Goal: Information Seeking & Learning: Find contact information

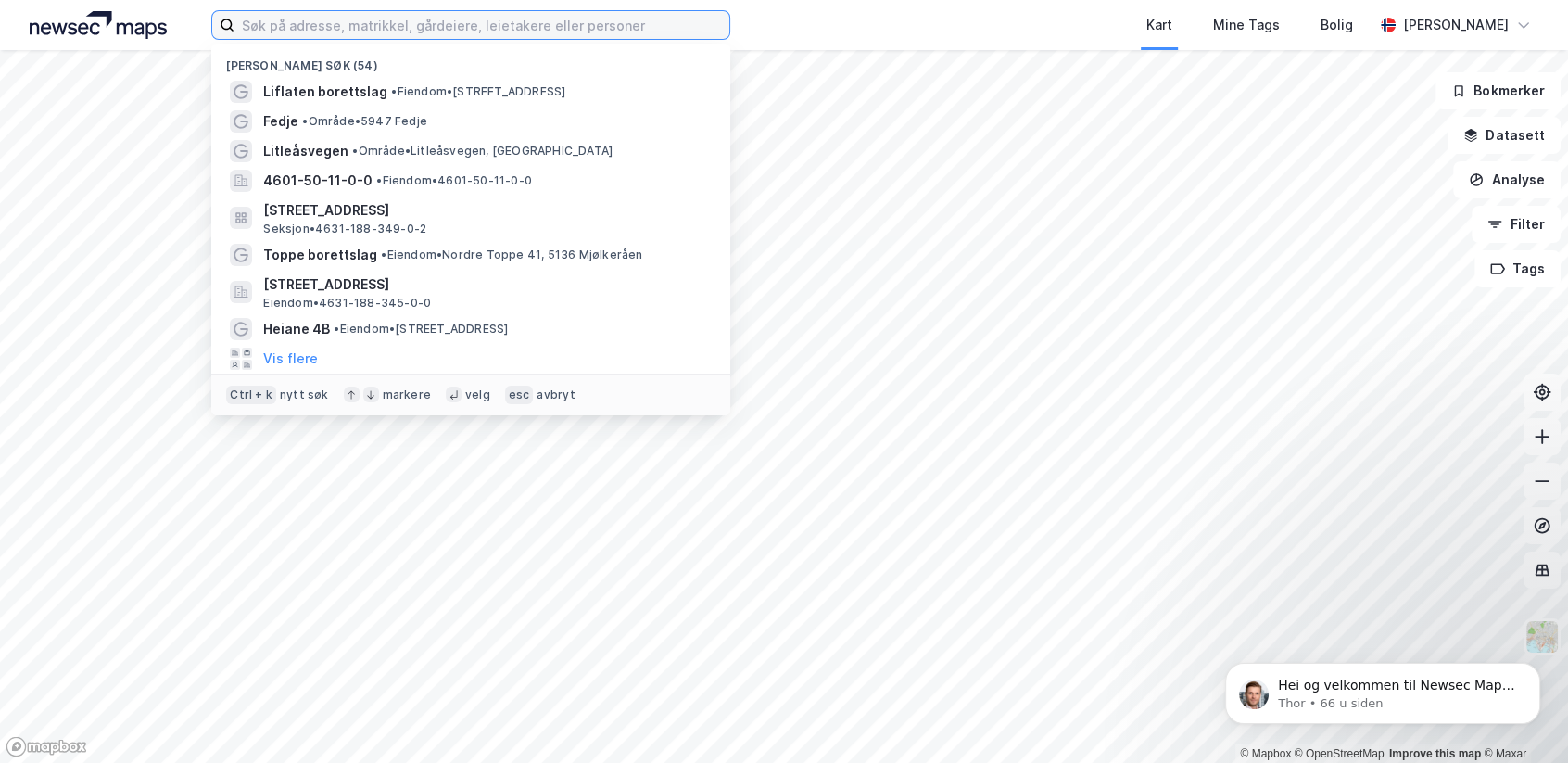
click at [312, 32] on input at bounding box center [481, 25] width 495 height 28
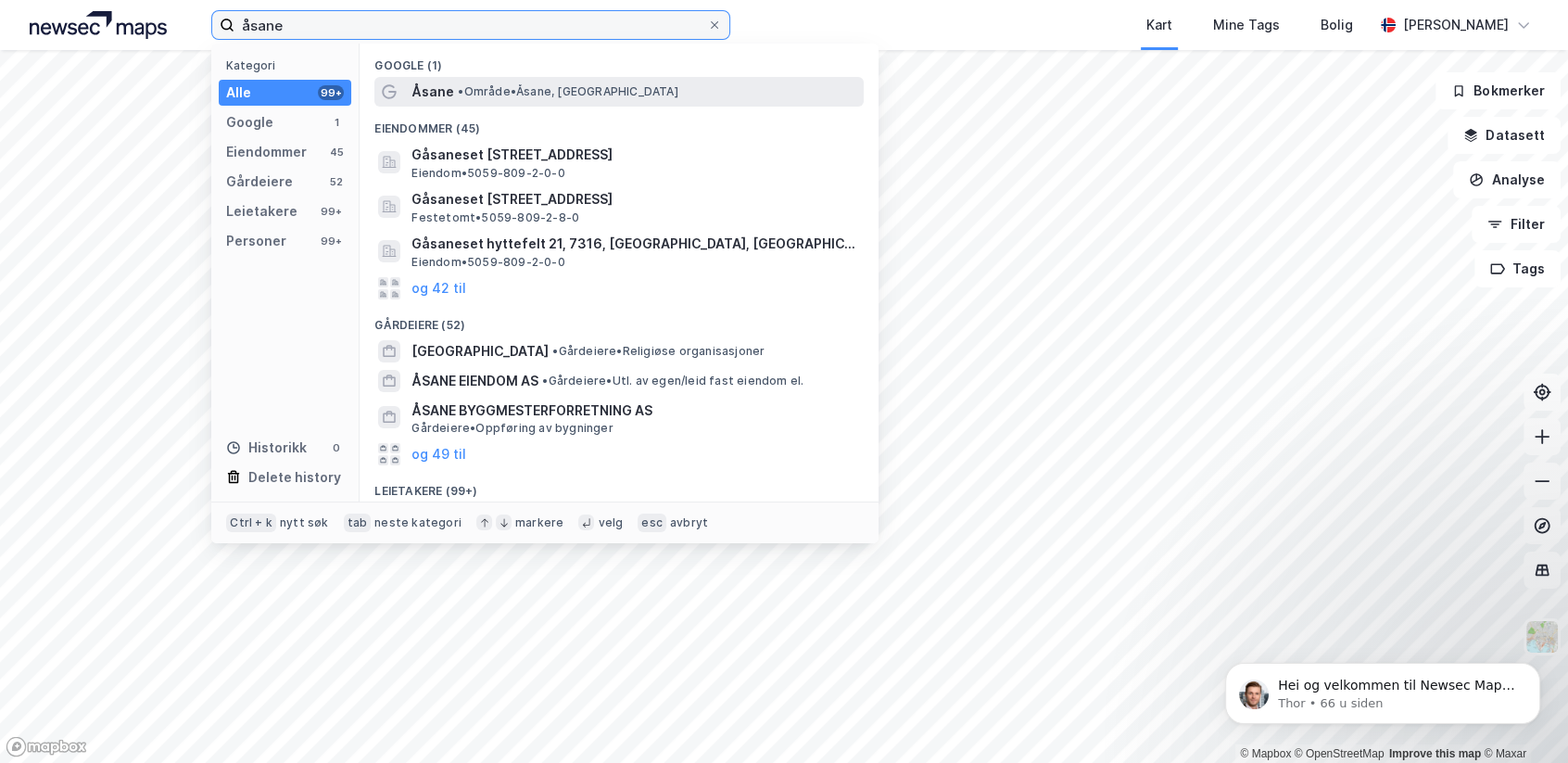
type input "åsane"
click at [481, 96] on span "• Område • [GEOGRAPHIC_DATA], [GEOGRAPHIC_DATA]" at bounding box center [567, 91] width 220 height 14
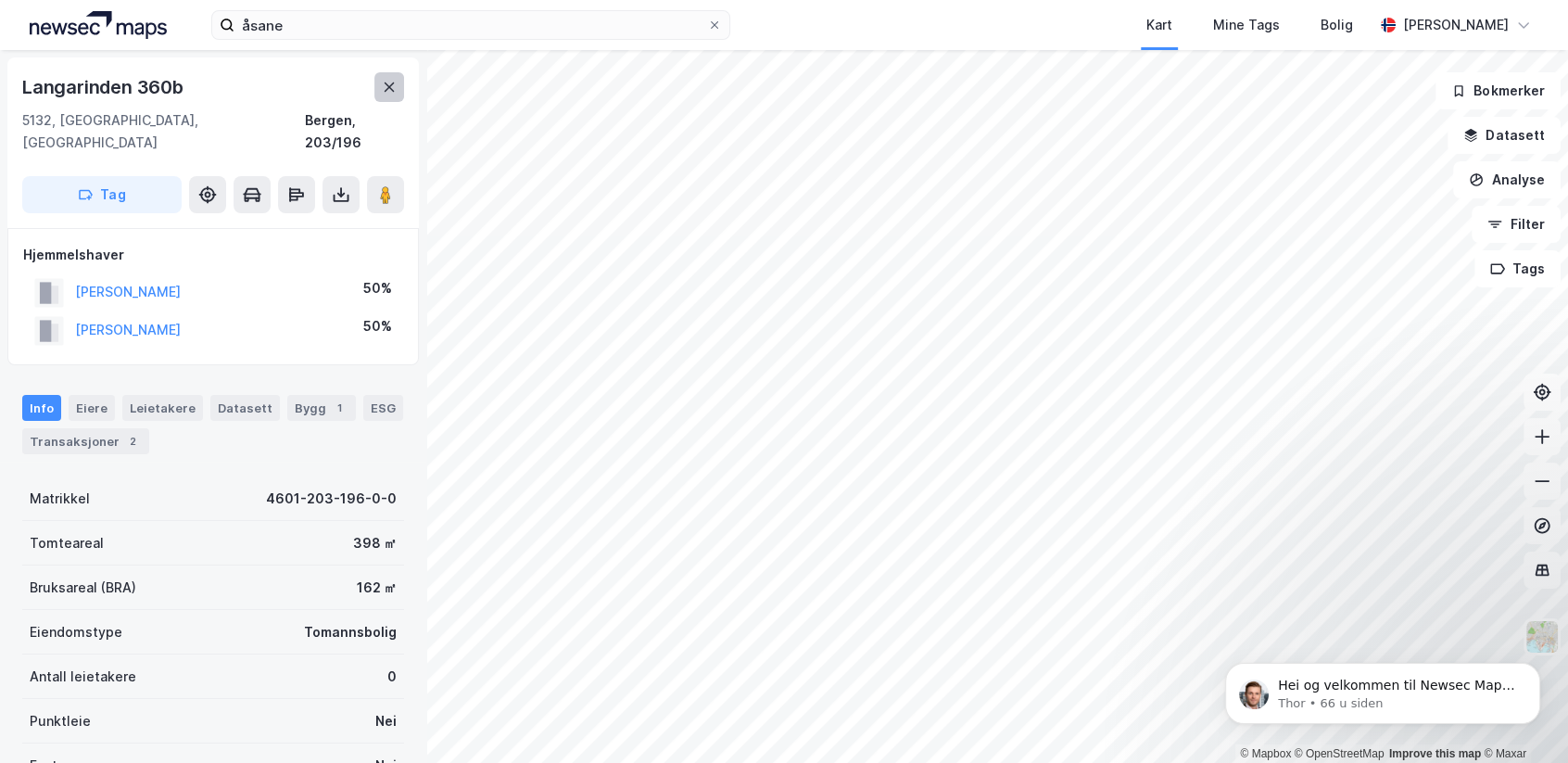
click at [379, 89] on button at bounding box center [389, 86] width 30 height 30
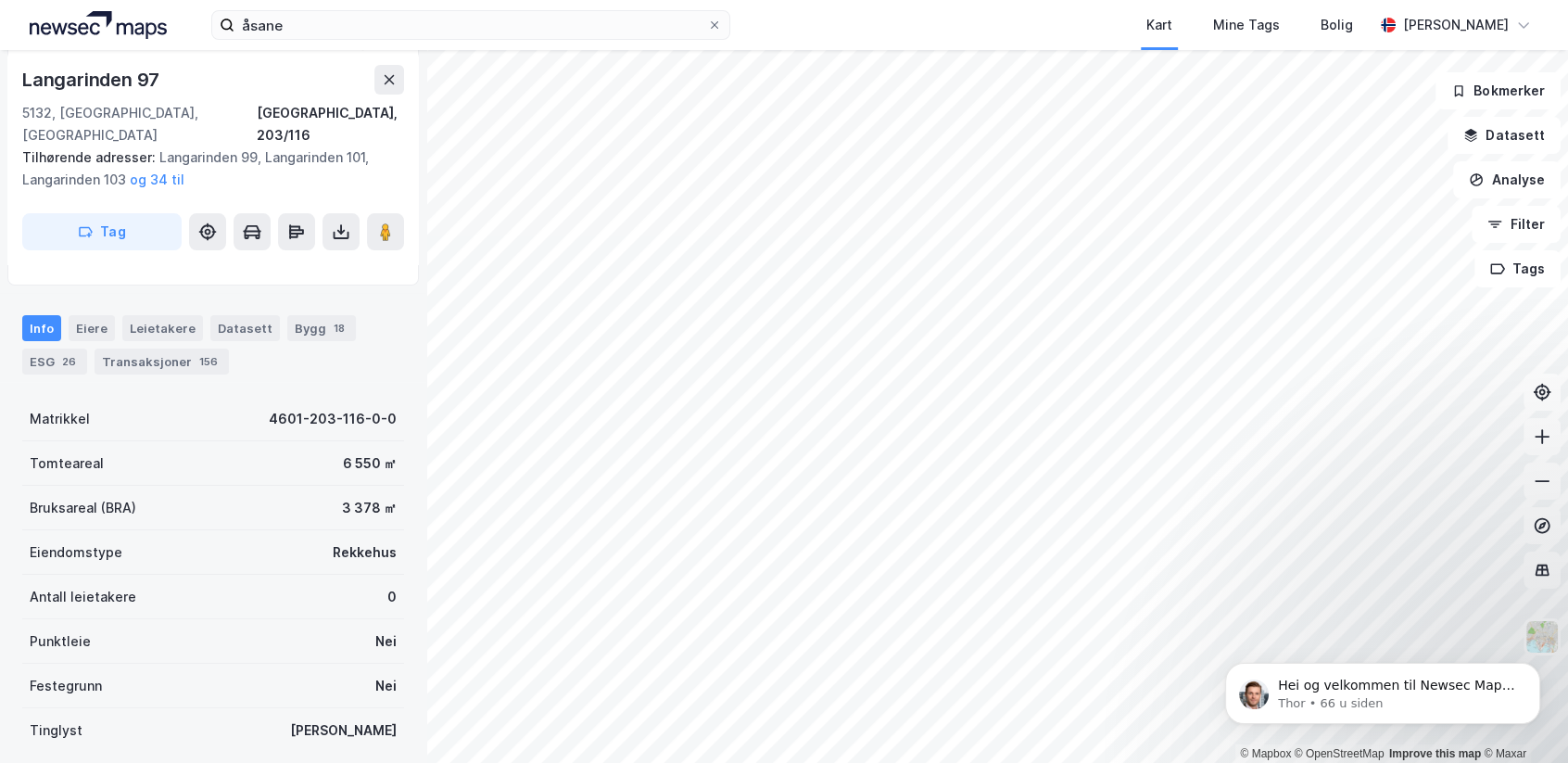
scroll to position [277, 0]
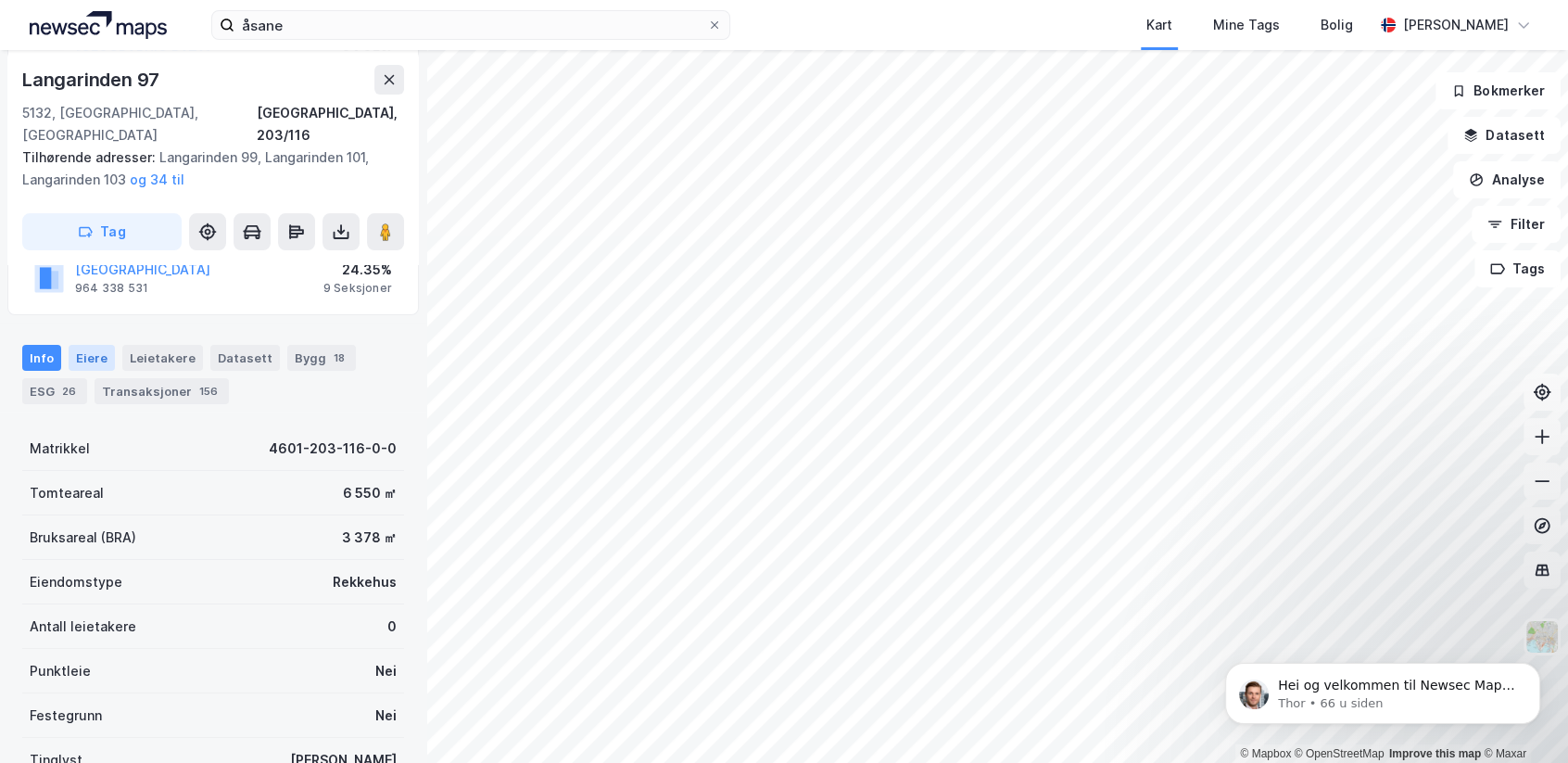
click at [100, 345] on div "Eiere" at bounding box center [91, 357] width 46 height 26
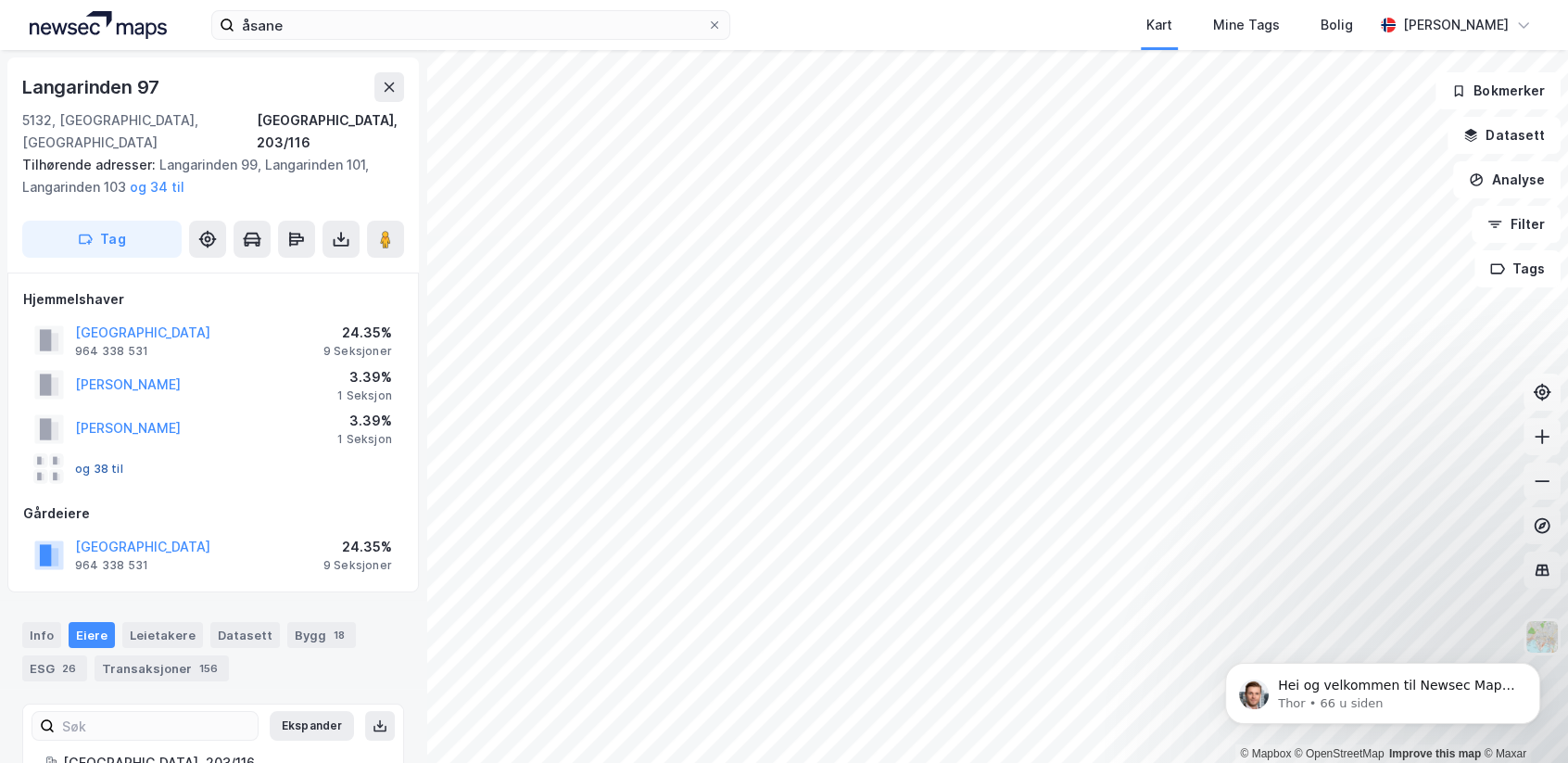
click at [0, 0] on button "og 38 til" at bounding box center [0, 0] width 0 height 0
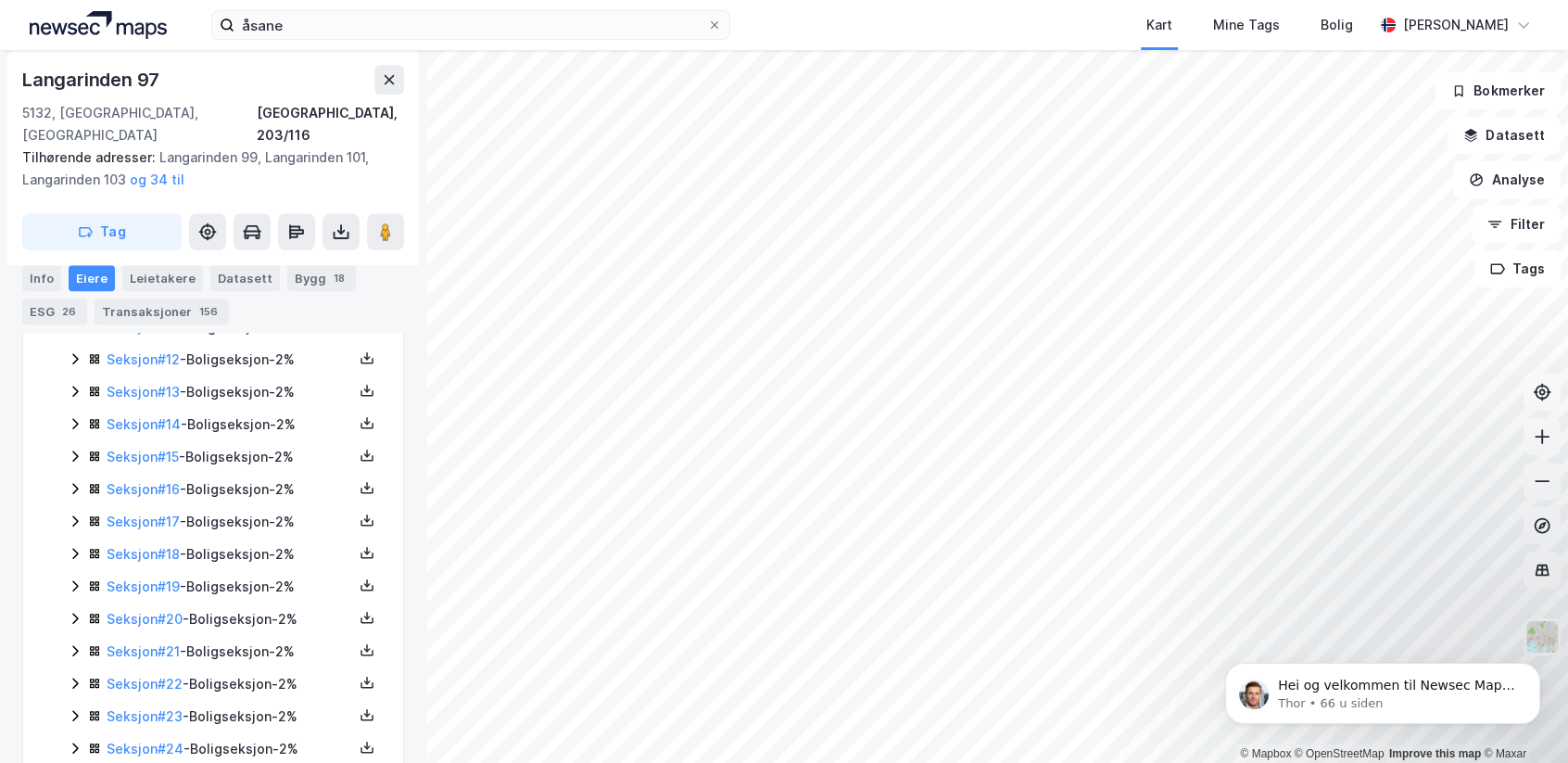
scroll to position [899, 0]
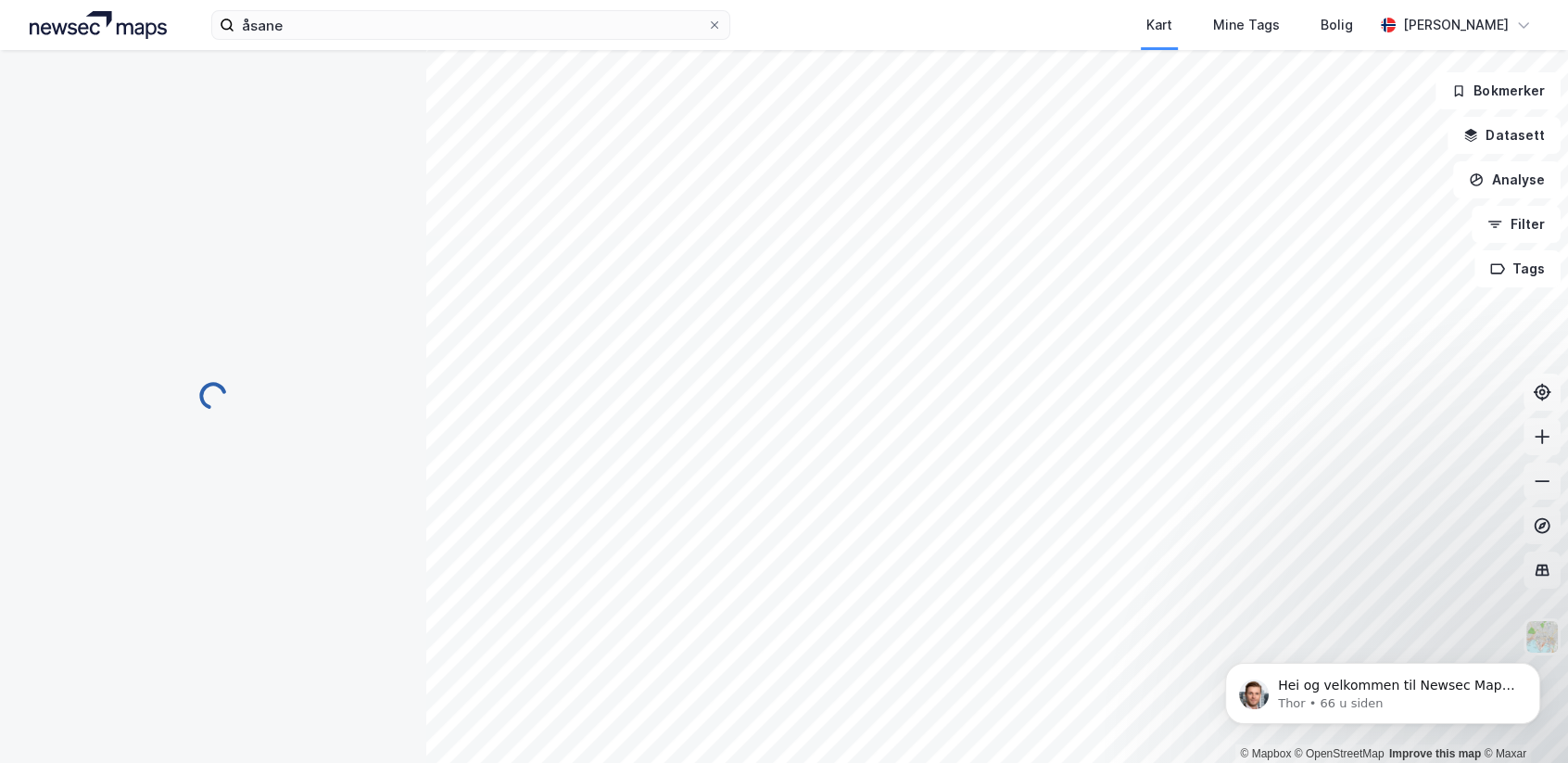
scroll to position [11, 0]
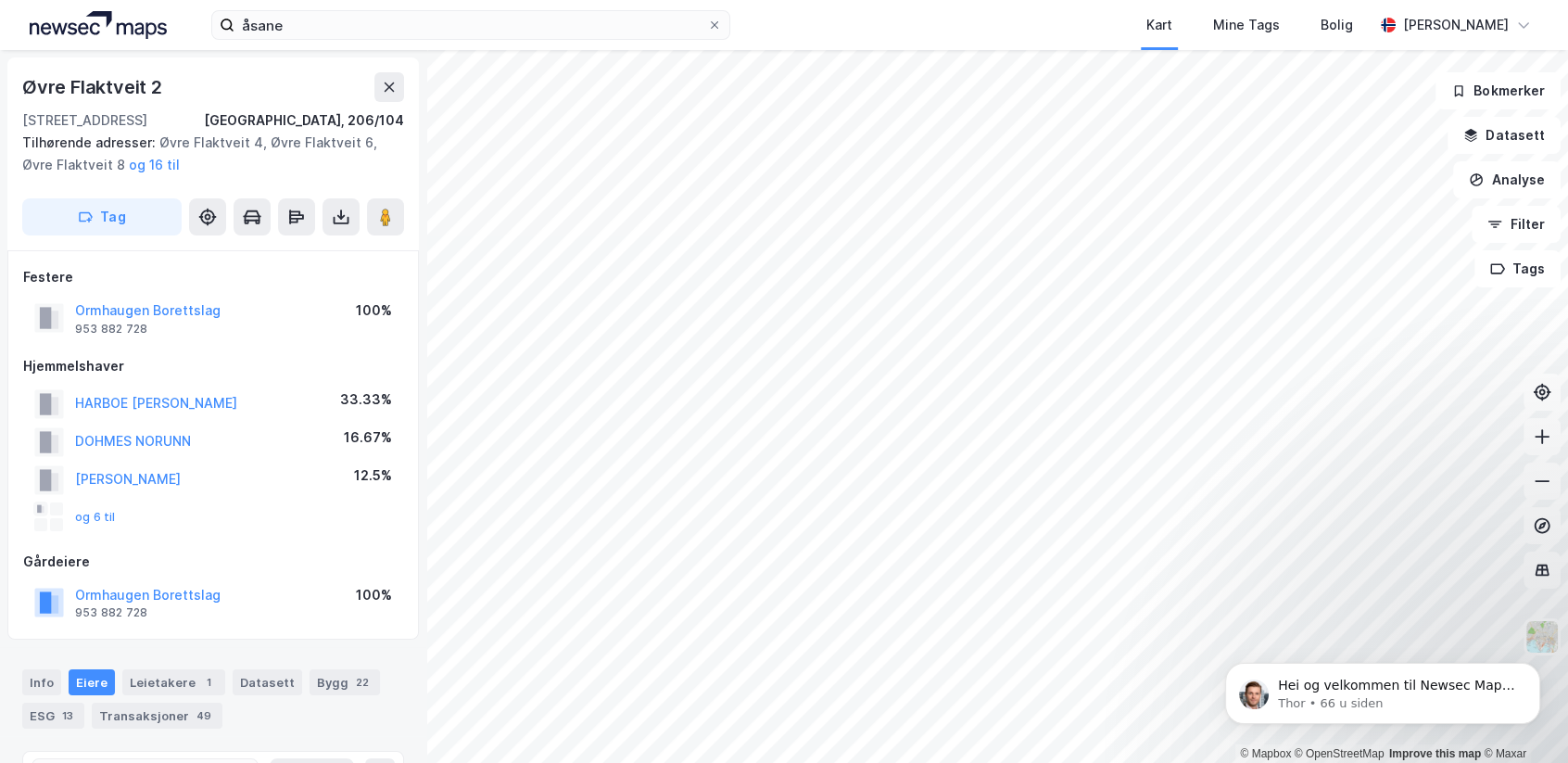
scroll to position [11, 0]
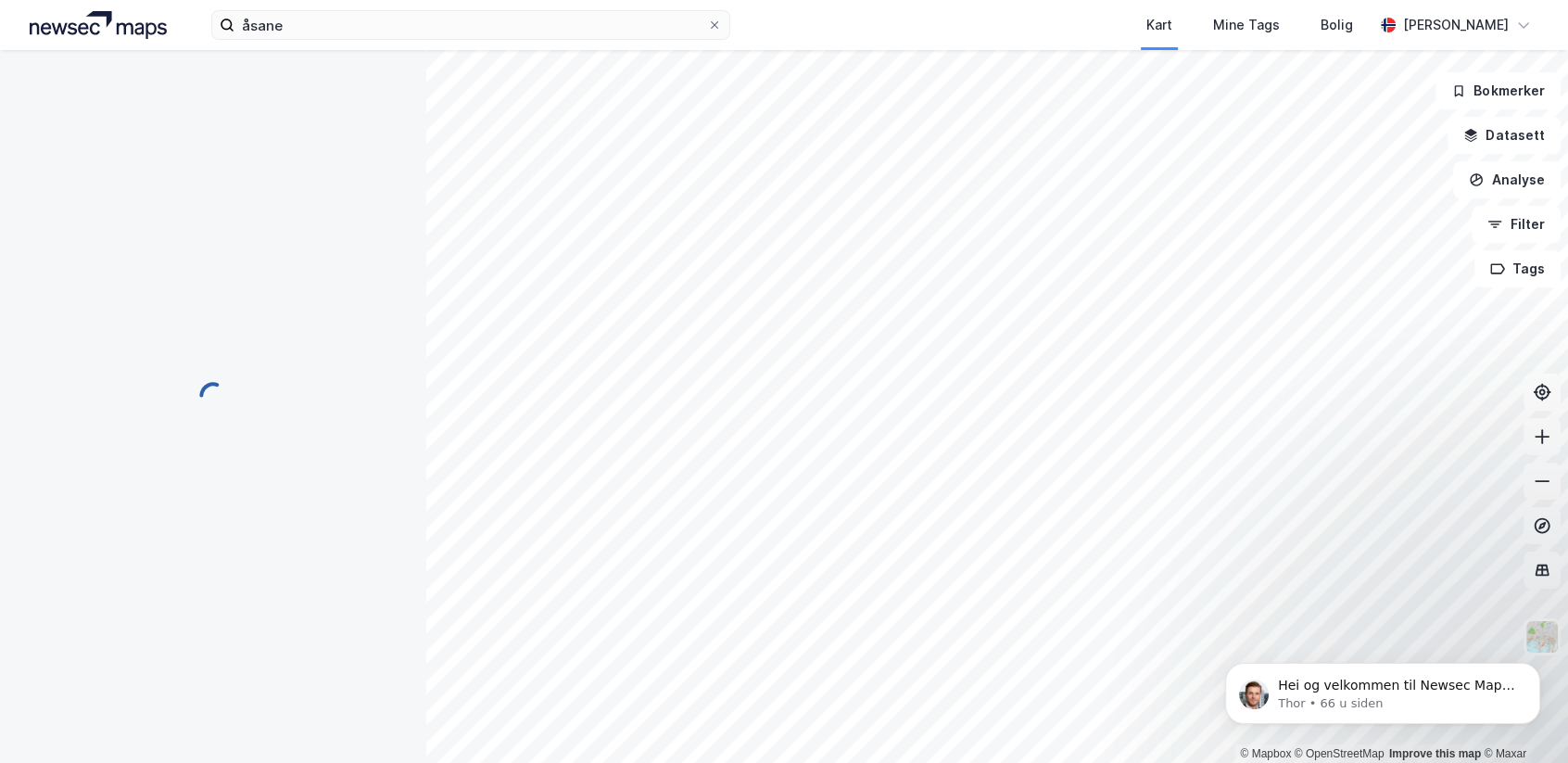
scroll to position [11, 0]
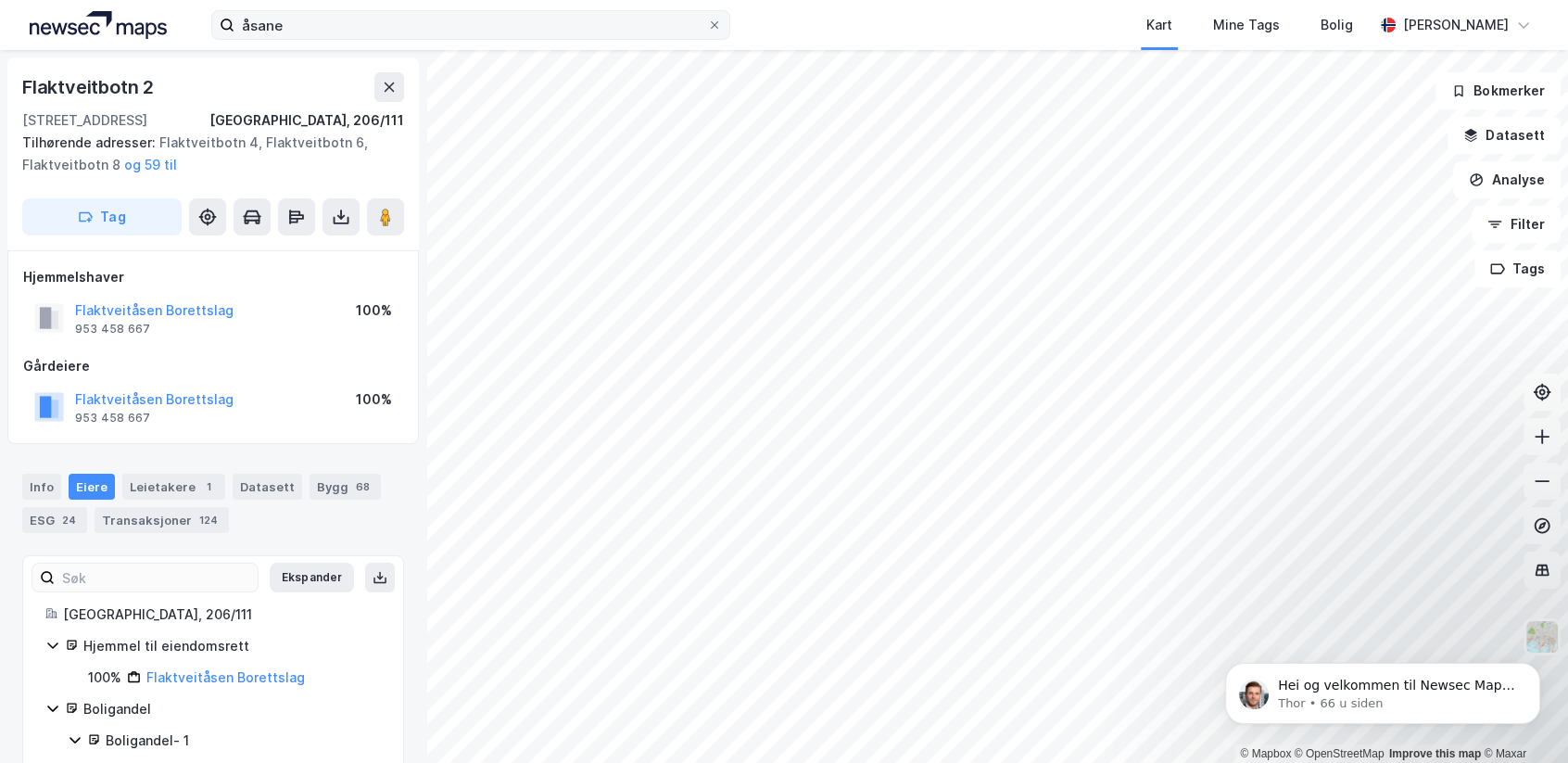
scroll to position [11, 0]
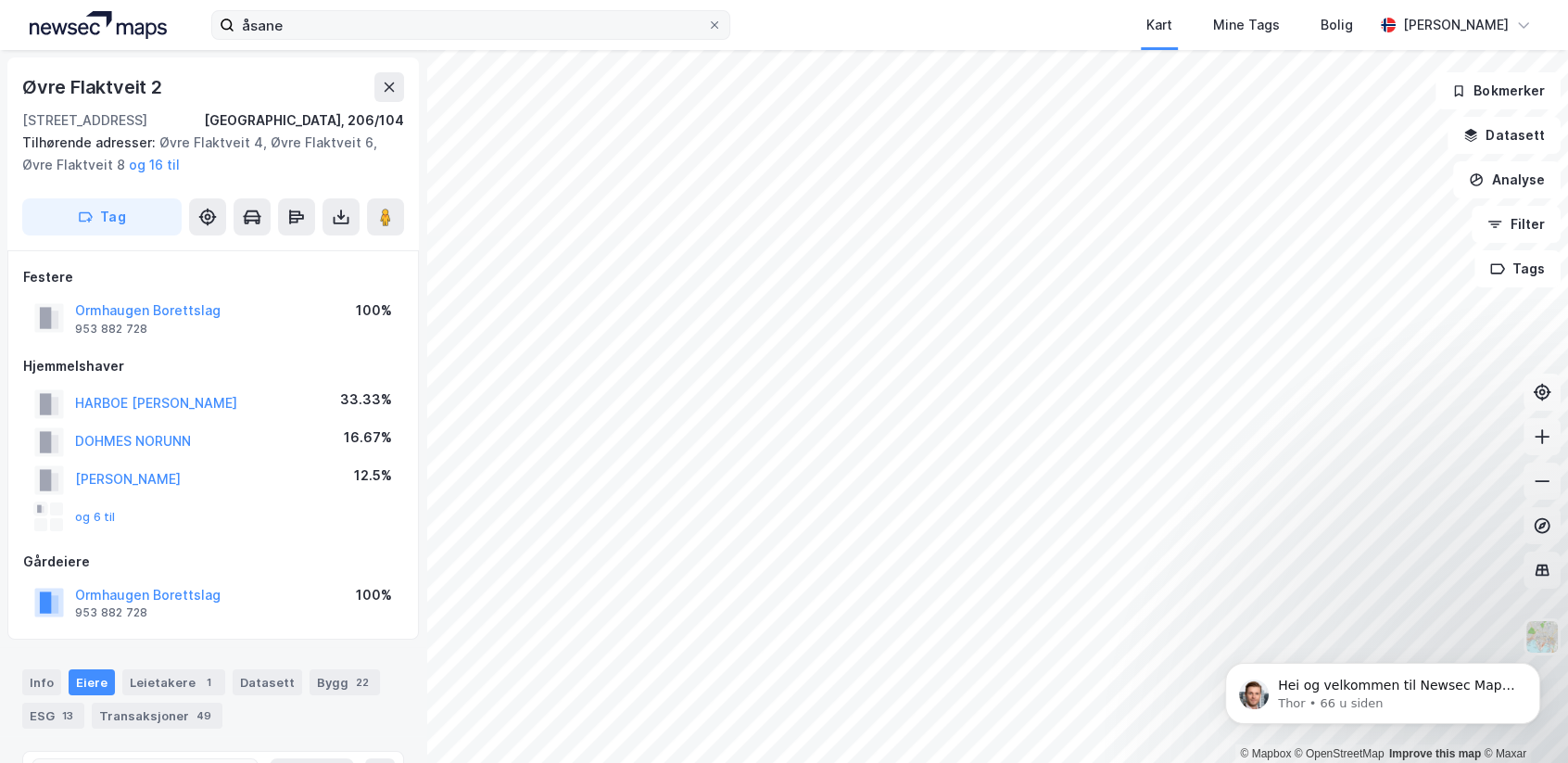
scroll to position [11, 0]
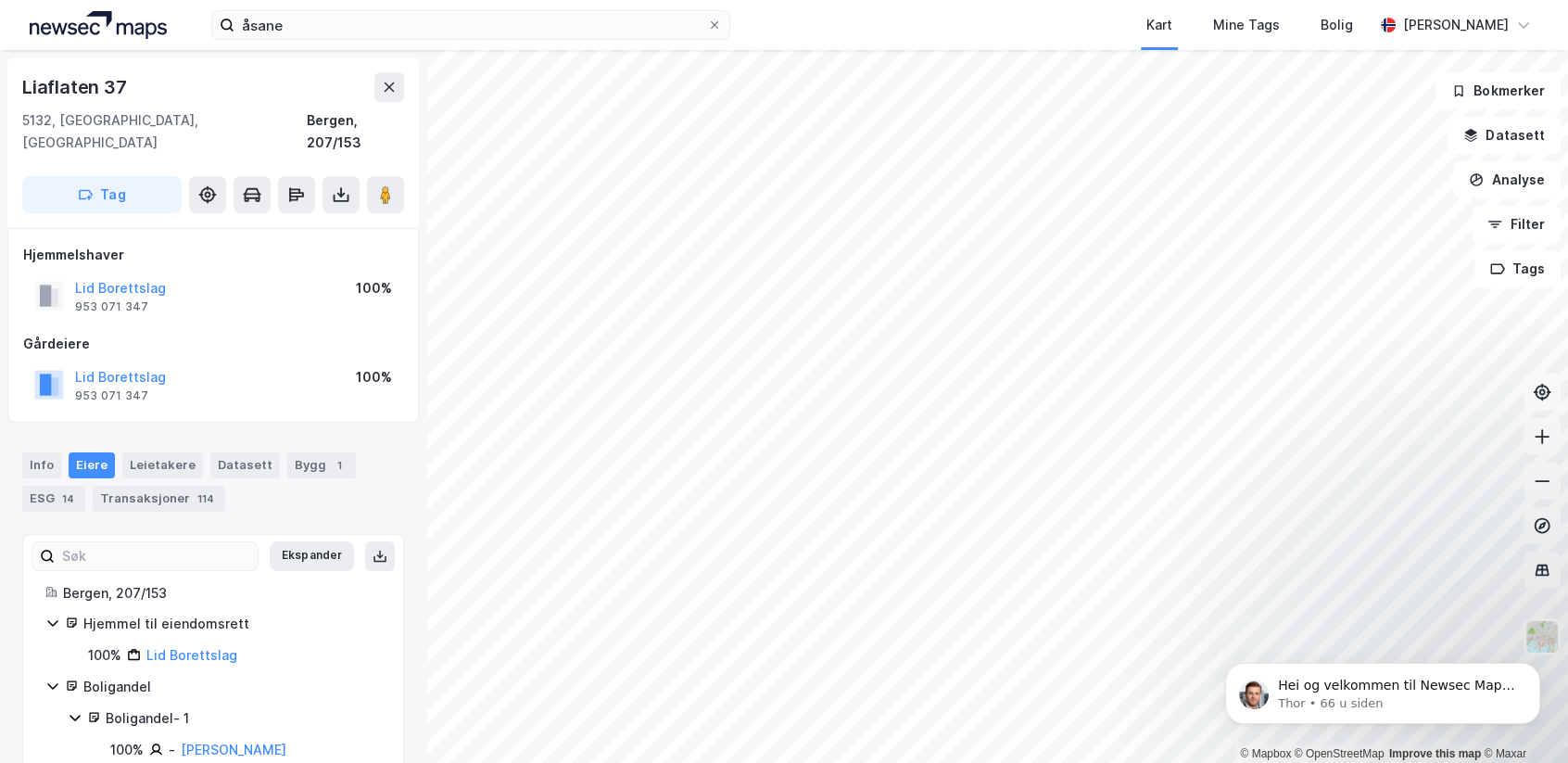
scroll to position [11, 0]
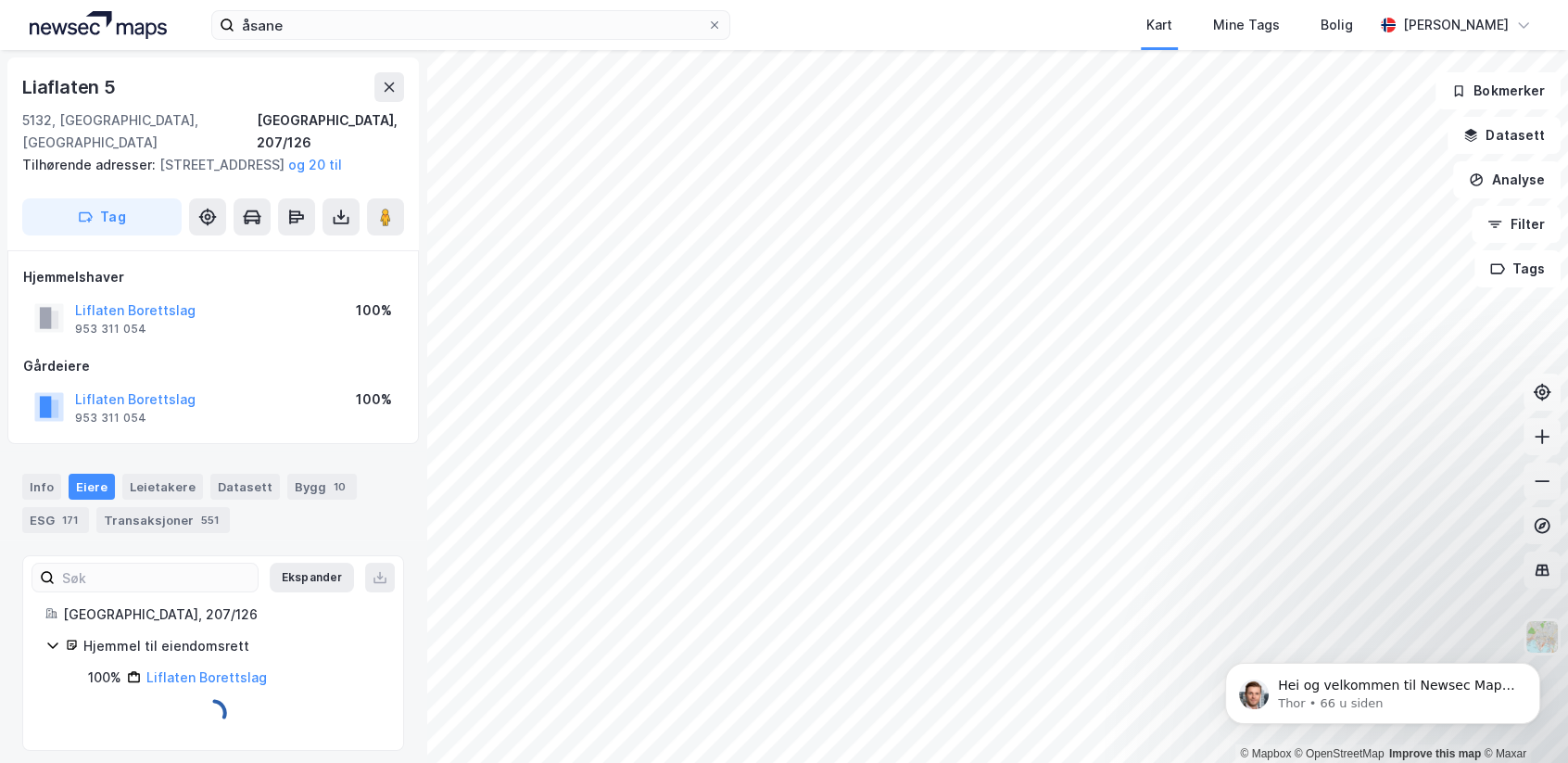
scroll to position [11, 0]
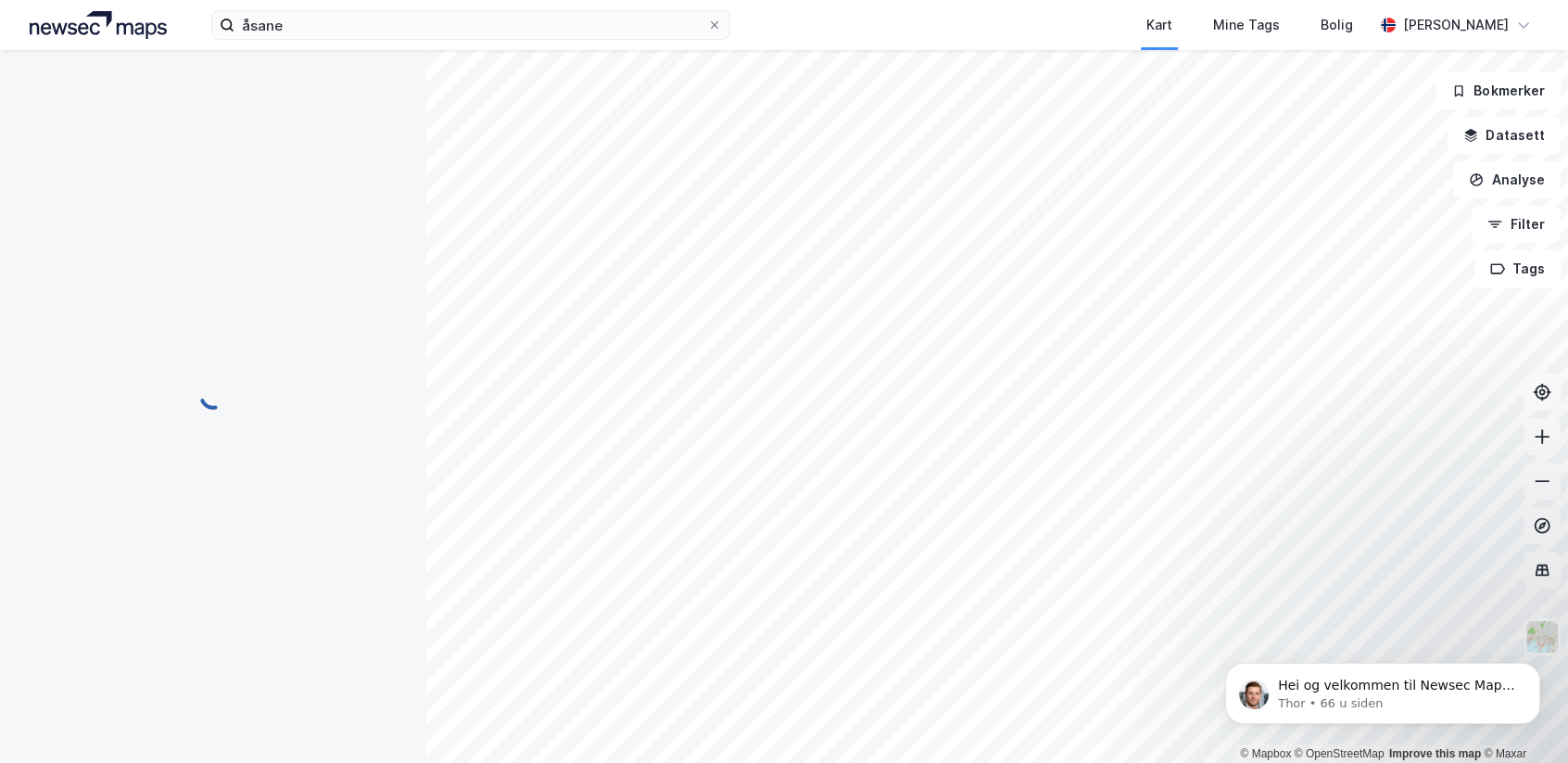
scroll to position [11, 0]
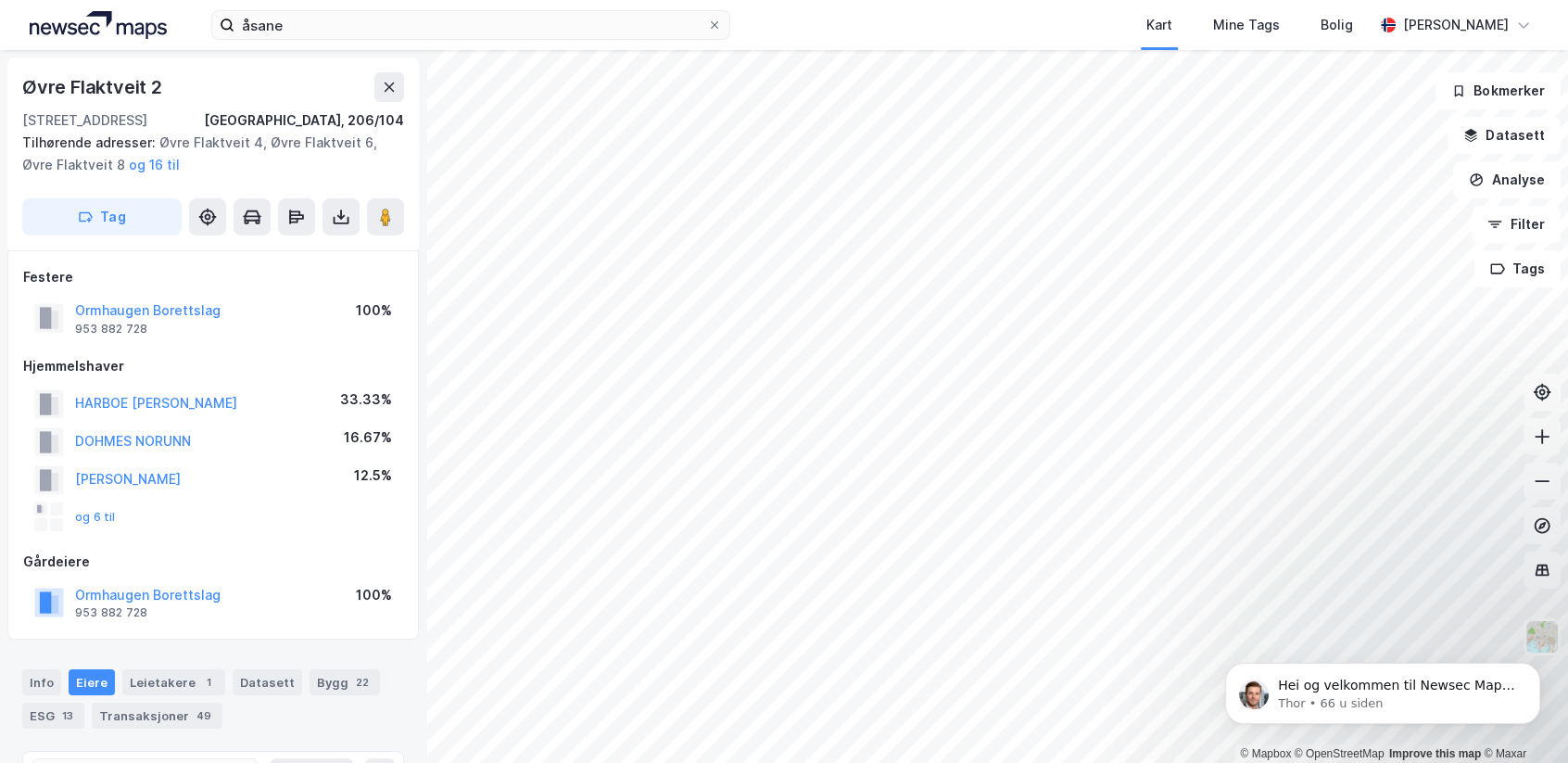
scroll to position [11, 0]
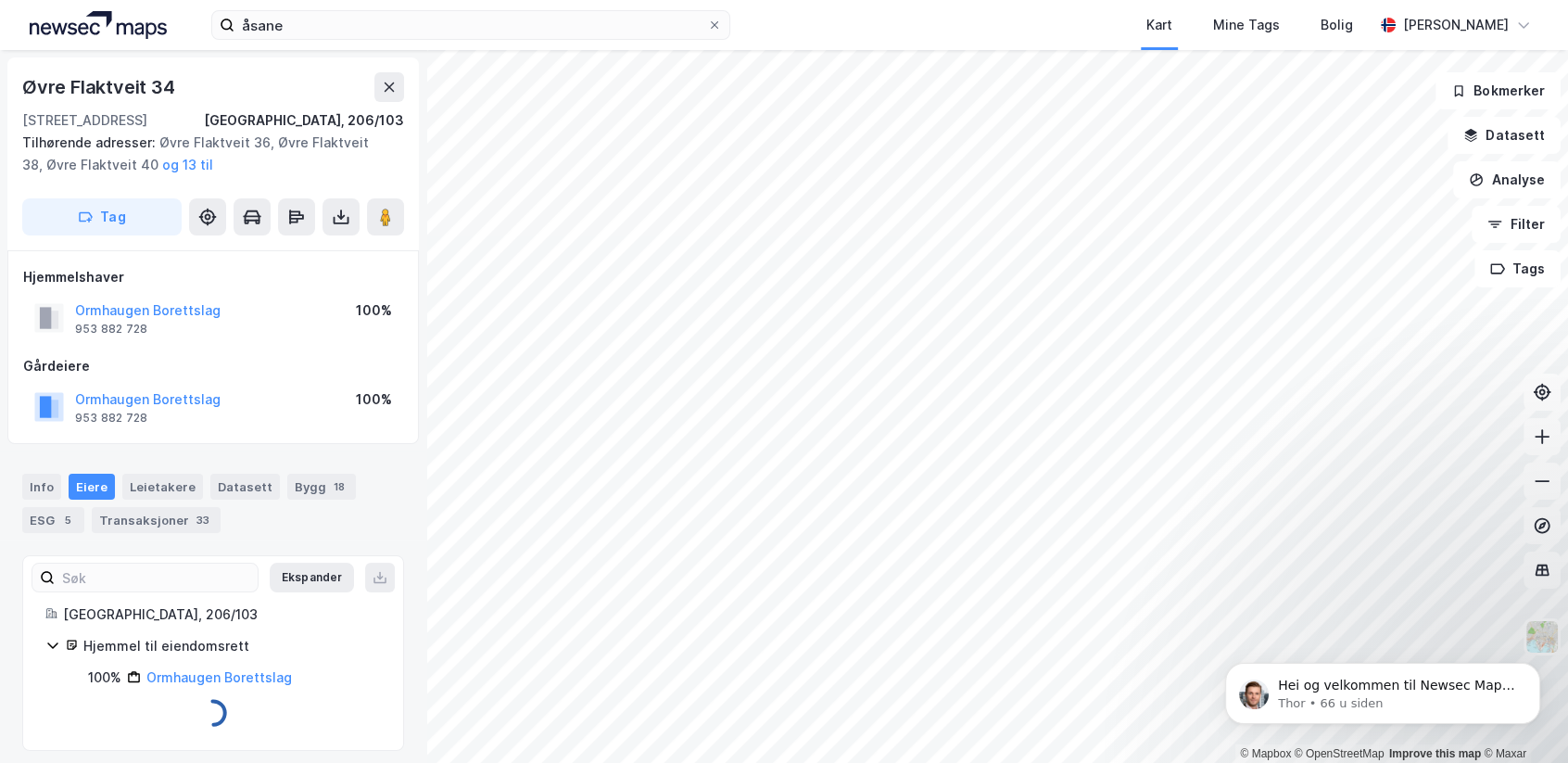
scroll to position [11, 0]
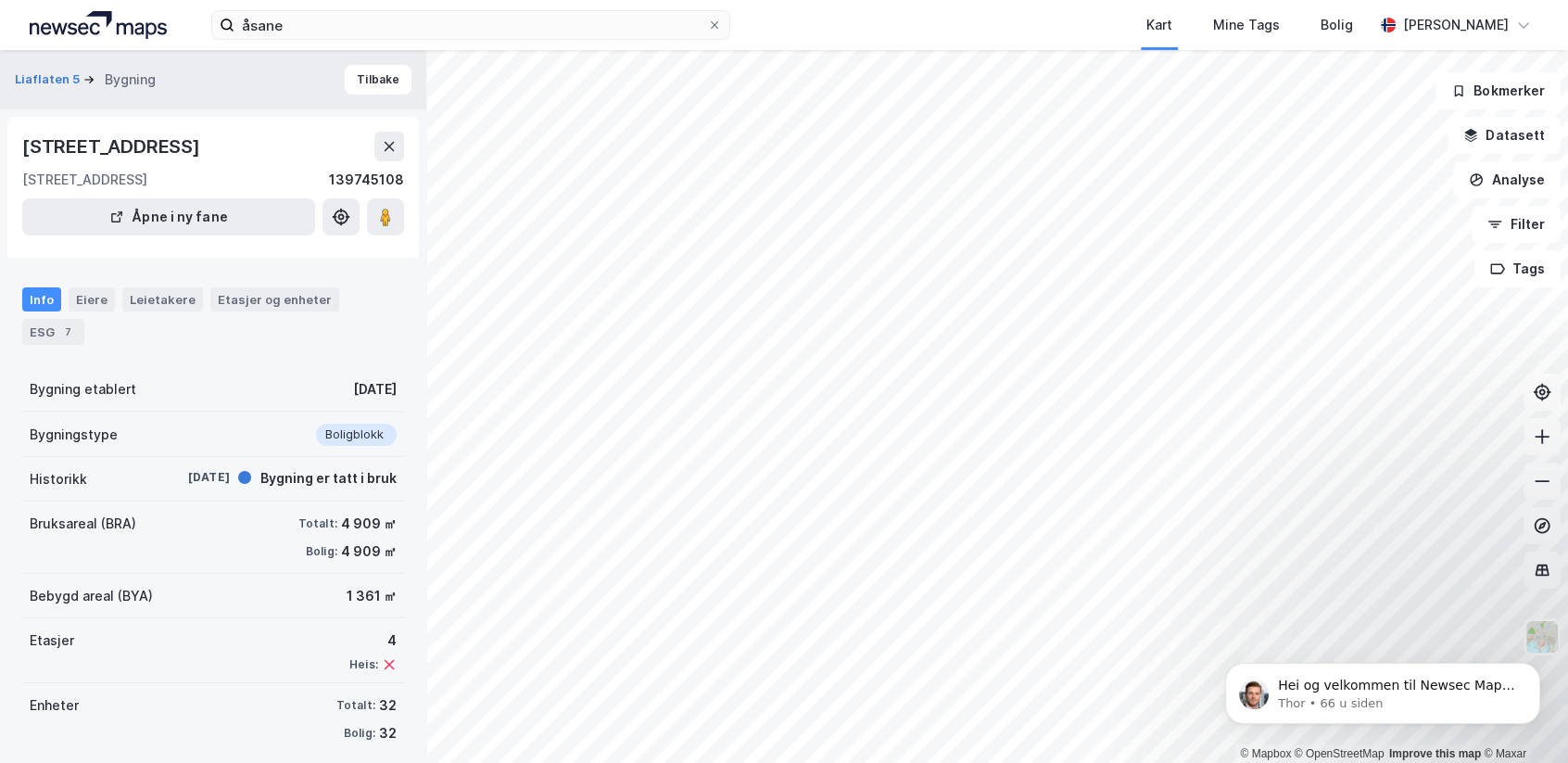
scroll to position [11, 0]
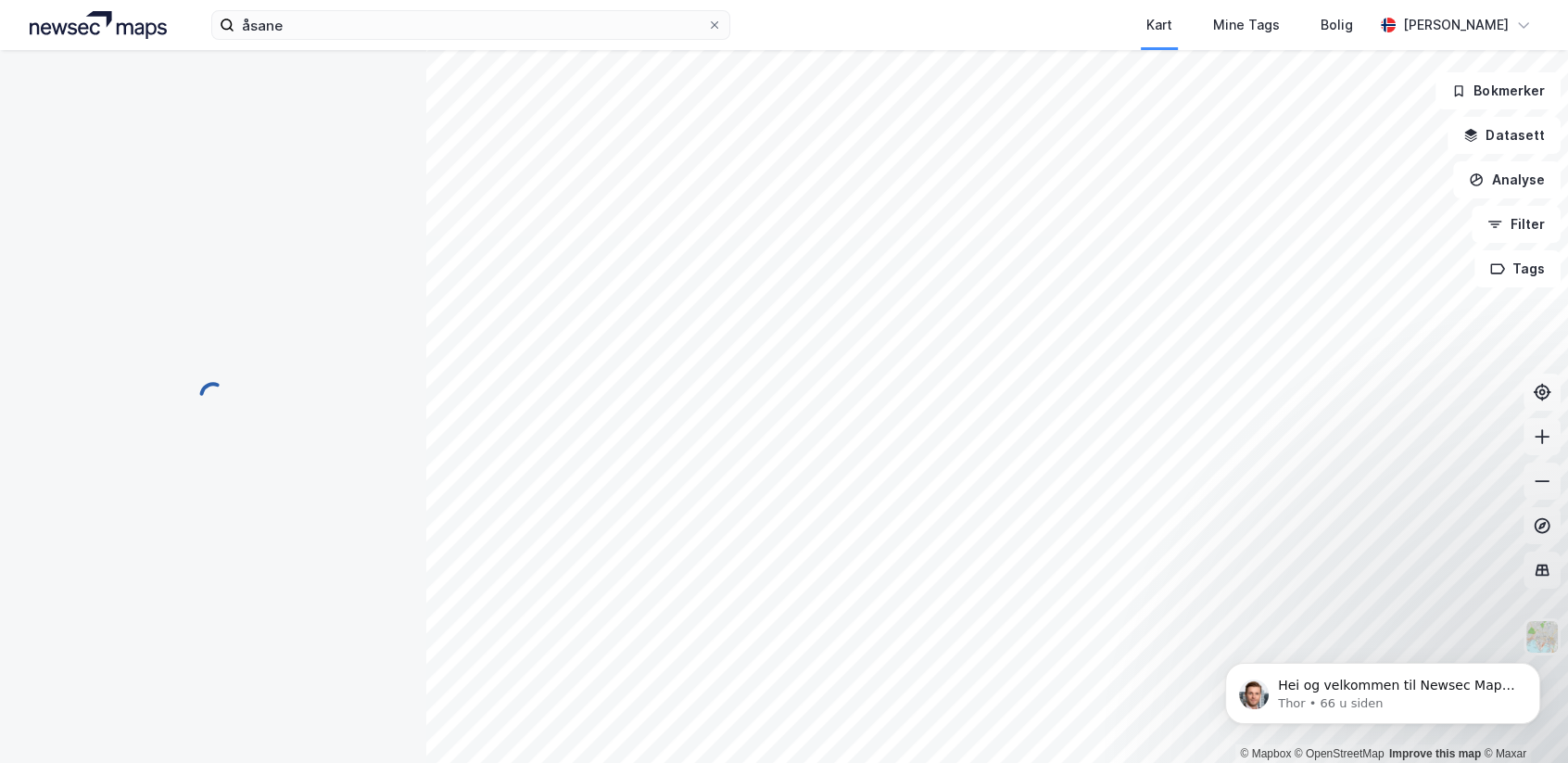
scroll to position [11, 0]
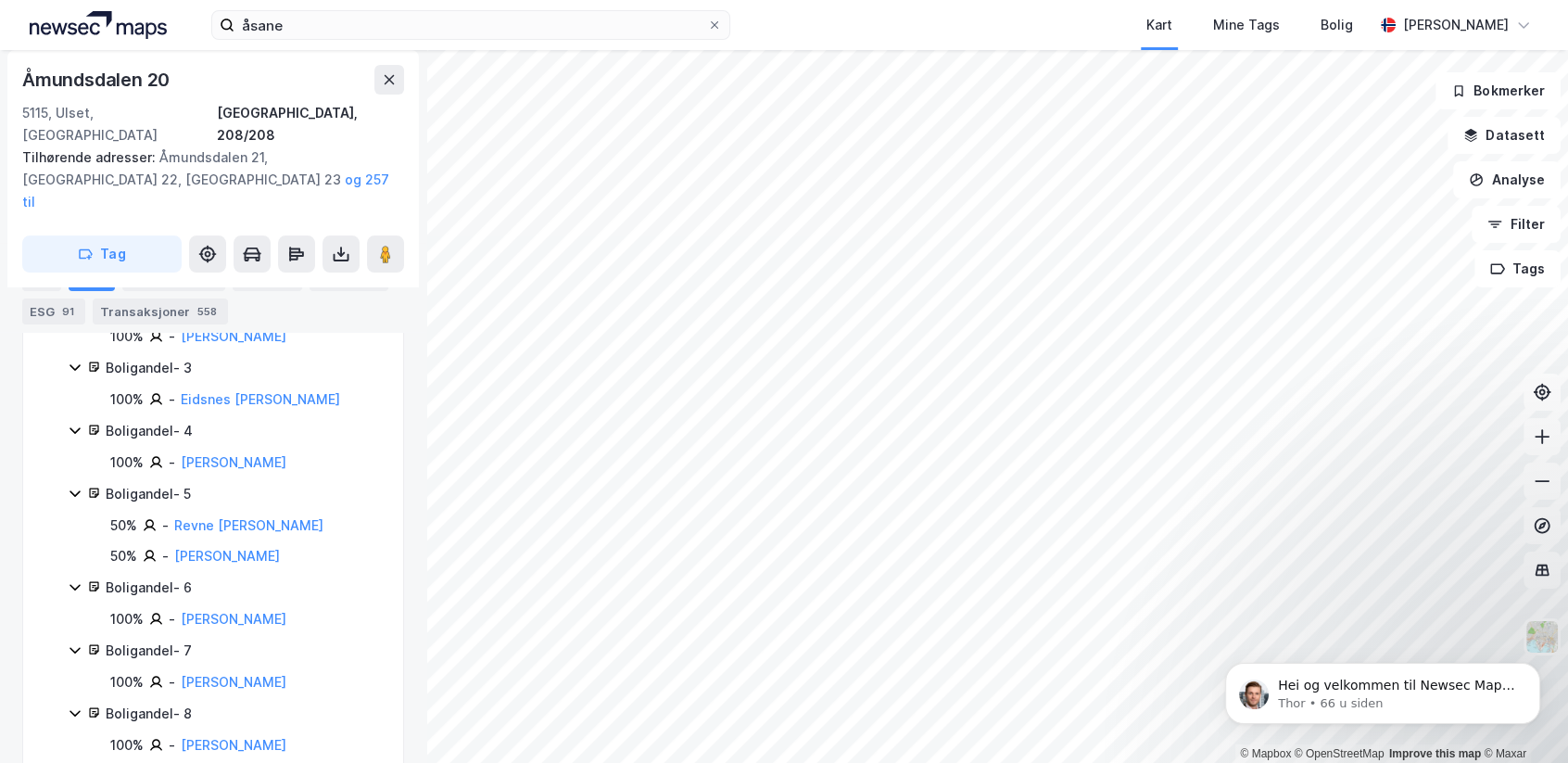
scroll to position [556, 0]
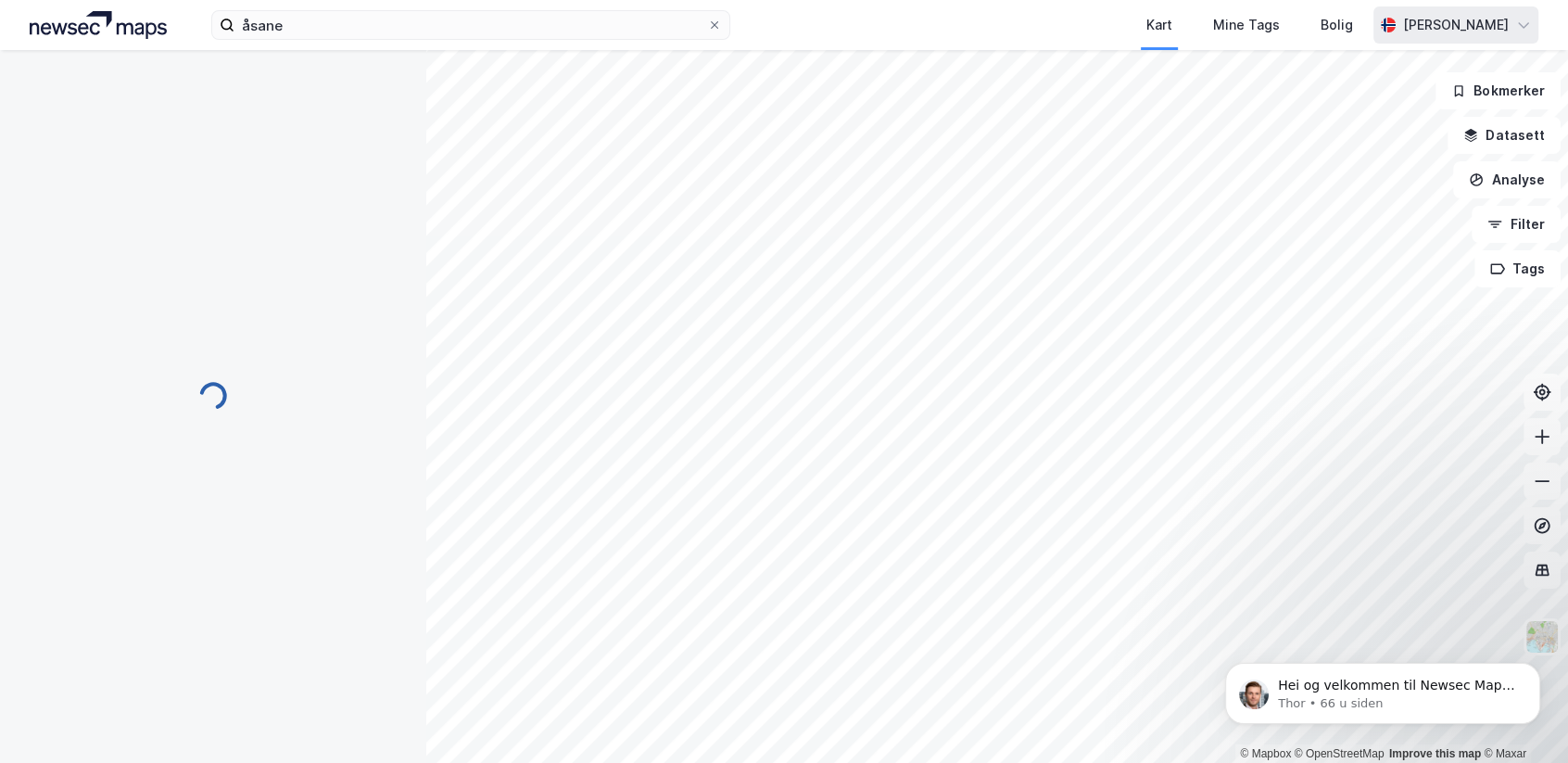
scroll to position [11, 0]
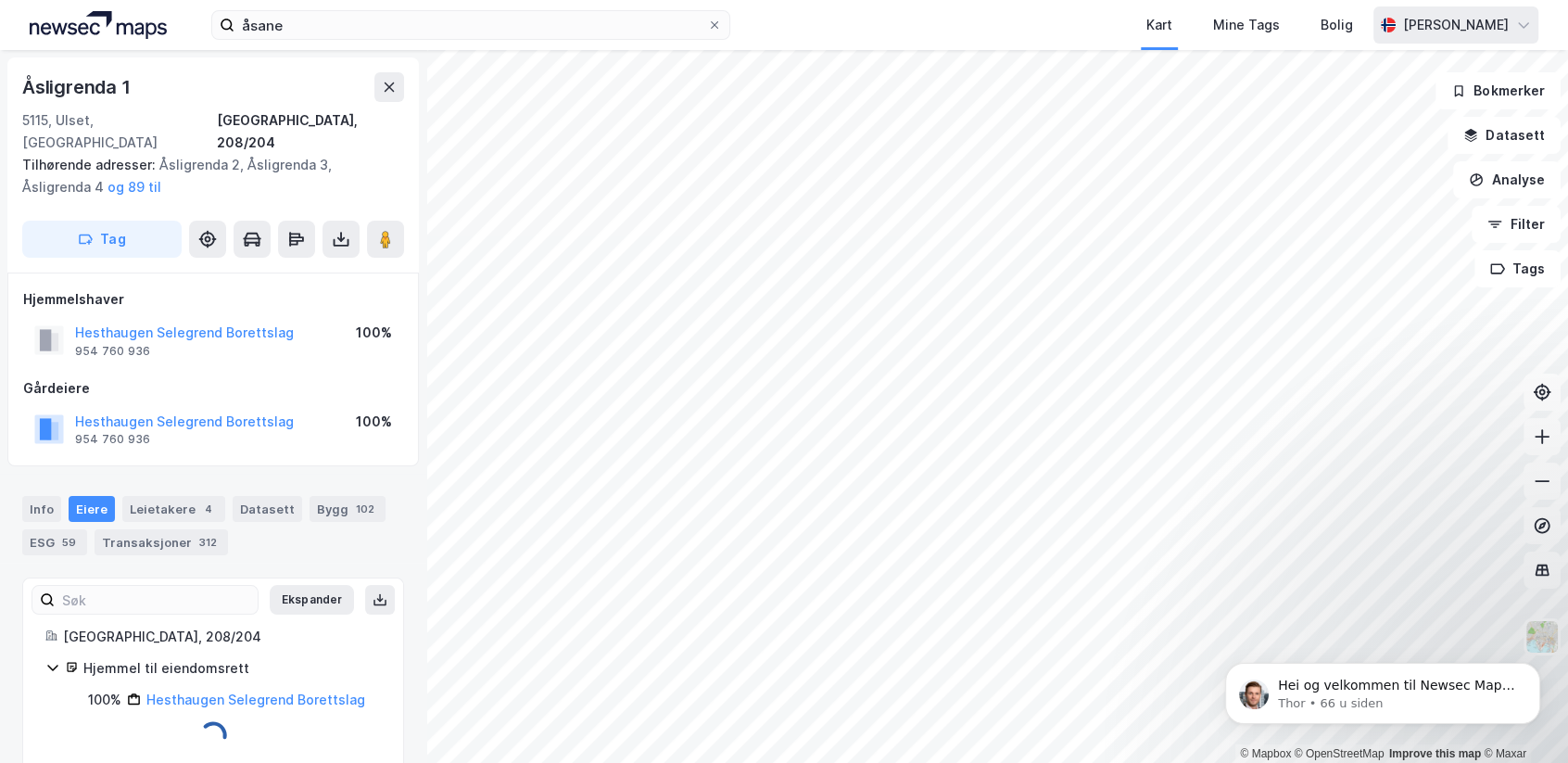
scroll to position [11, 0]
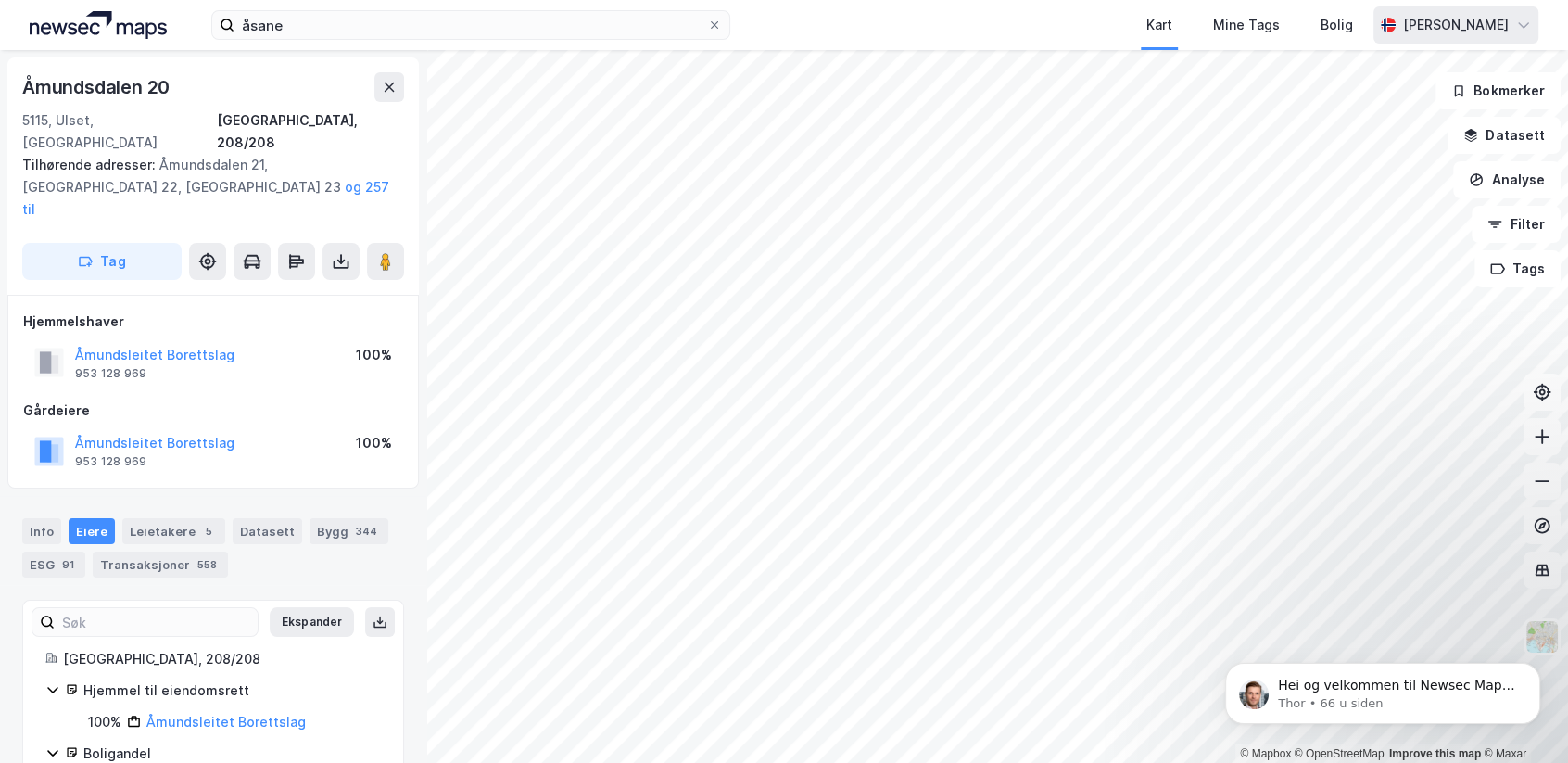
scroll to position [11, 0]
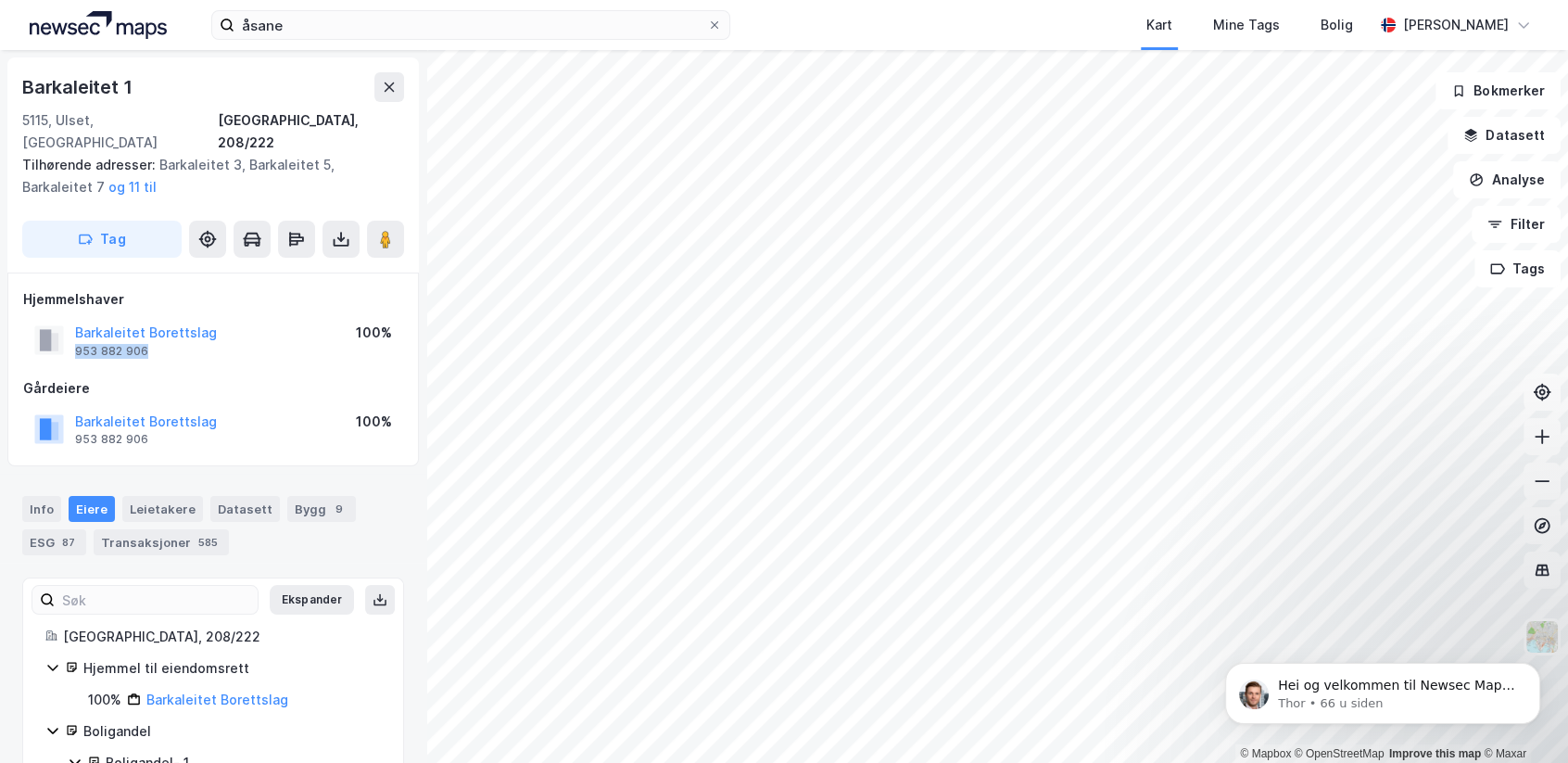
drag, startPoint x: 156, startPoint y: 332, endPoint x: 70, endPoint y: 328, distance: 86.1
click at [70, 328] on div "Barkaleitet Borettslag 953 882 906" at bounding box center [126, 340] width 183 height 37
copy div "953 882 906"
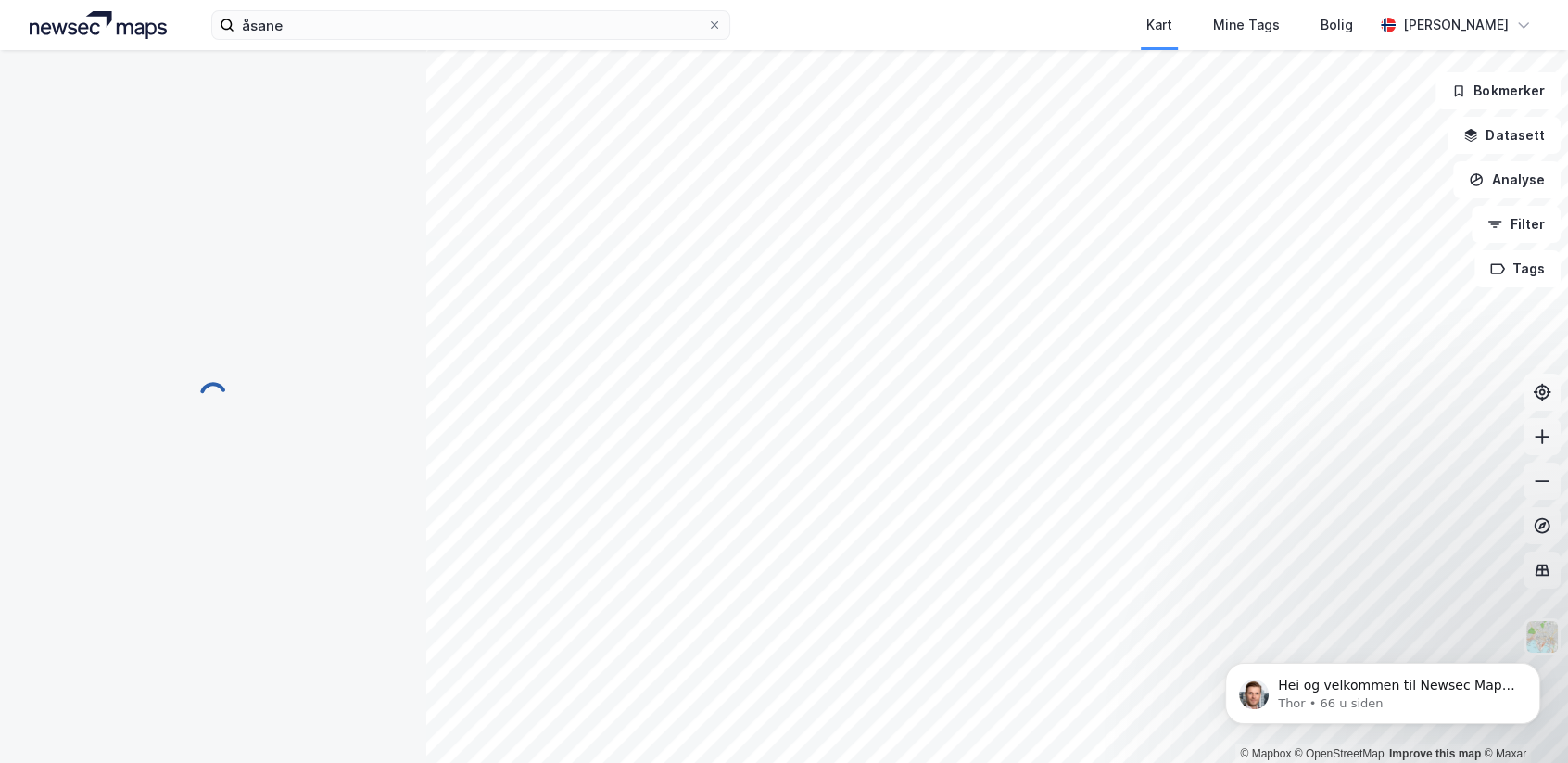
scroll to position [11, 0]
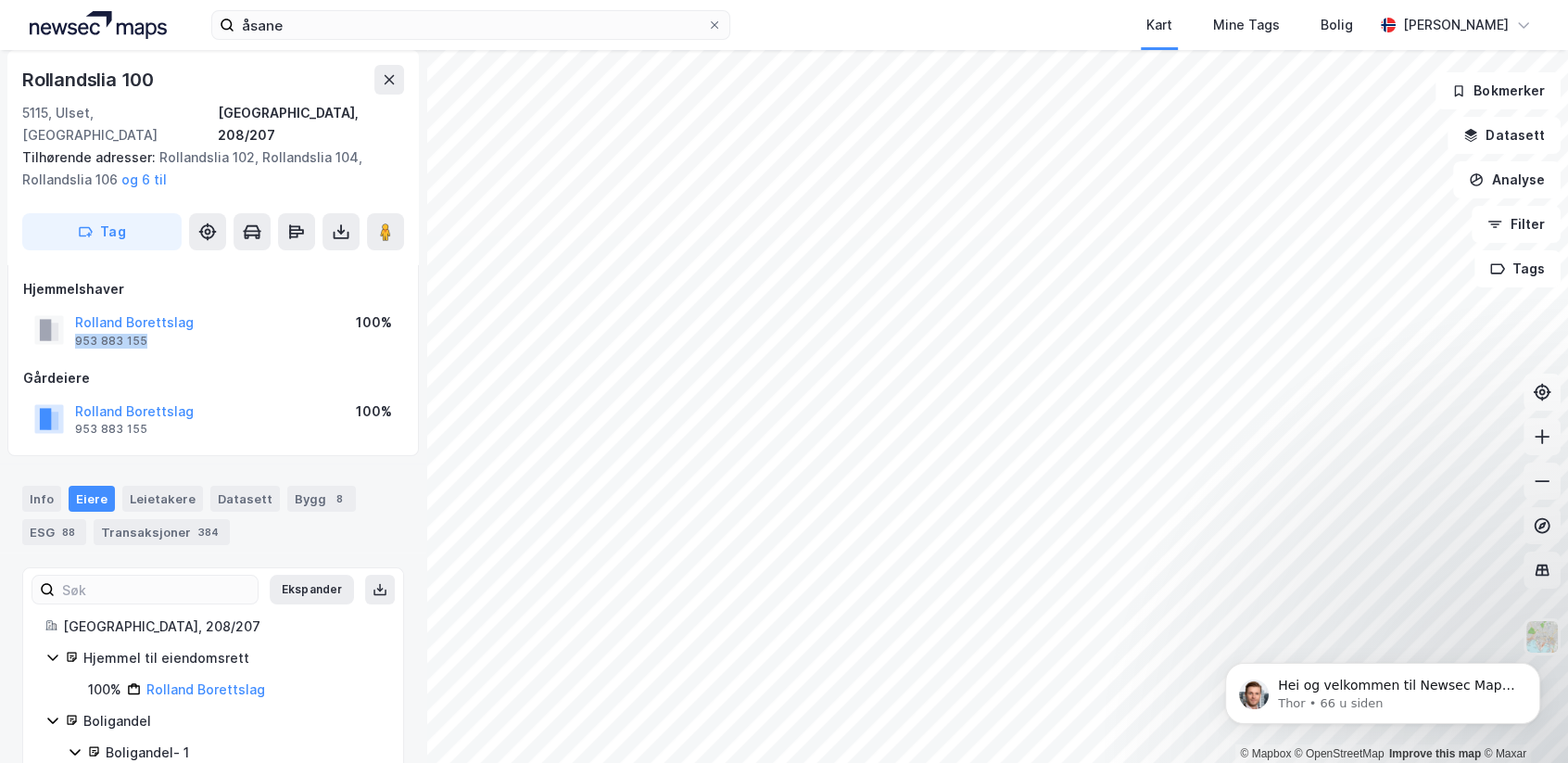
drag, startPoint x: 157, startPoint y: 320, endPoint x: 73, endPoint y: 326, distance: 84.2
click at [73, 326] on div "[PERSON_NAME] 953 883 155 100%" at bounding box center [212, 330] width 380 height 44
copy div "953 883 155"
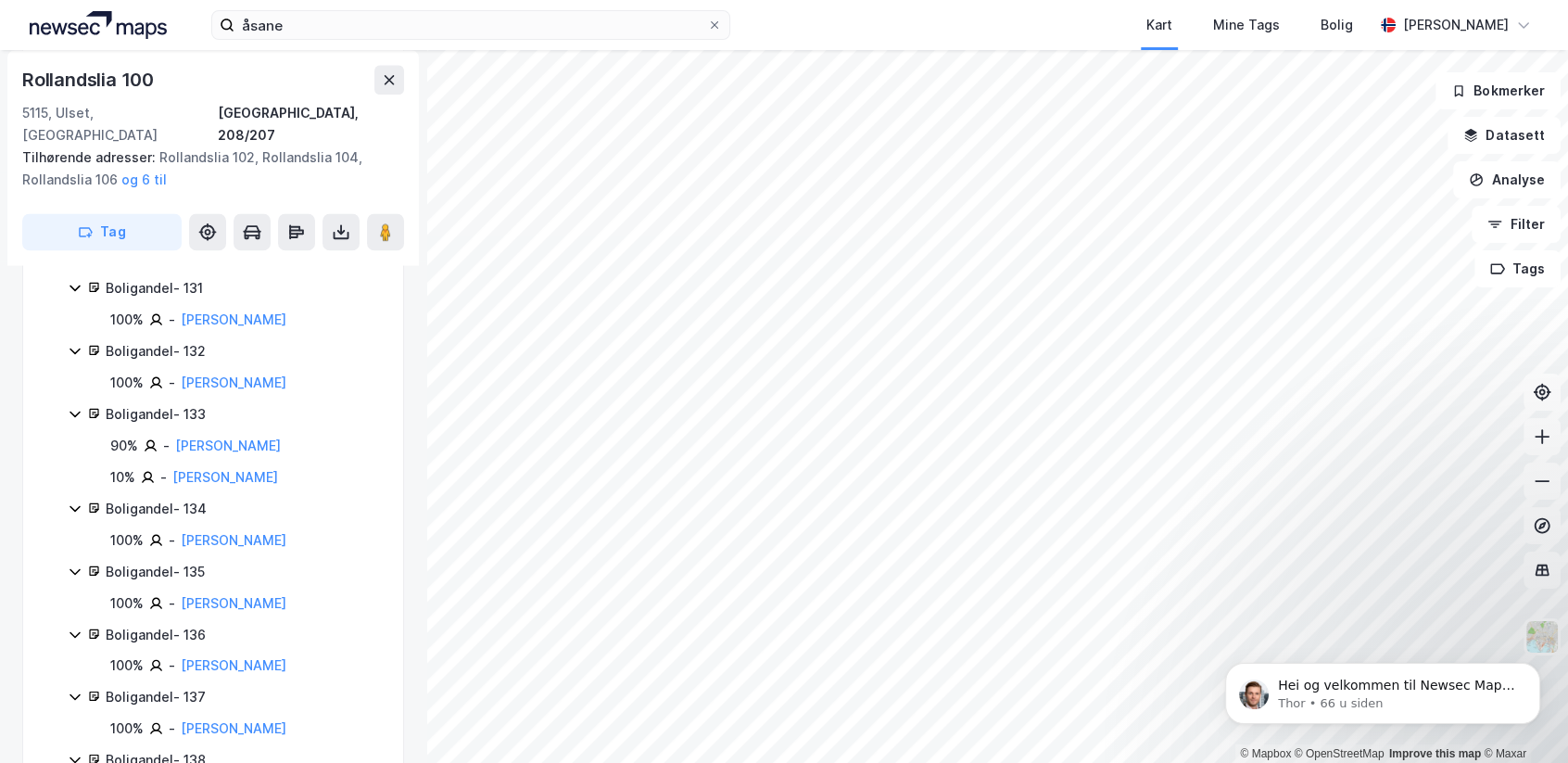
scroll to position [9525, 0]
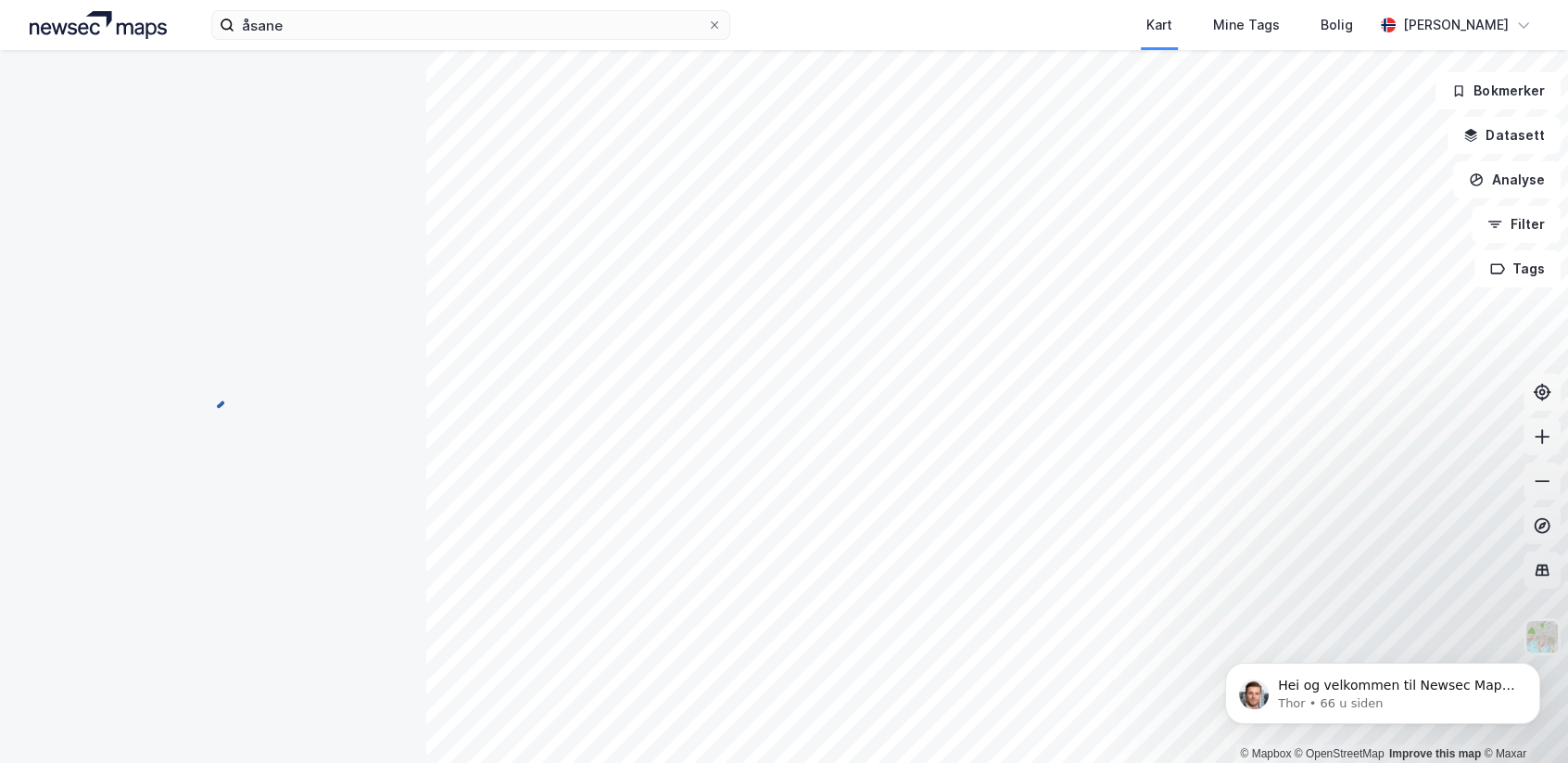
scroll to position [17, 0]
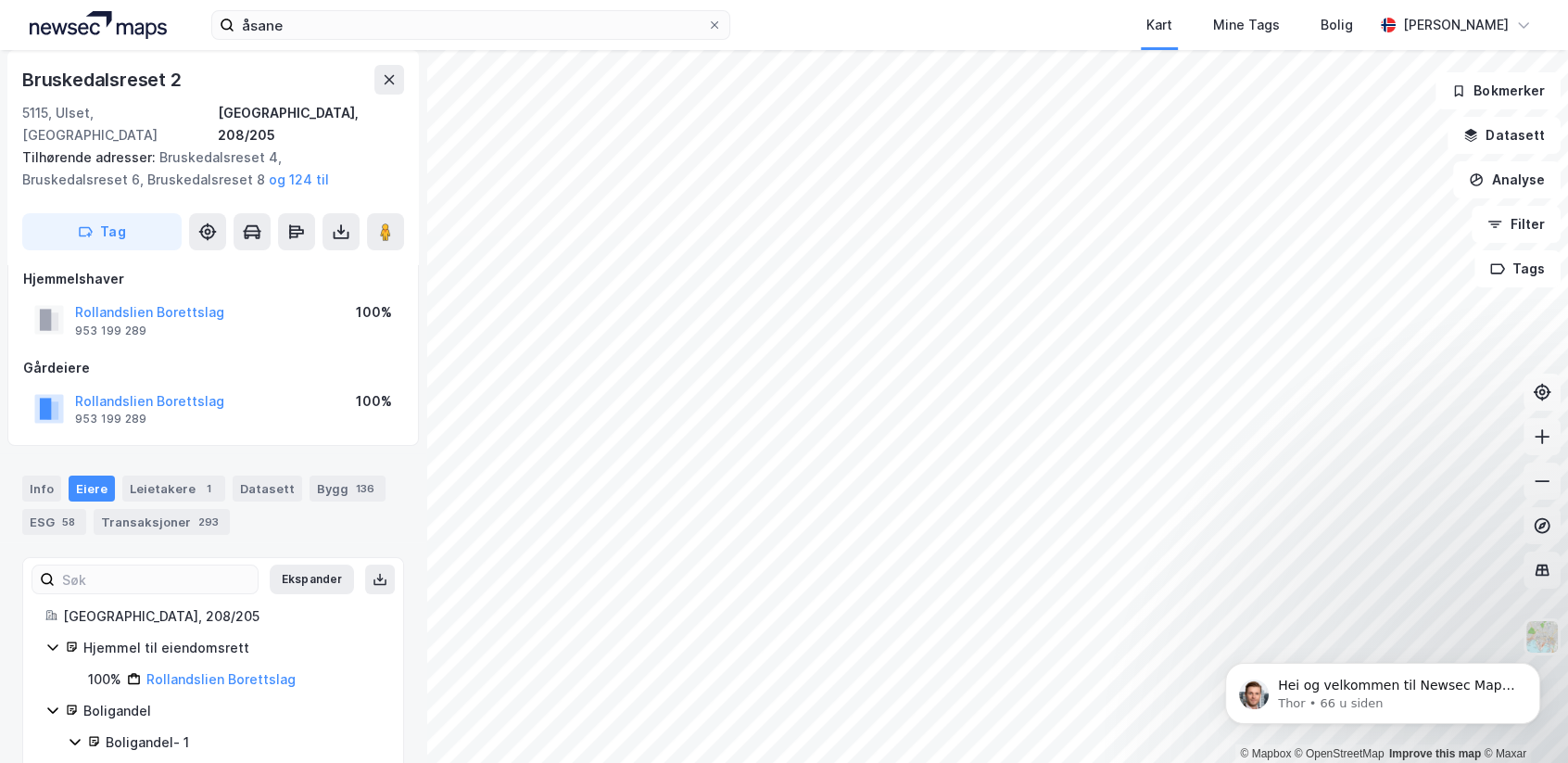
scroll to position [17, 0]
drag, startPoint x: 236, startPoint y: 285, endPoint x: 76, endPoint y: 295, distance: 160.3
click at [76, 300] on div "Rollandslien Borettslag 953 199 289 100%" at bounding box center [212, 322] width 380 height 44
copy button "Rollandslien Borettslag"
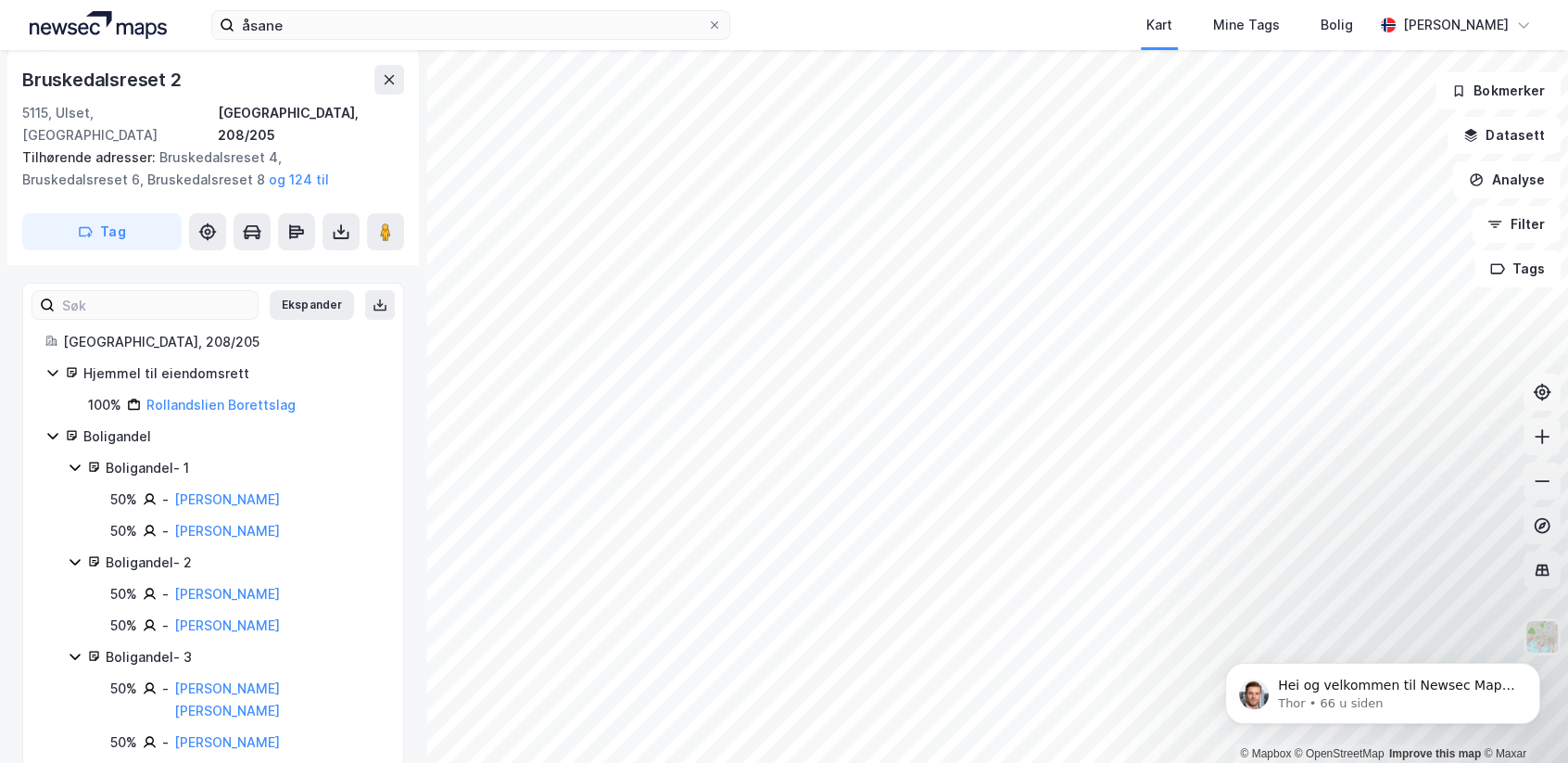
scroll to position [0, 0]
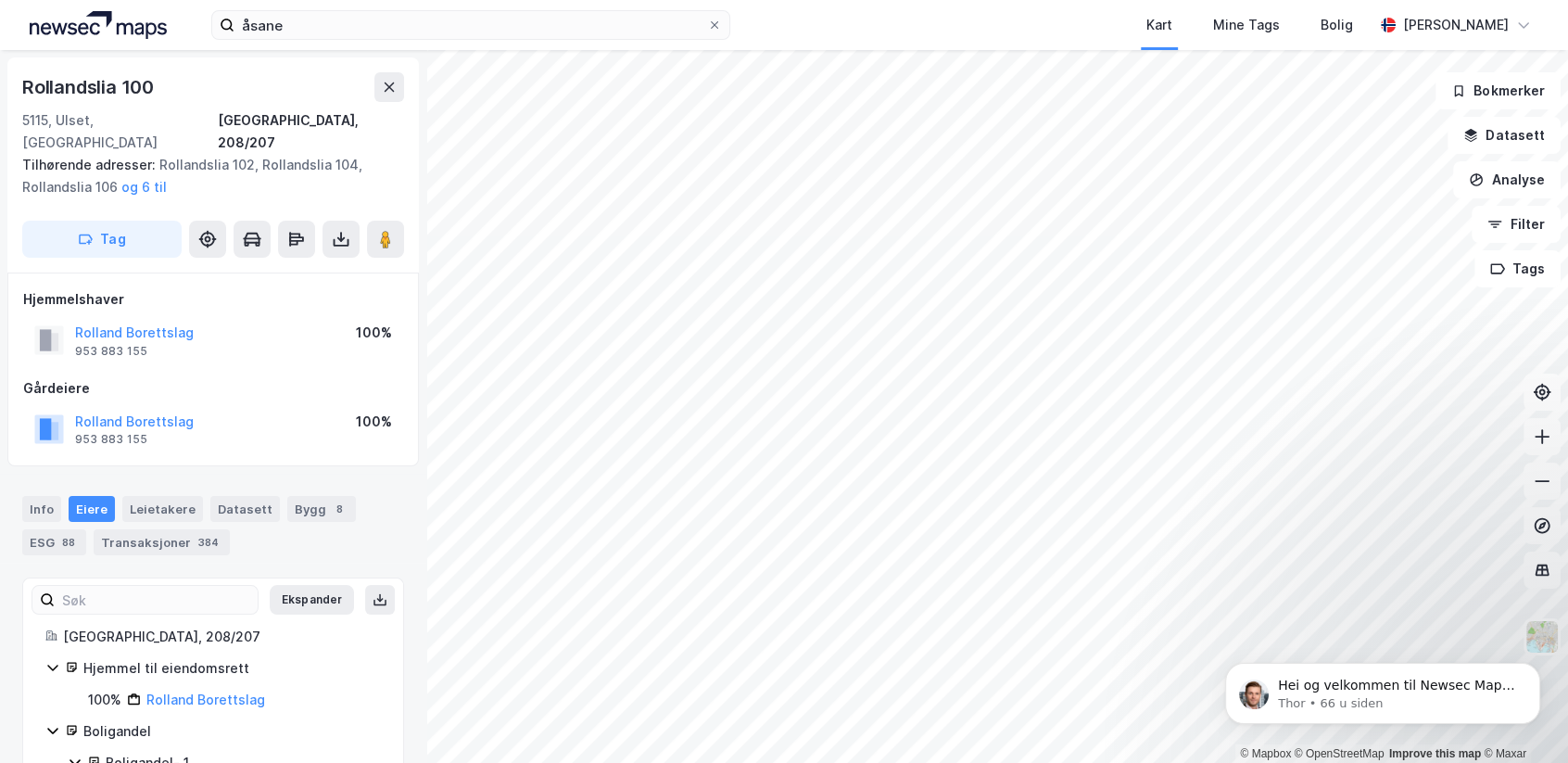
scroll to position [7, 0]
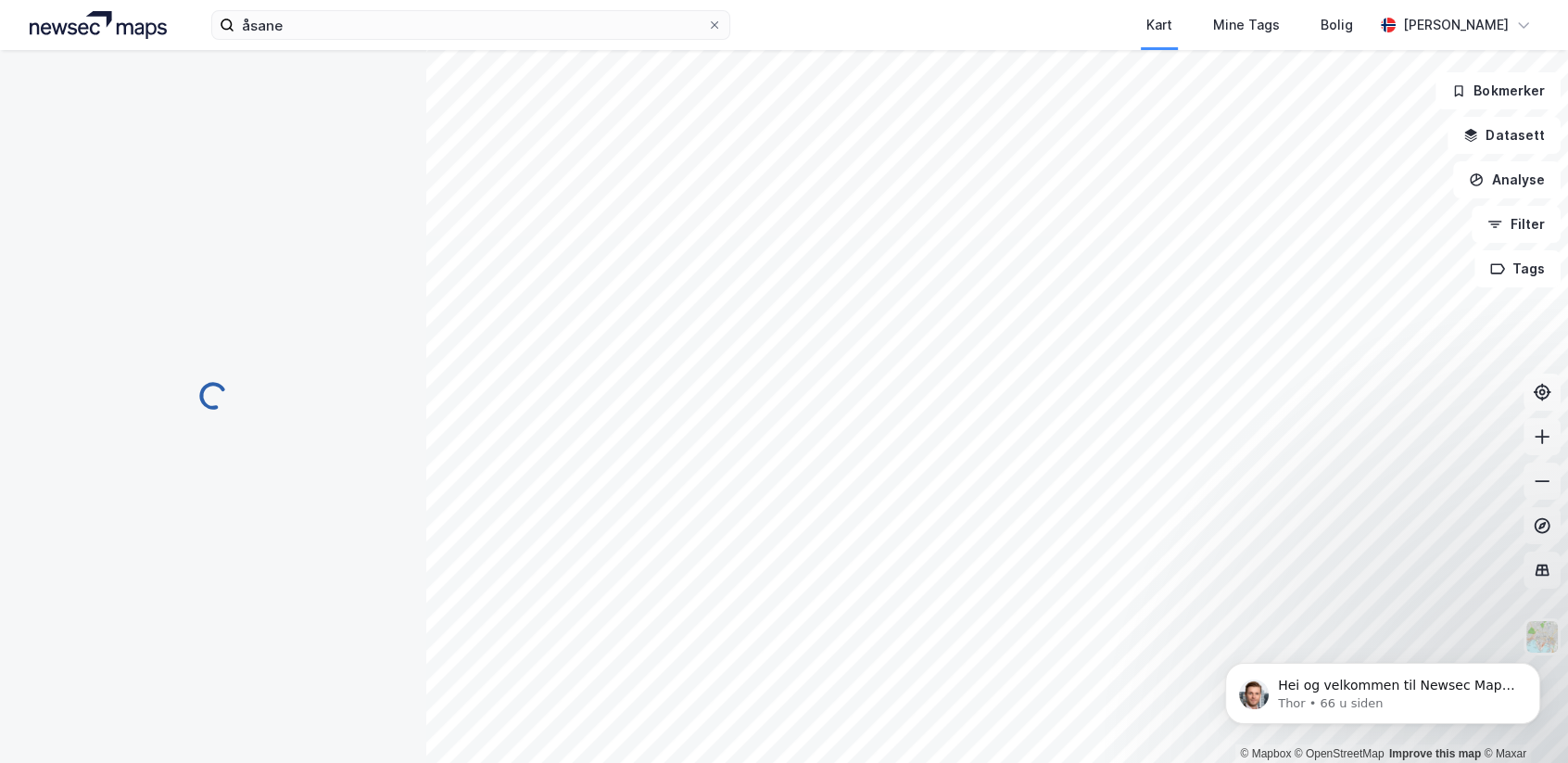
scroll to position [7, 0]
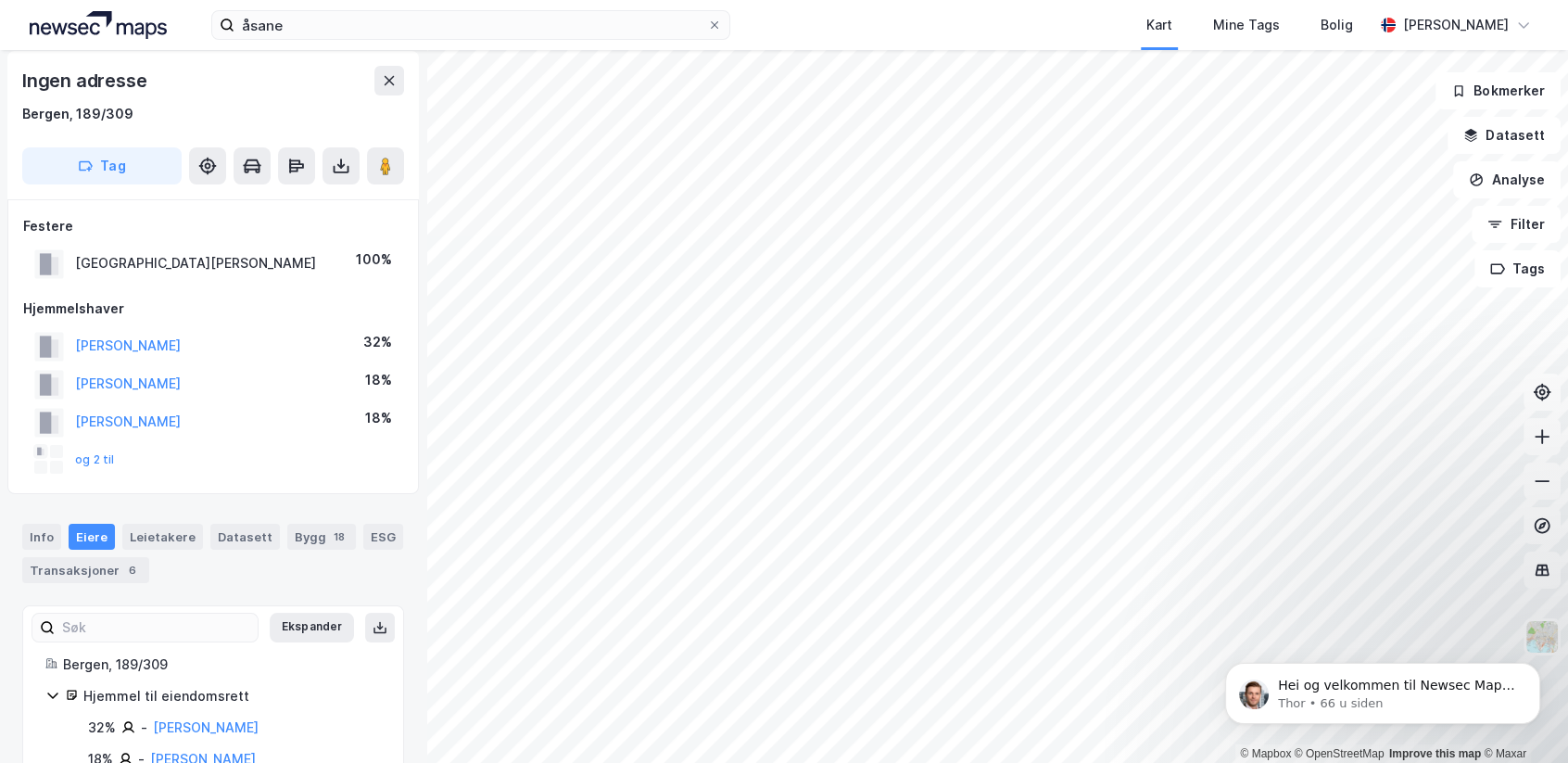
click at [421, 511] on div "© Mapbox © OpenStreetMap Improve this map © Maxar Ingen adresse [GEOGRAPHIC_DAT…" at bounding box center [784, 406] width 1568 height 713
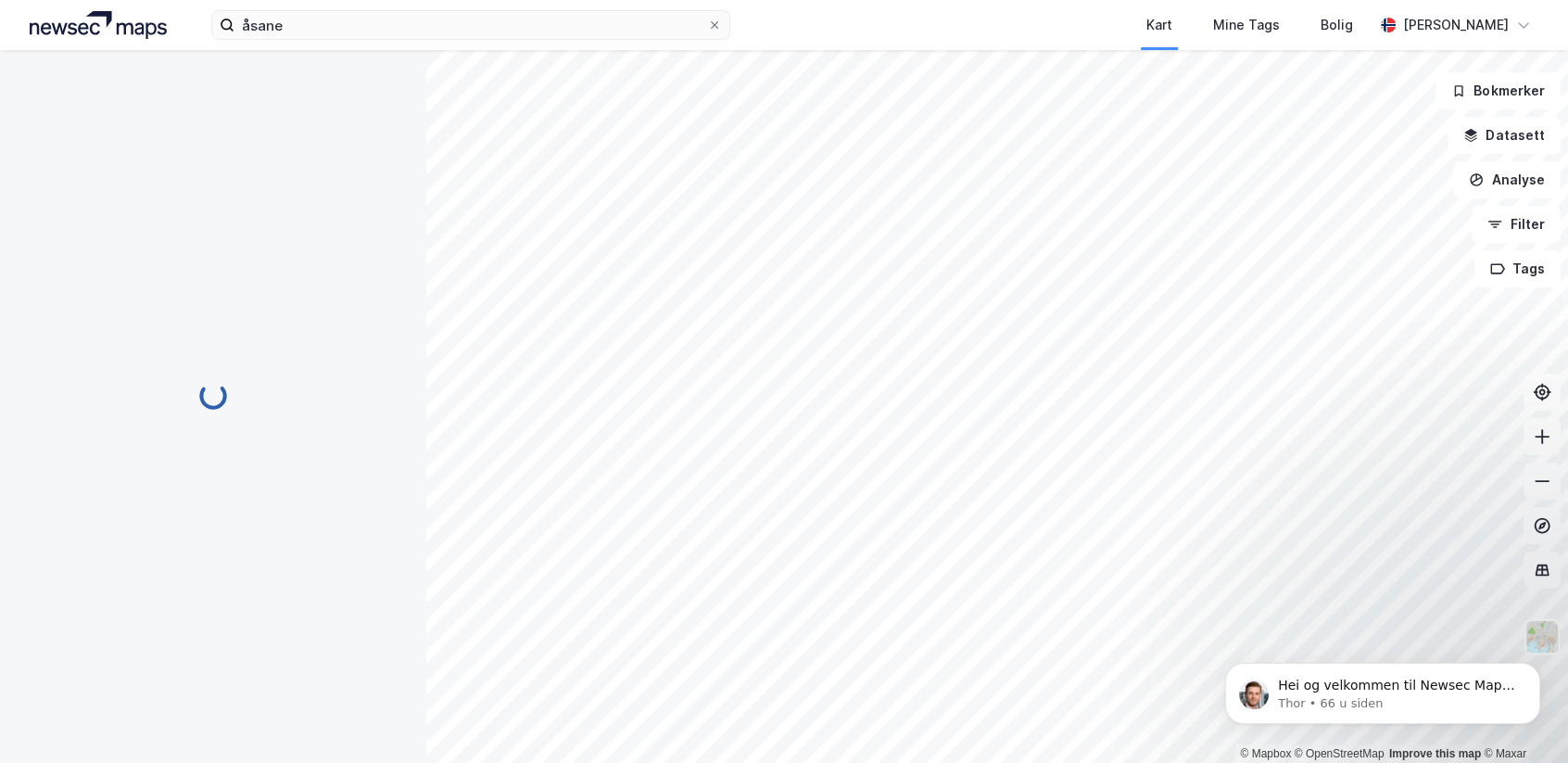
scroll to position [7, 0]
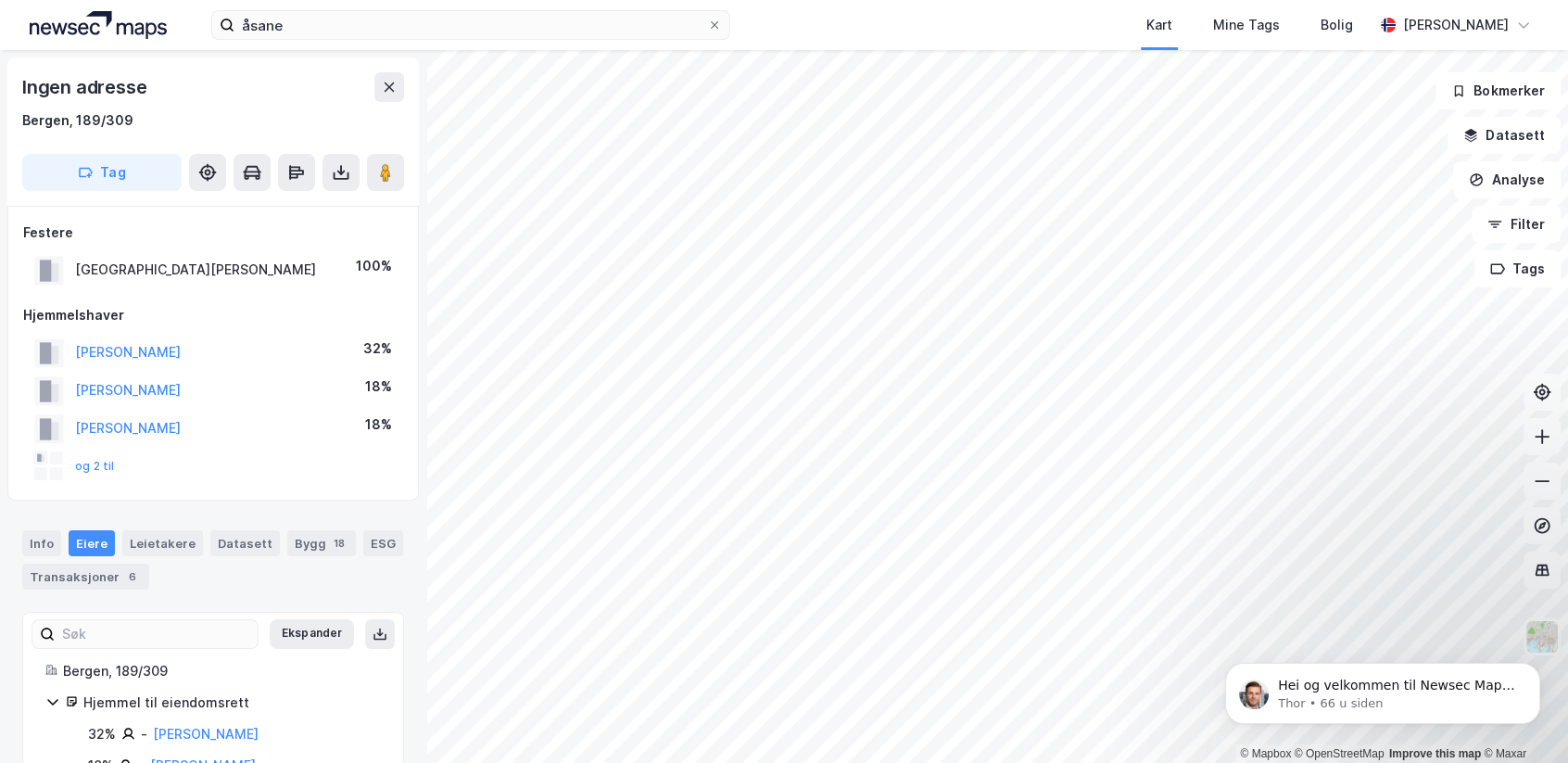
scroll to position [7, 0]
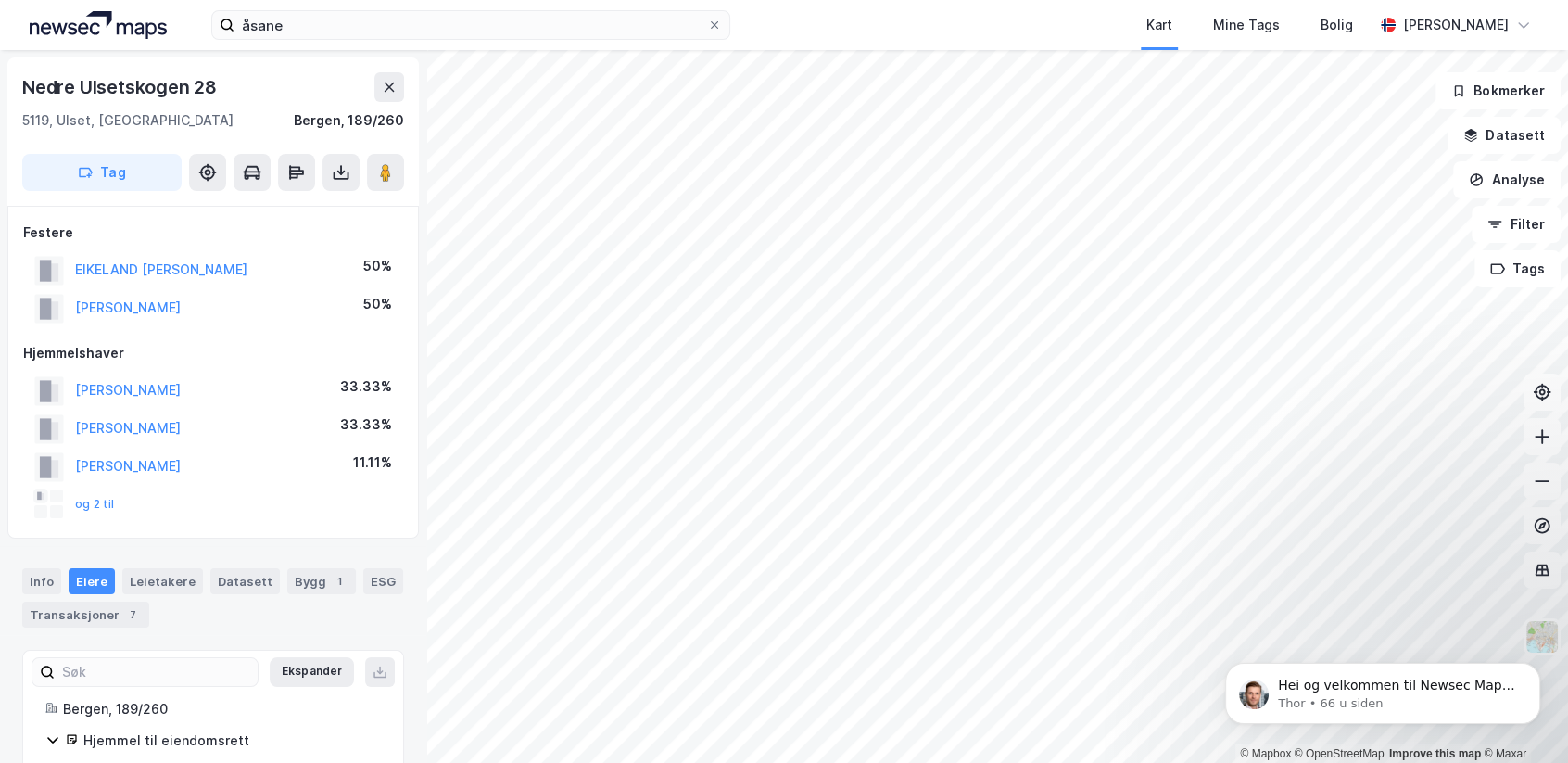
scroll to position [7, 0]
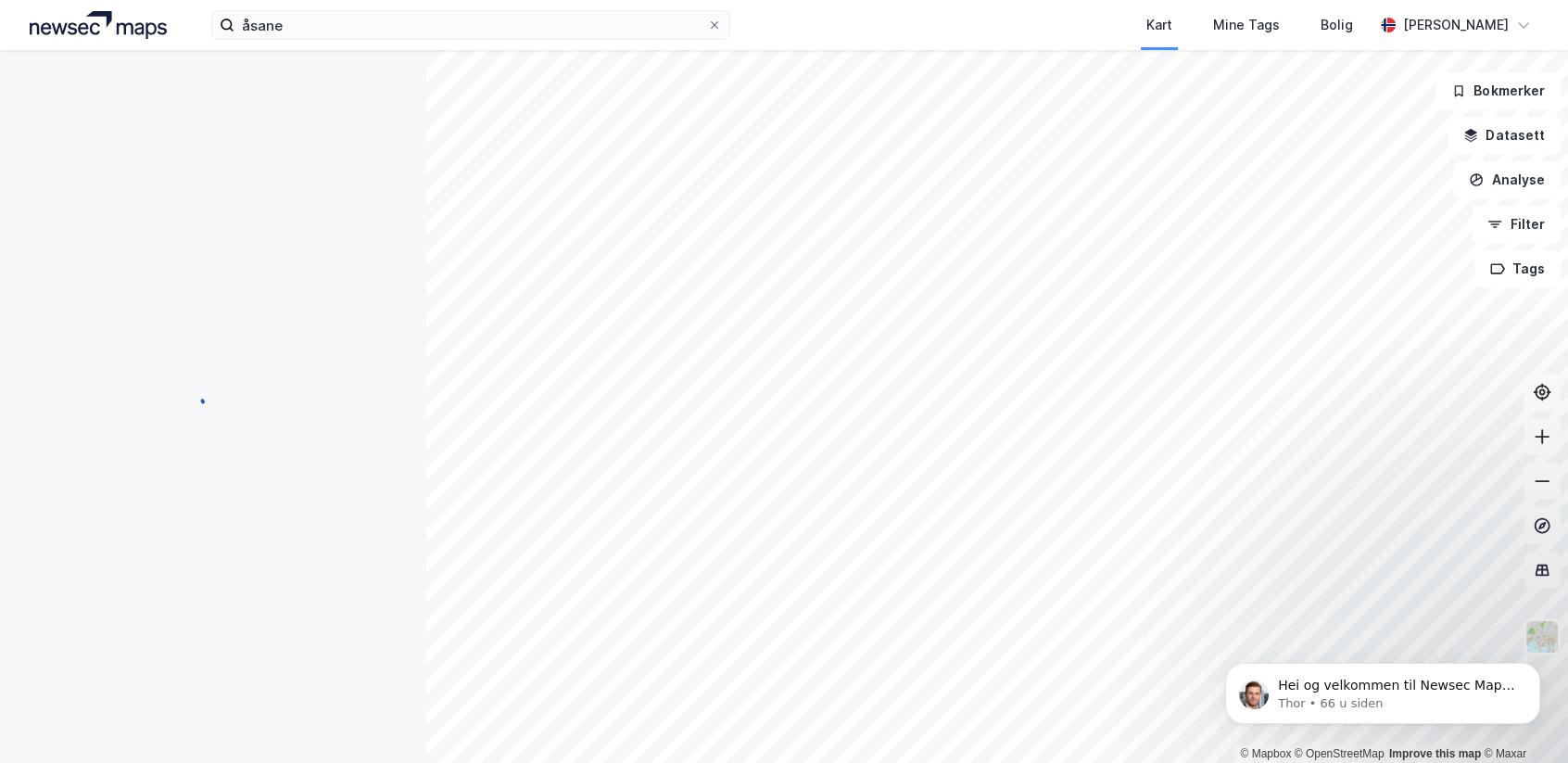
scroll to position [7, 0]
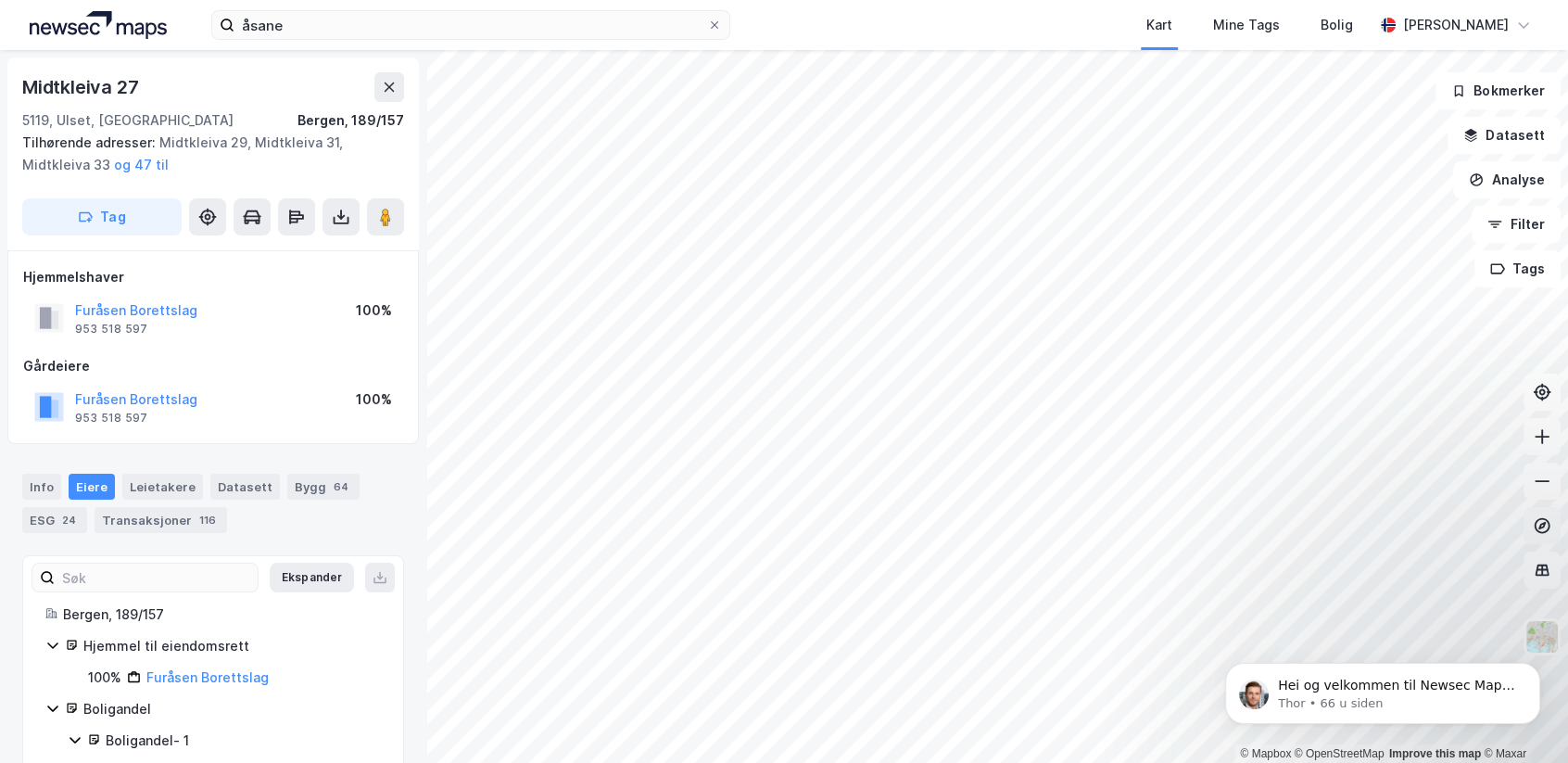
scroll to position [7, 0]
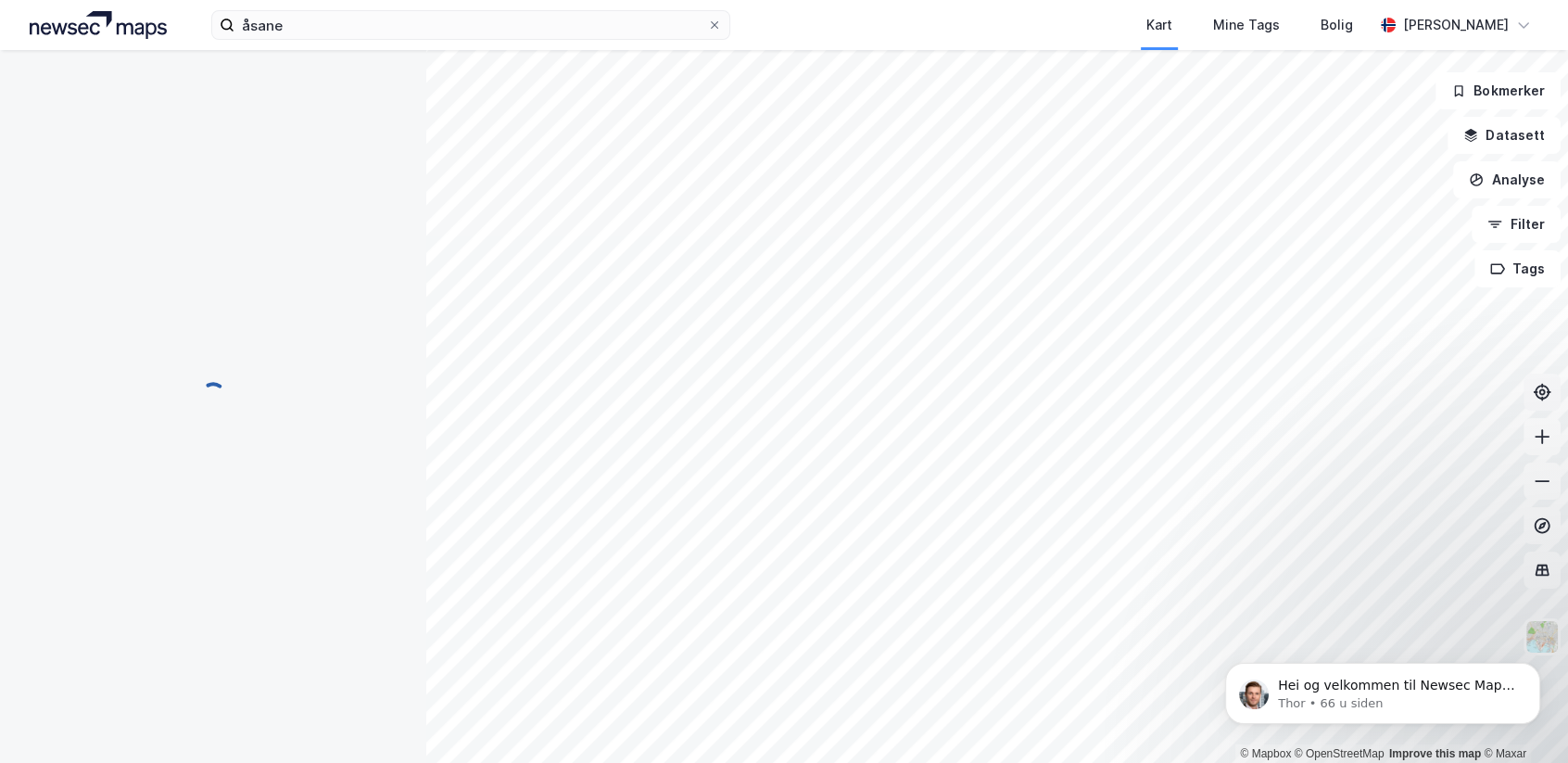
scroll to position [7, 0]
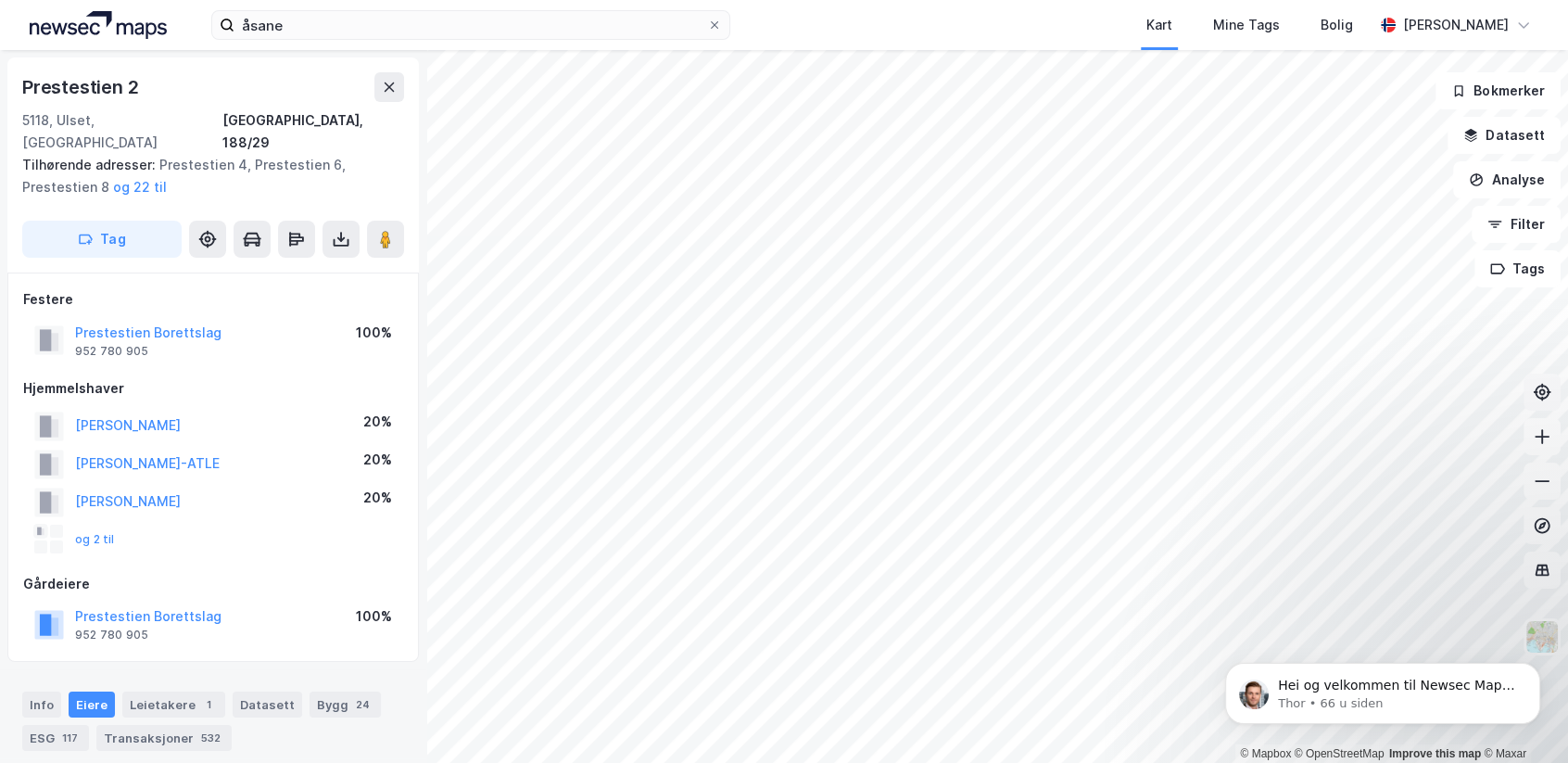
scroll to position [7, 0]
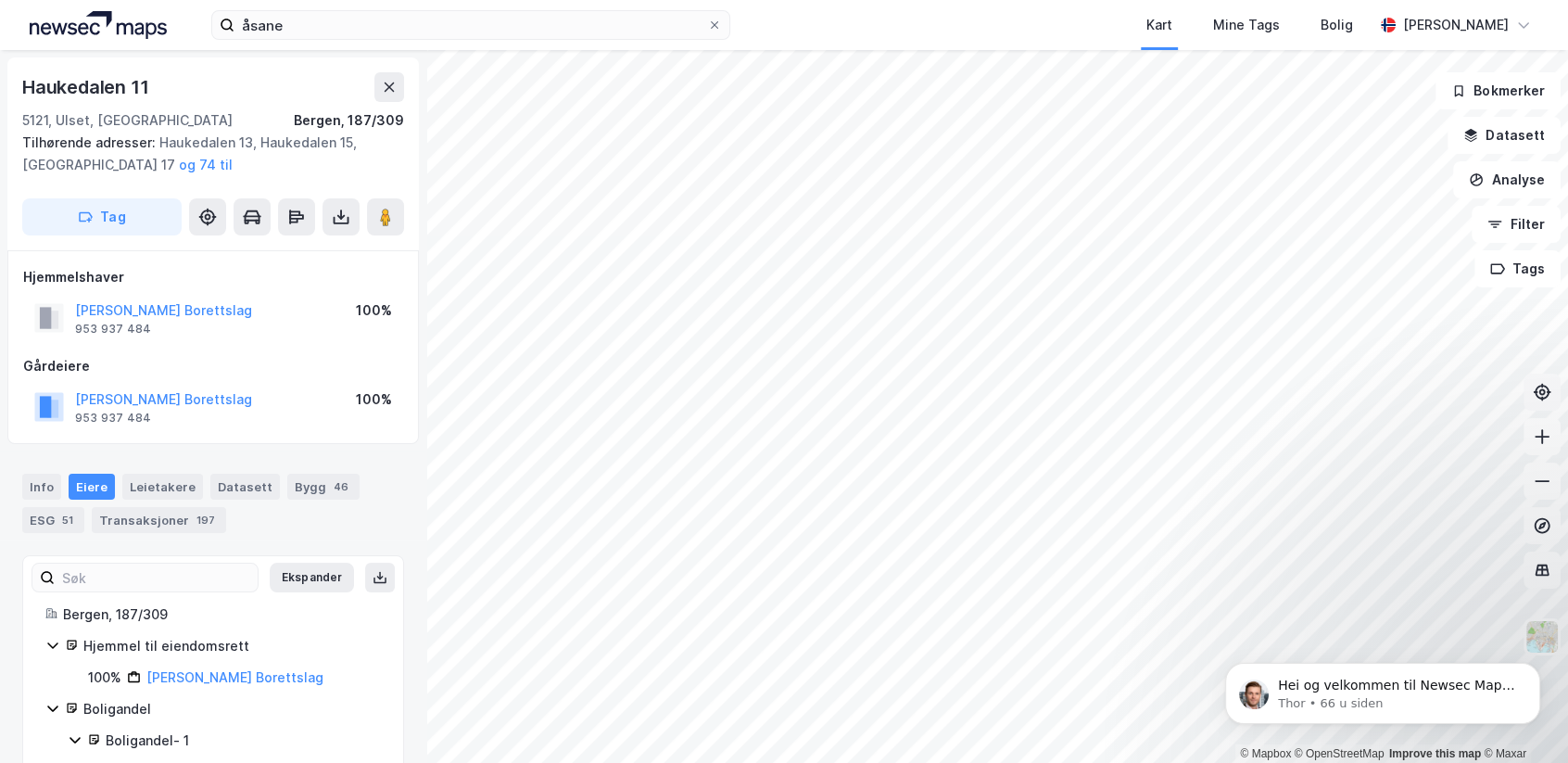
scroll to position [7, 0]
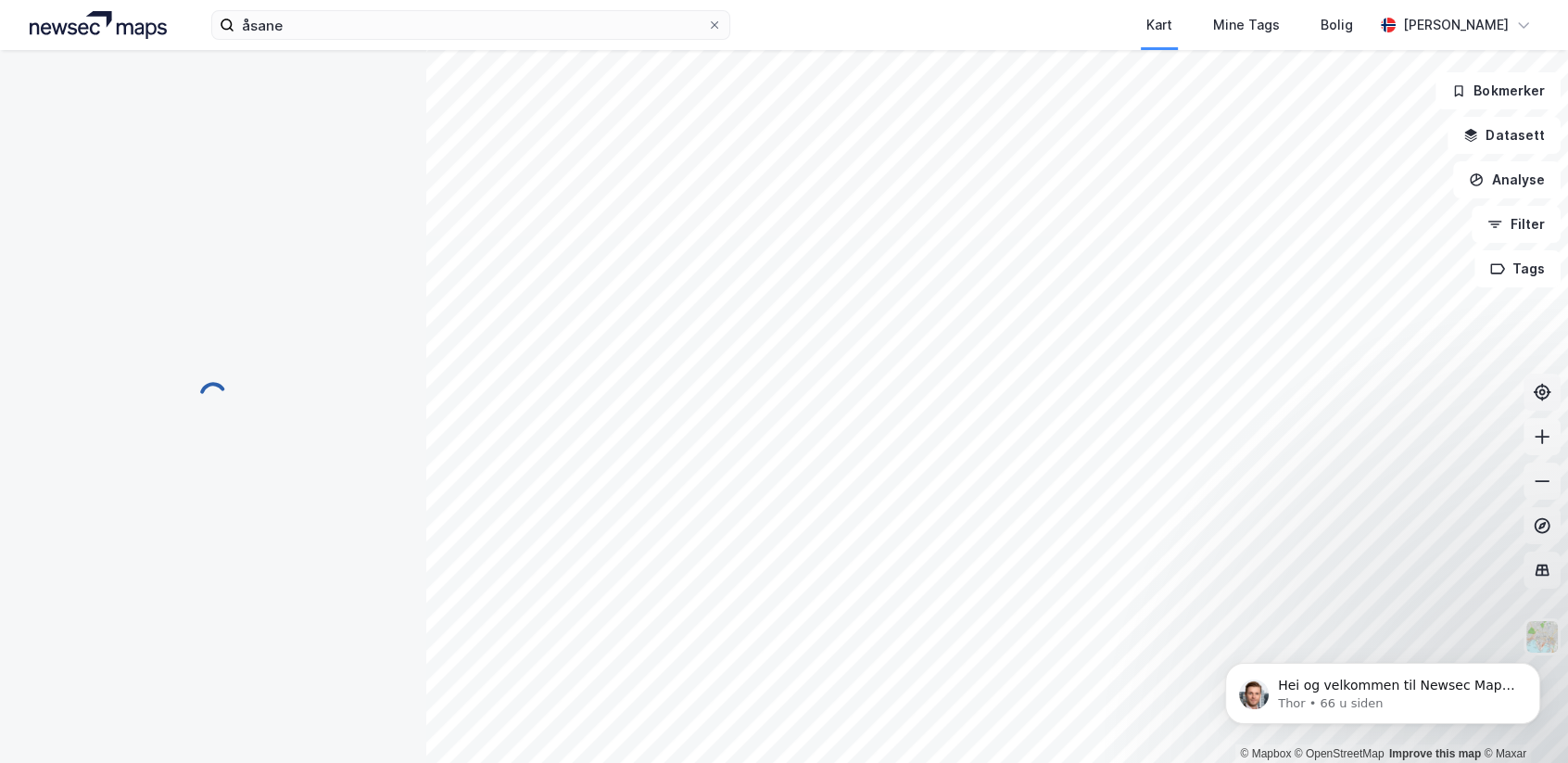
scroll to position [7, 0]
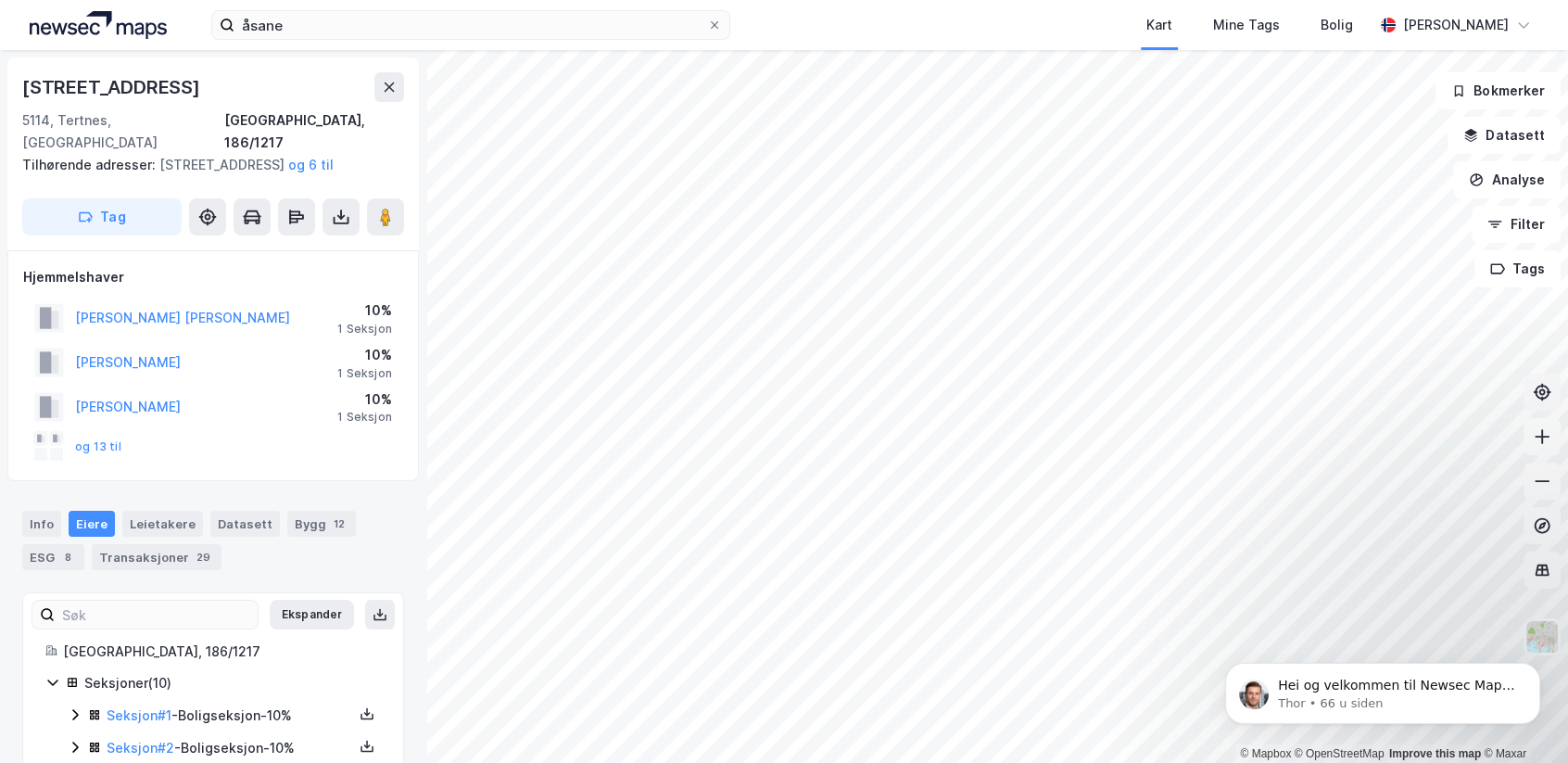
scroll to position [7, 0]
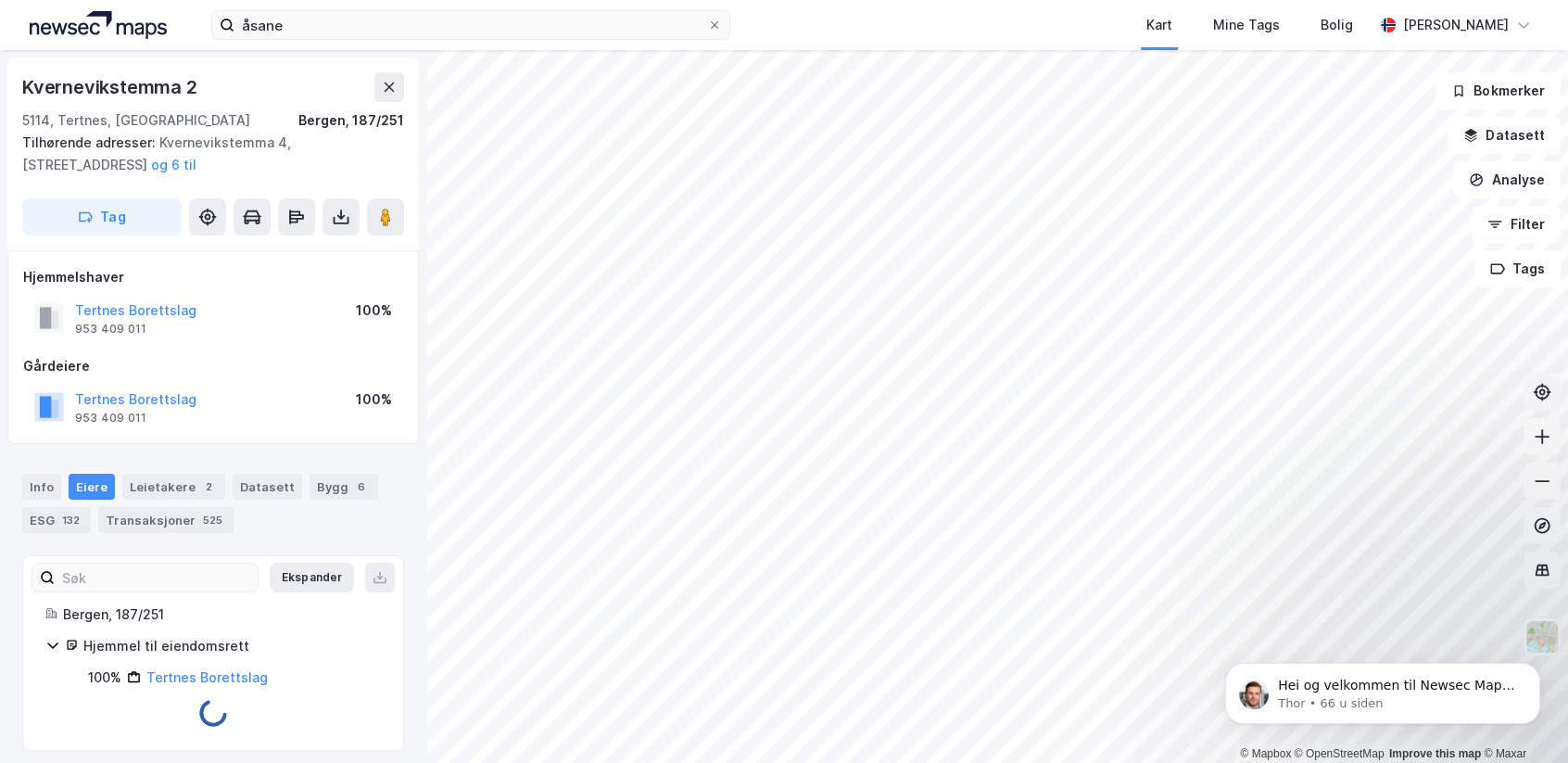
scroll to position [7, 0]
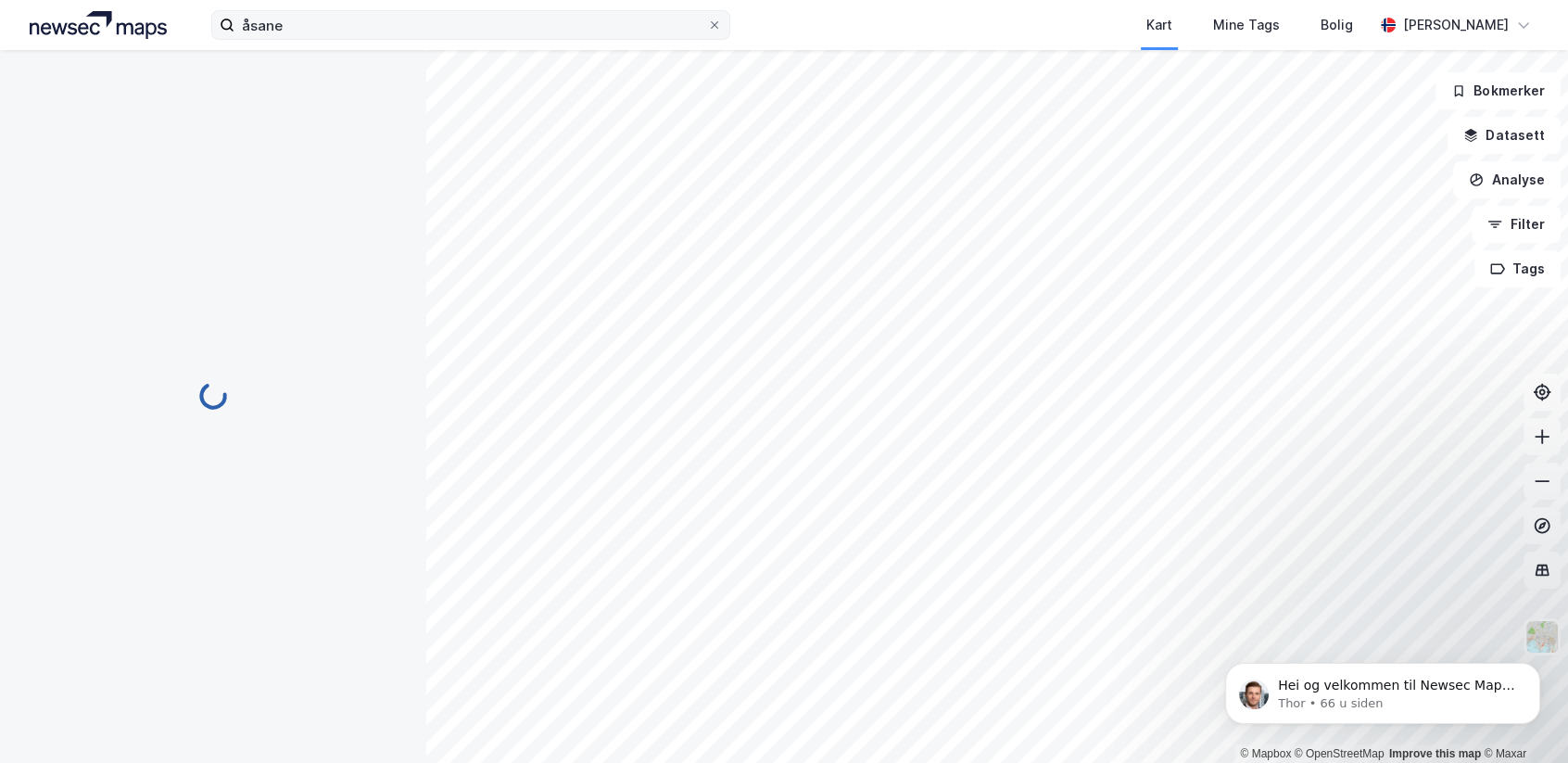
scroll to position [7, 0]
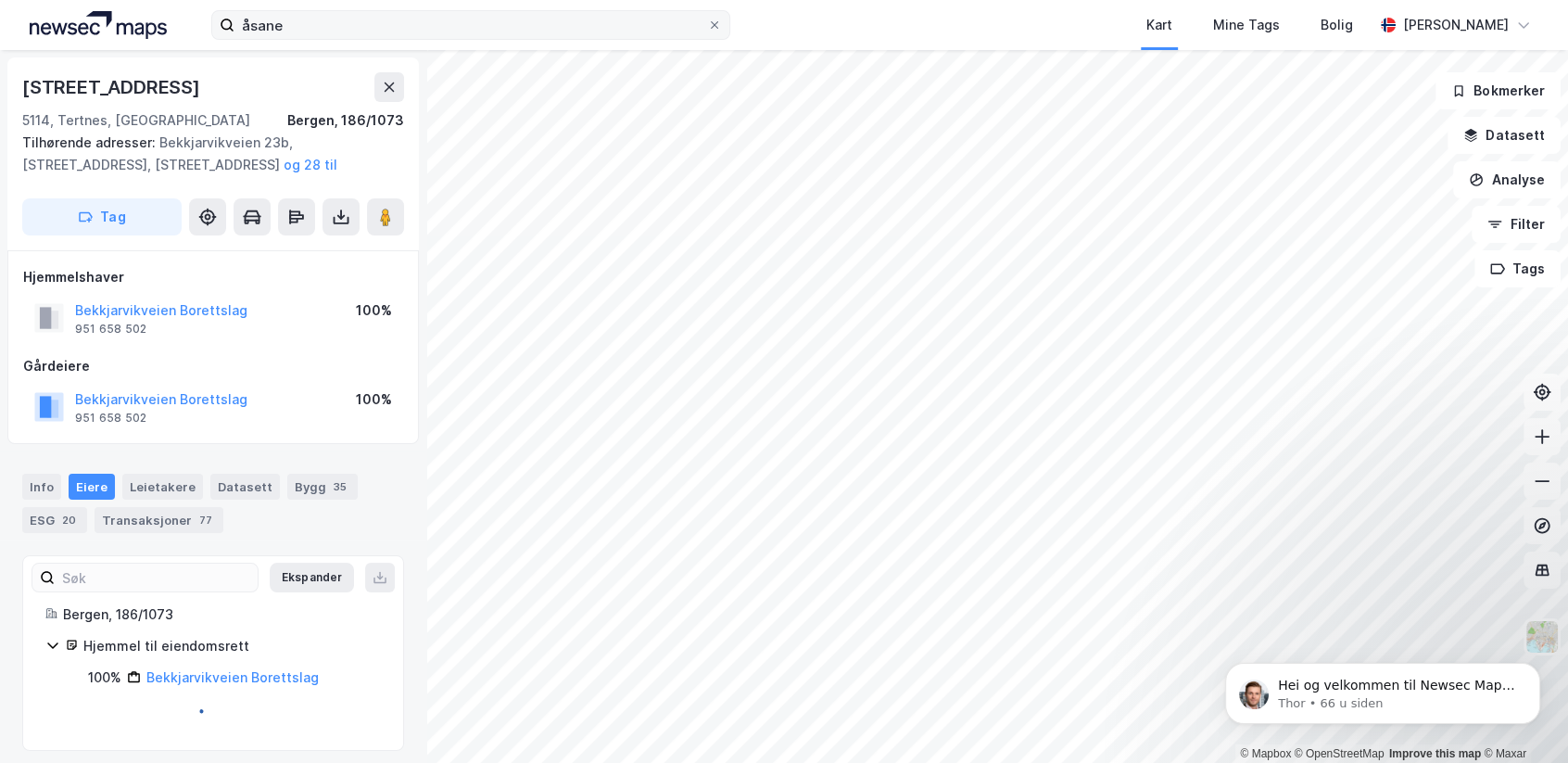
scroll to position [7, 0]
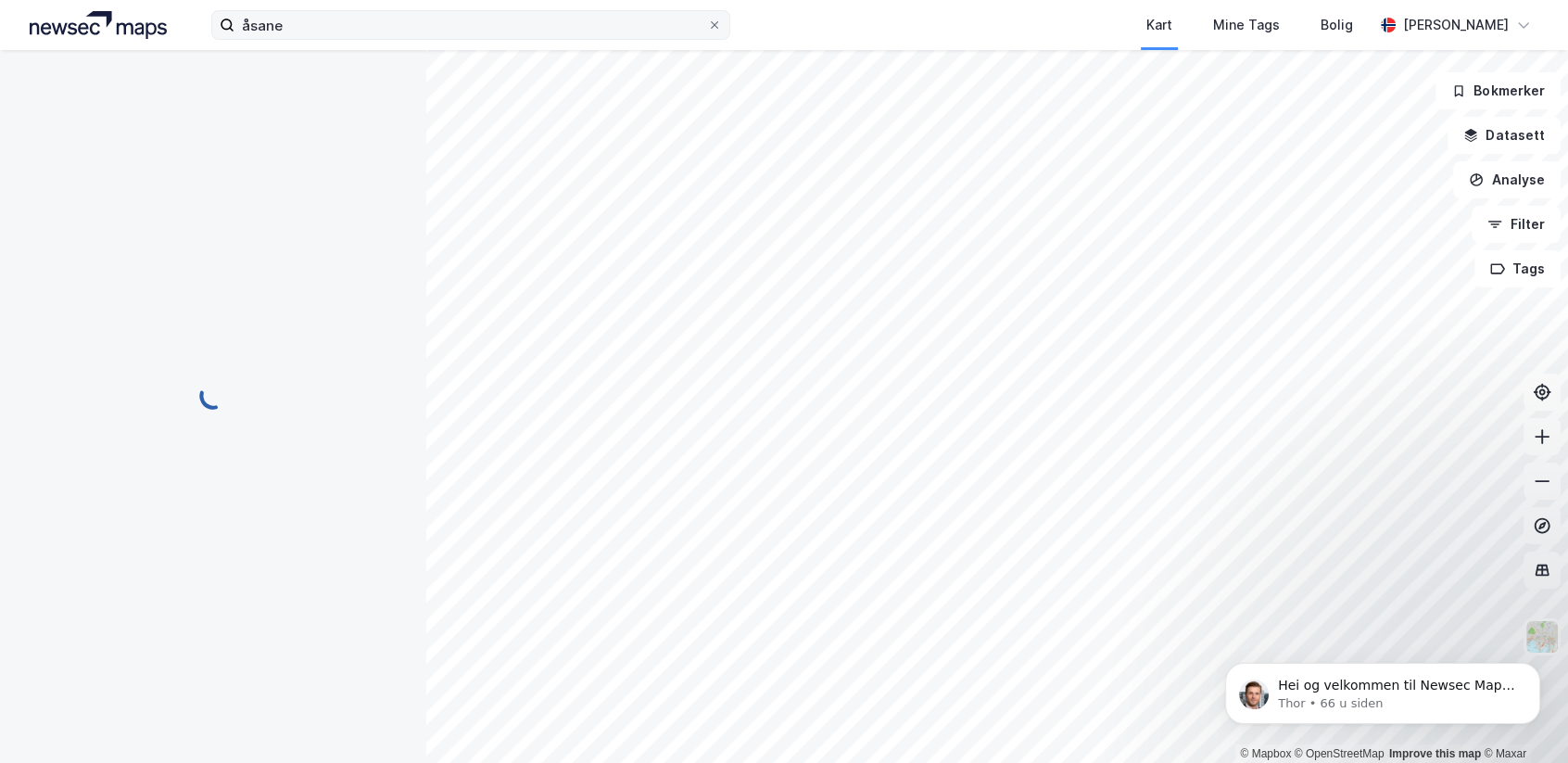
scroll to position [7, 0]
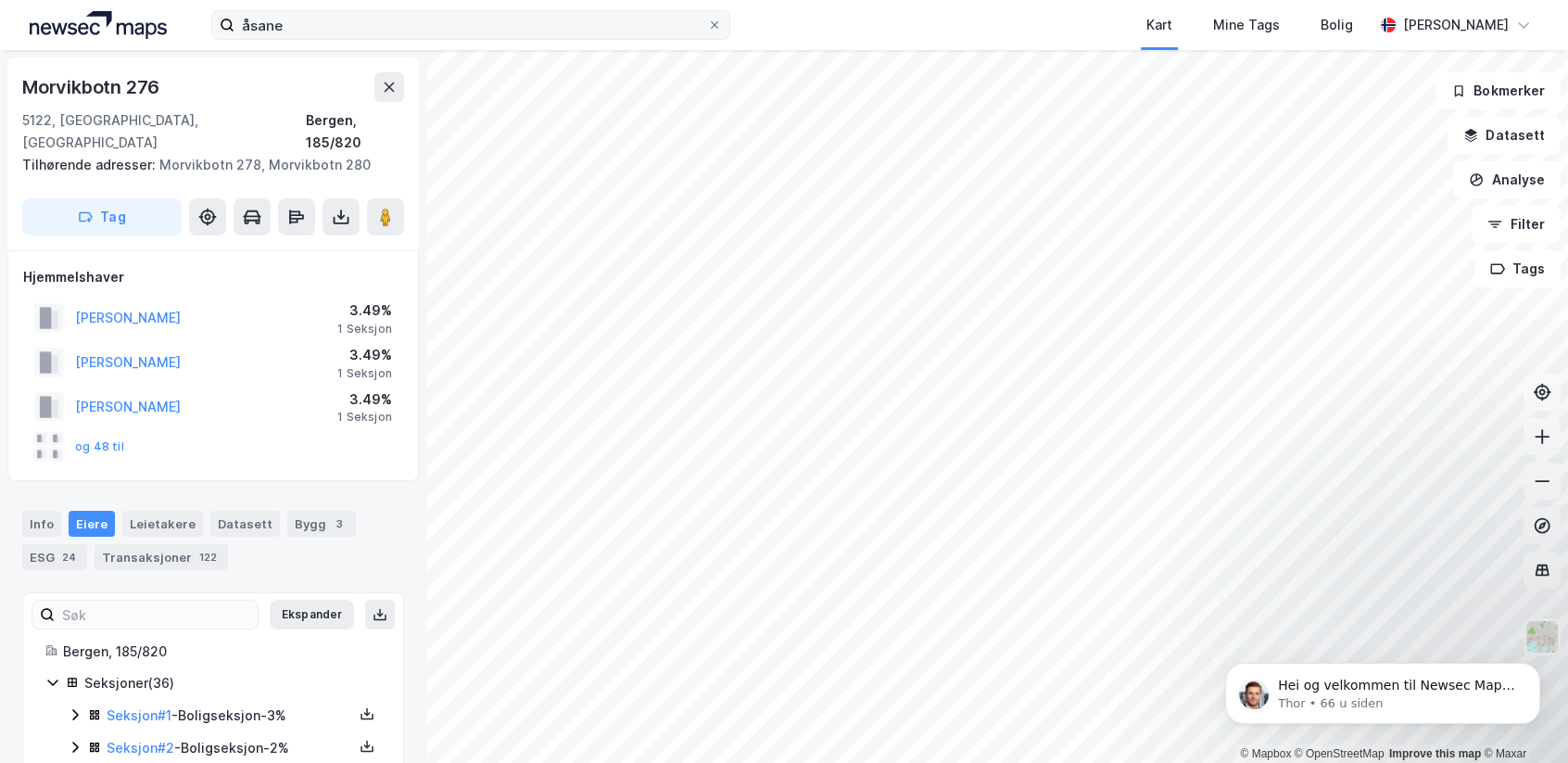
scroll to position [7, 0]
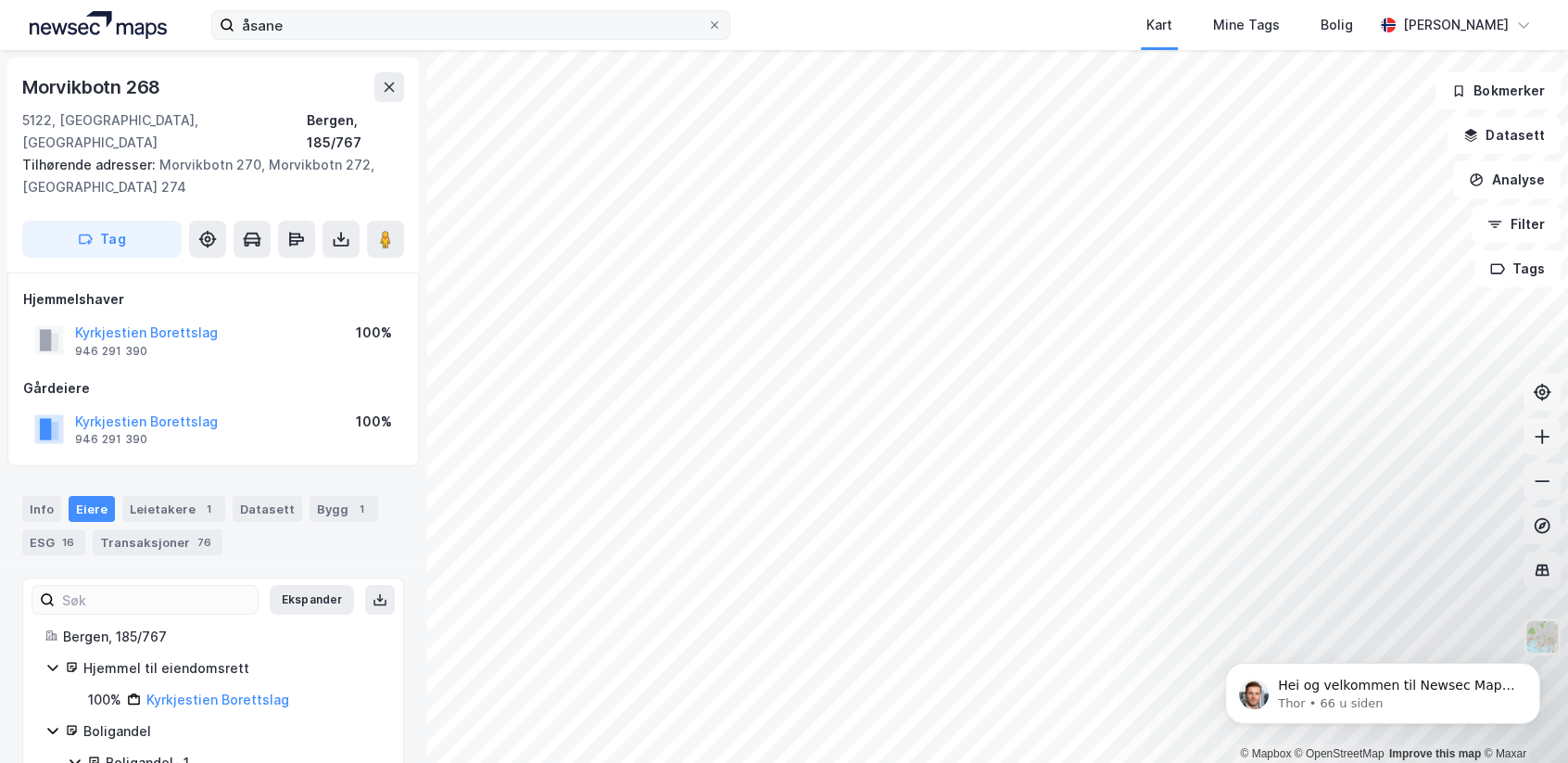
scroll to position [7, 0]
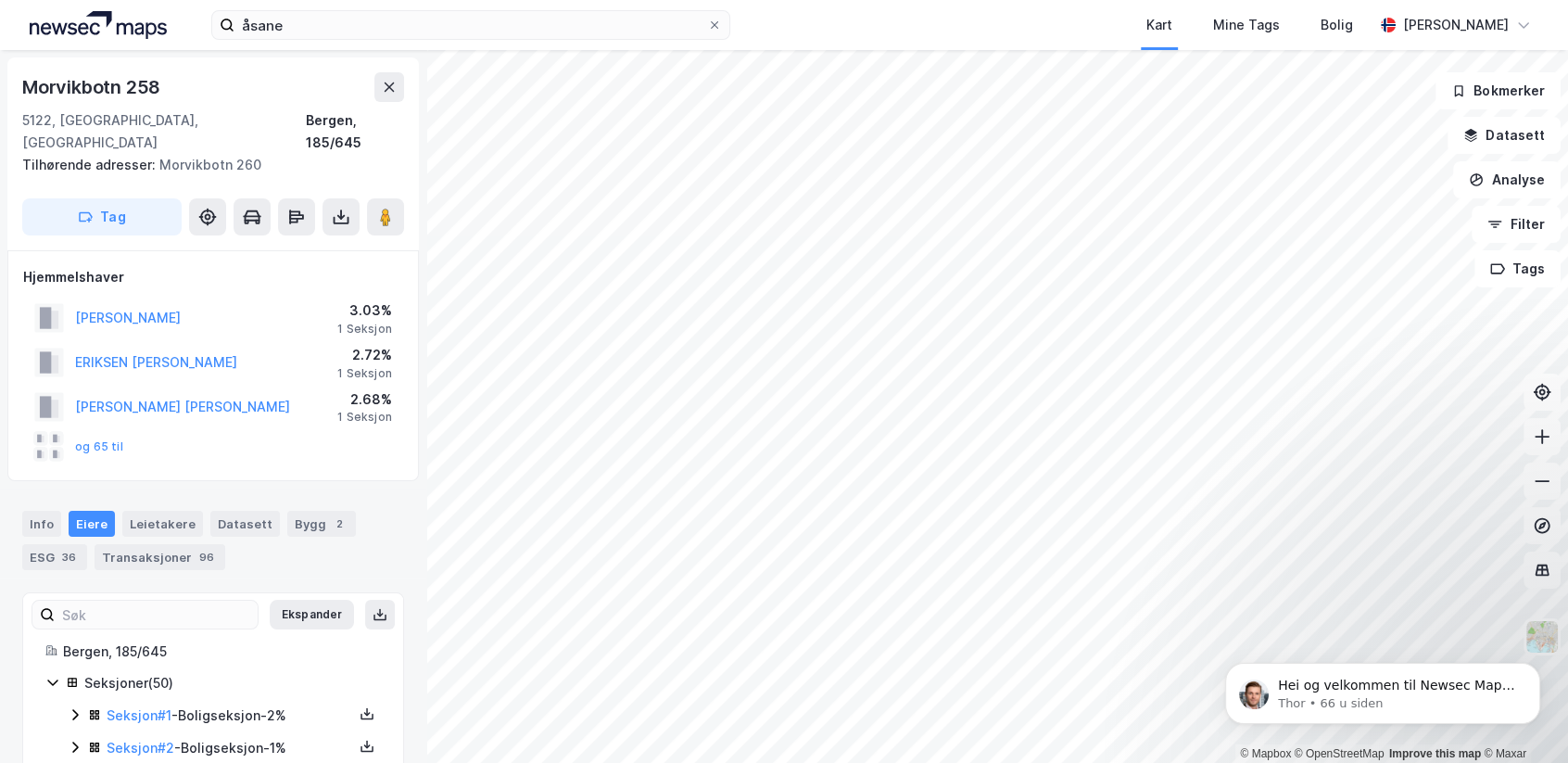
scroll to position [7, 0]
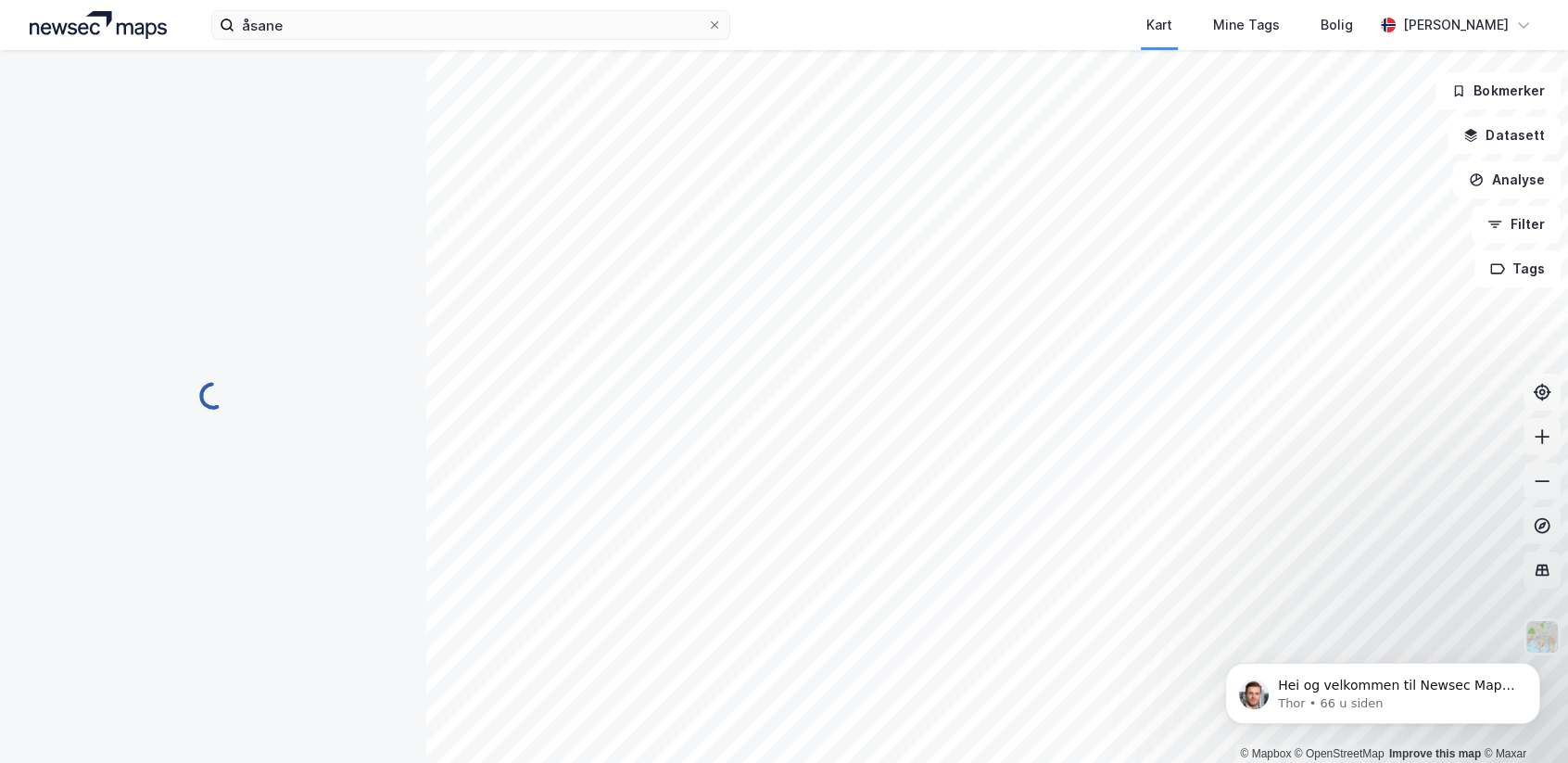
scroll to position [7, 0]
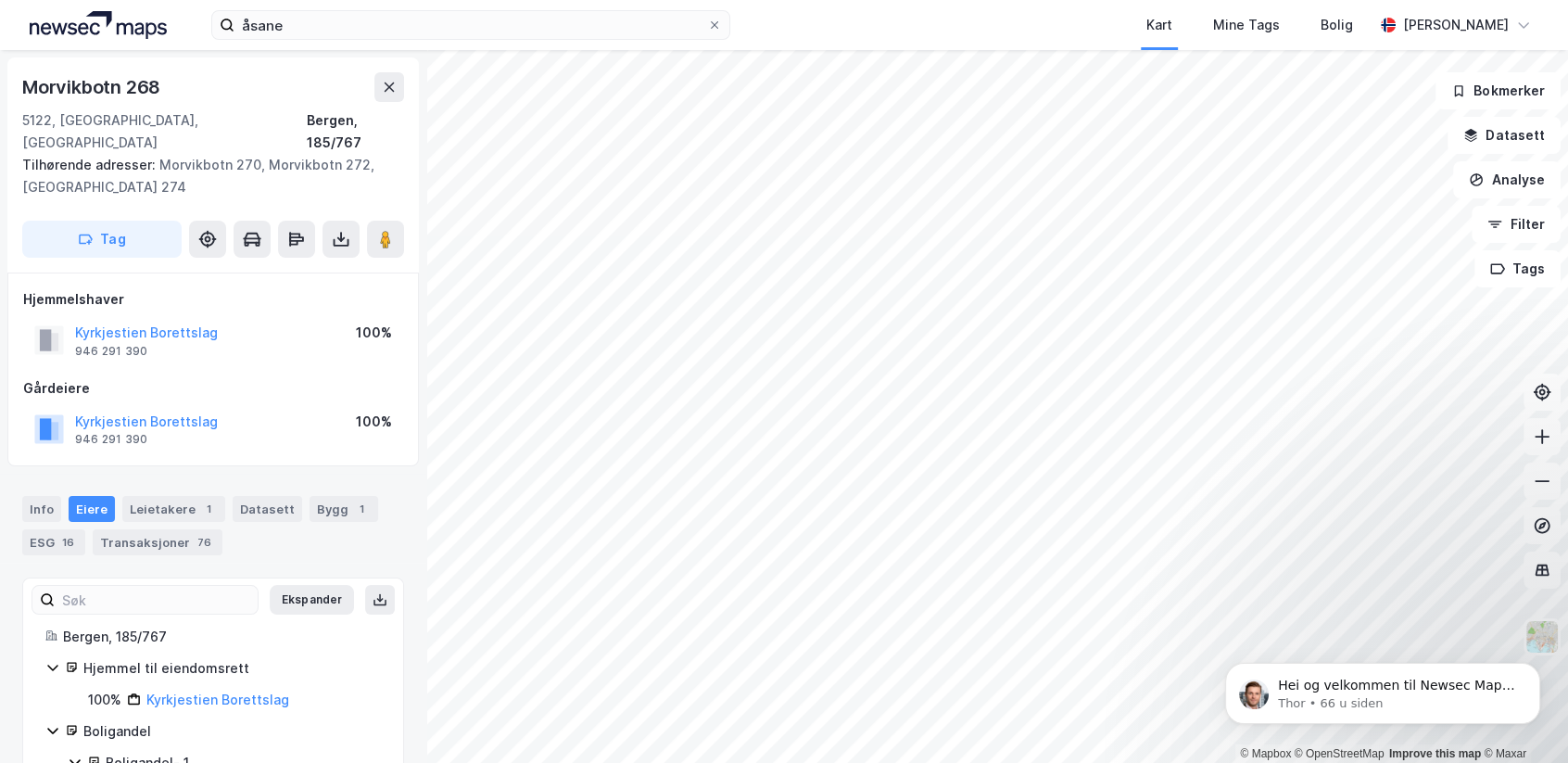
scroll to position [7, 0]
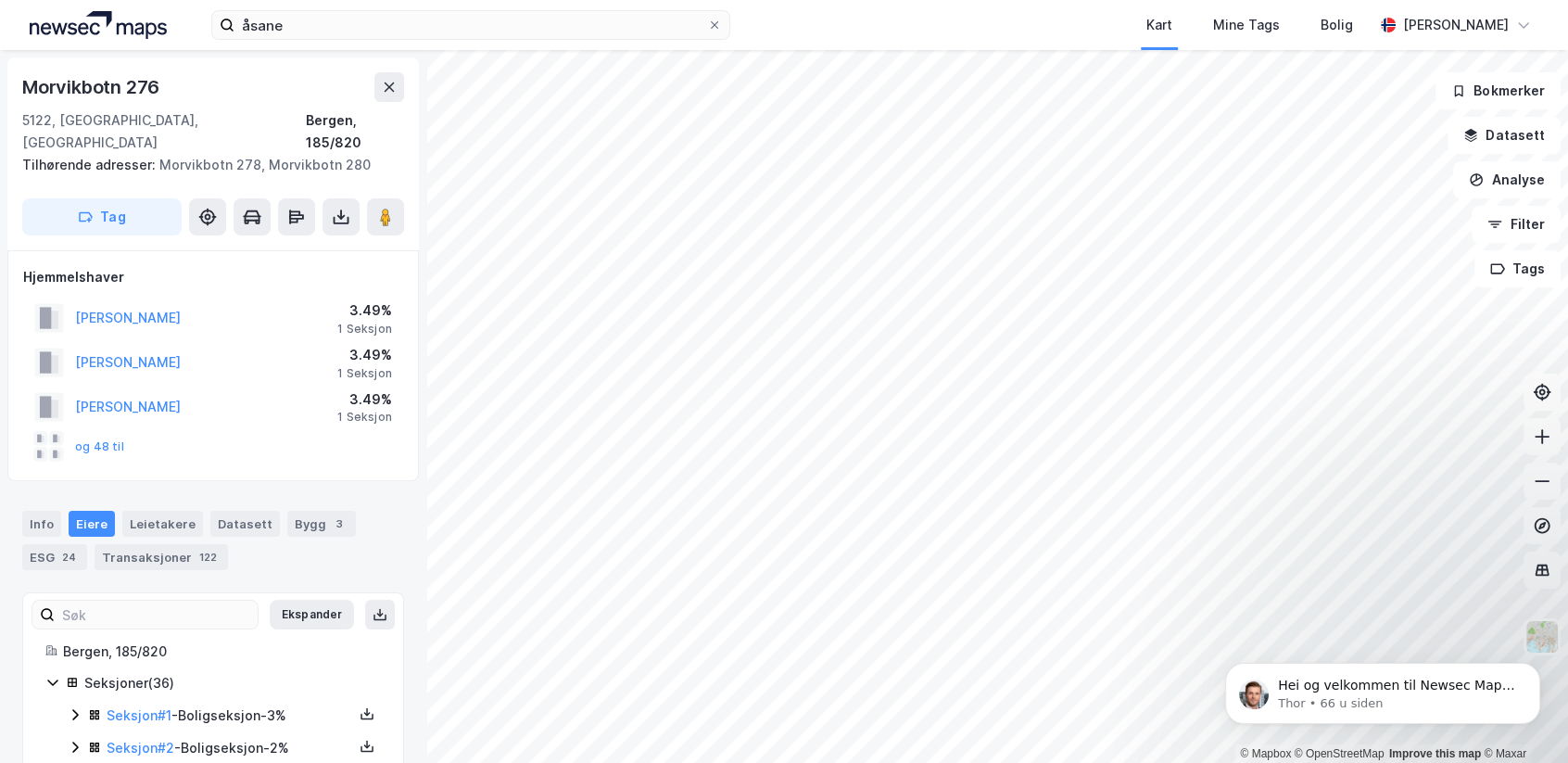
scroll to position [7, 0]
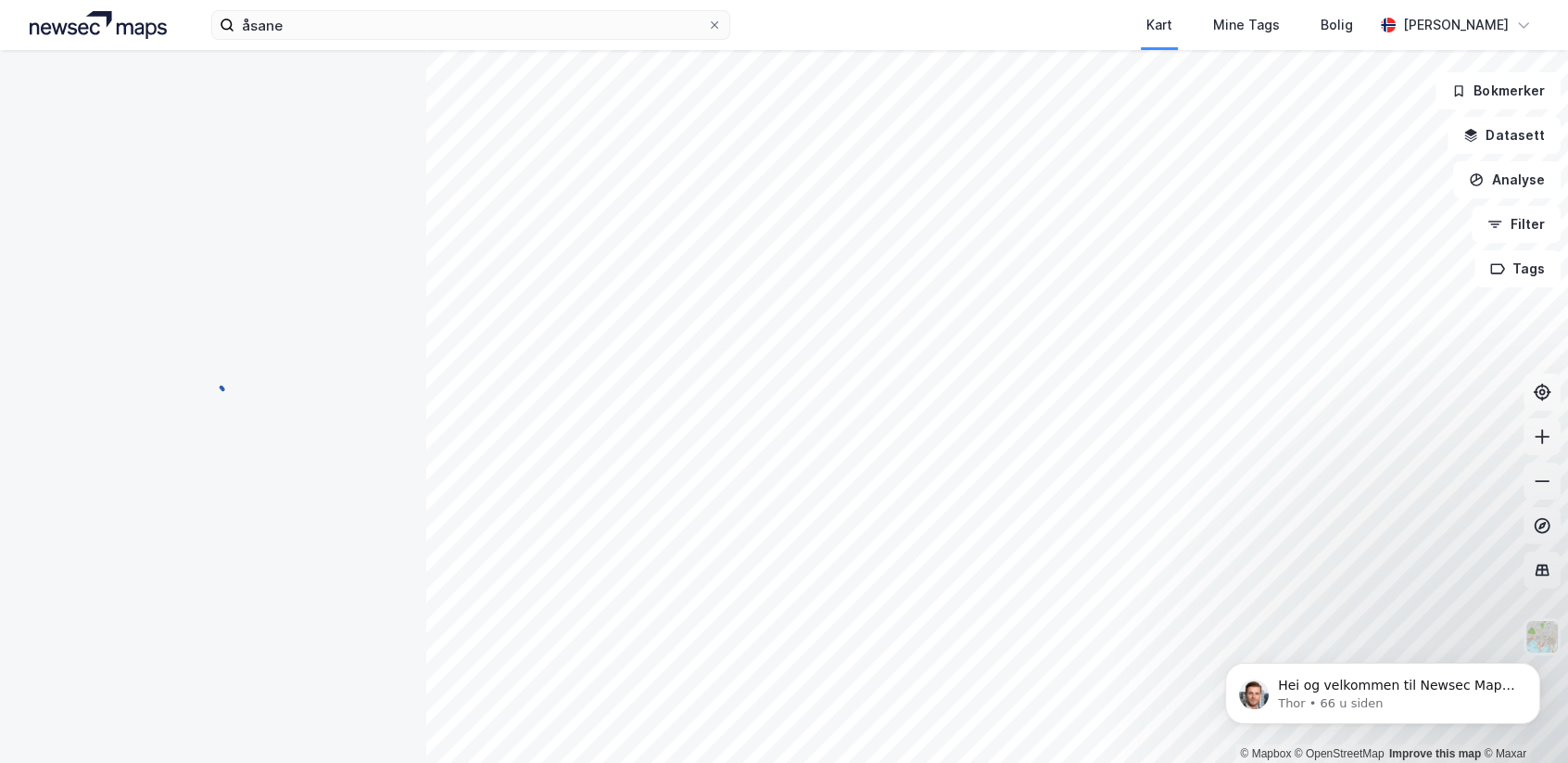
scroll to position [7, 0]
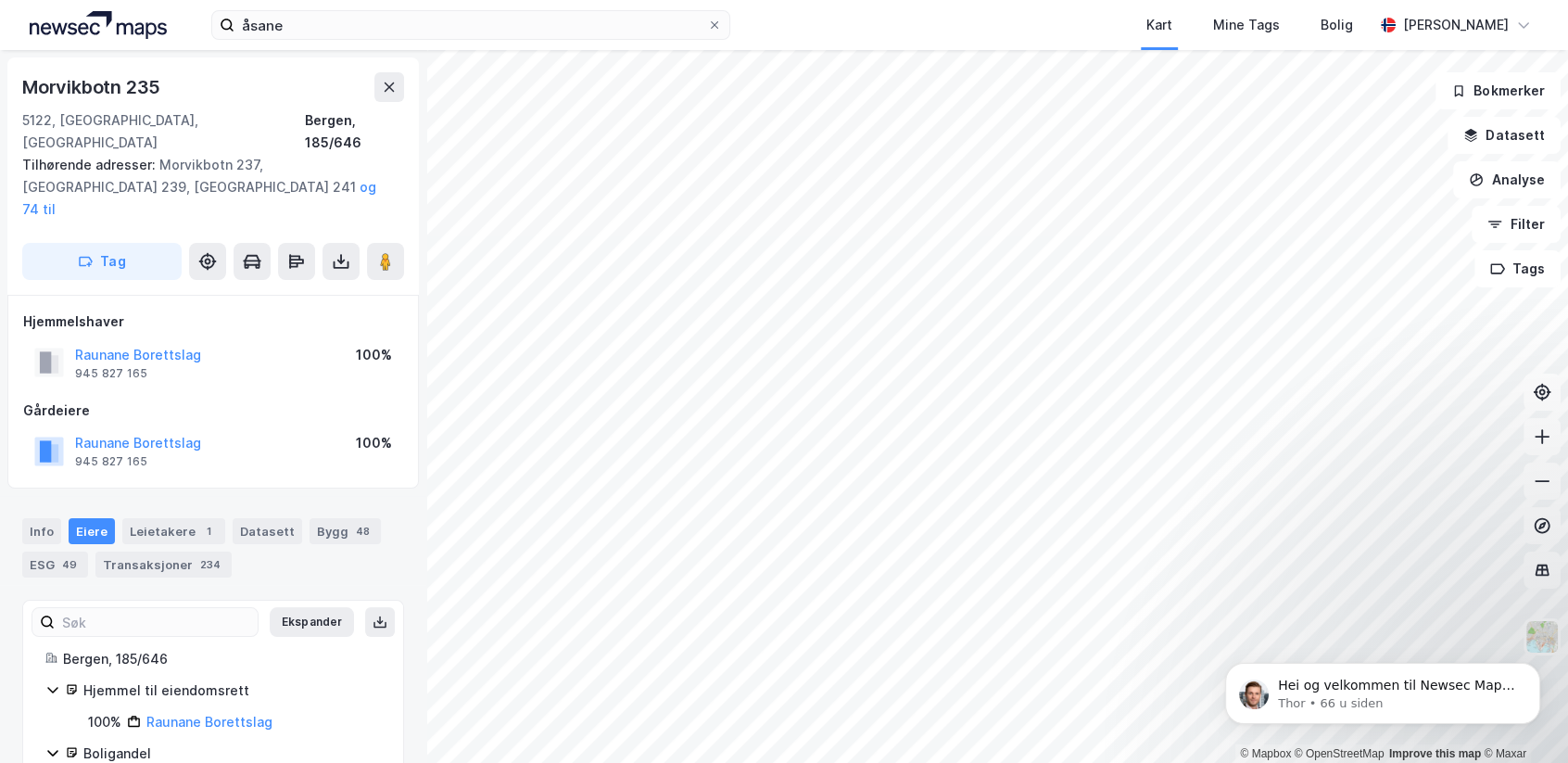
scroll to position [7, 0]
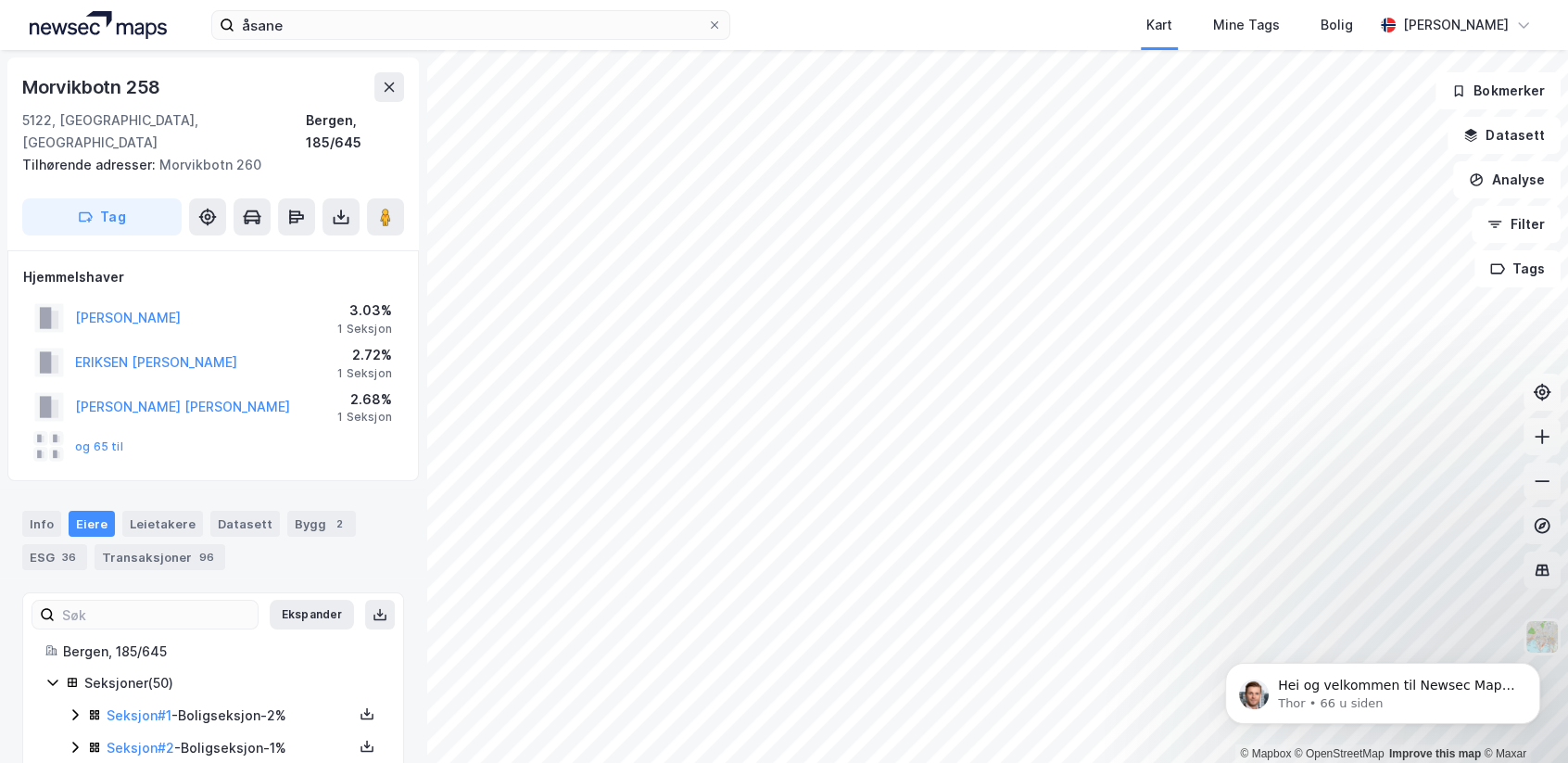
scroll to position [7, 0]
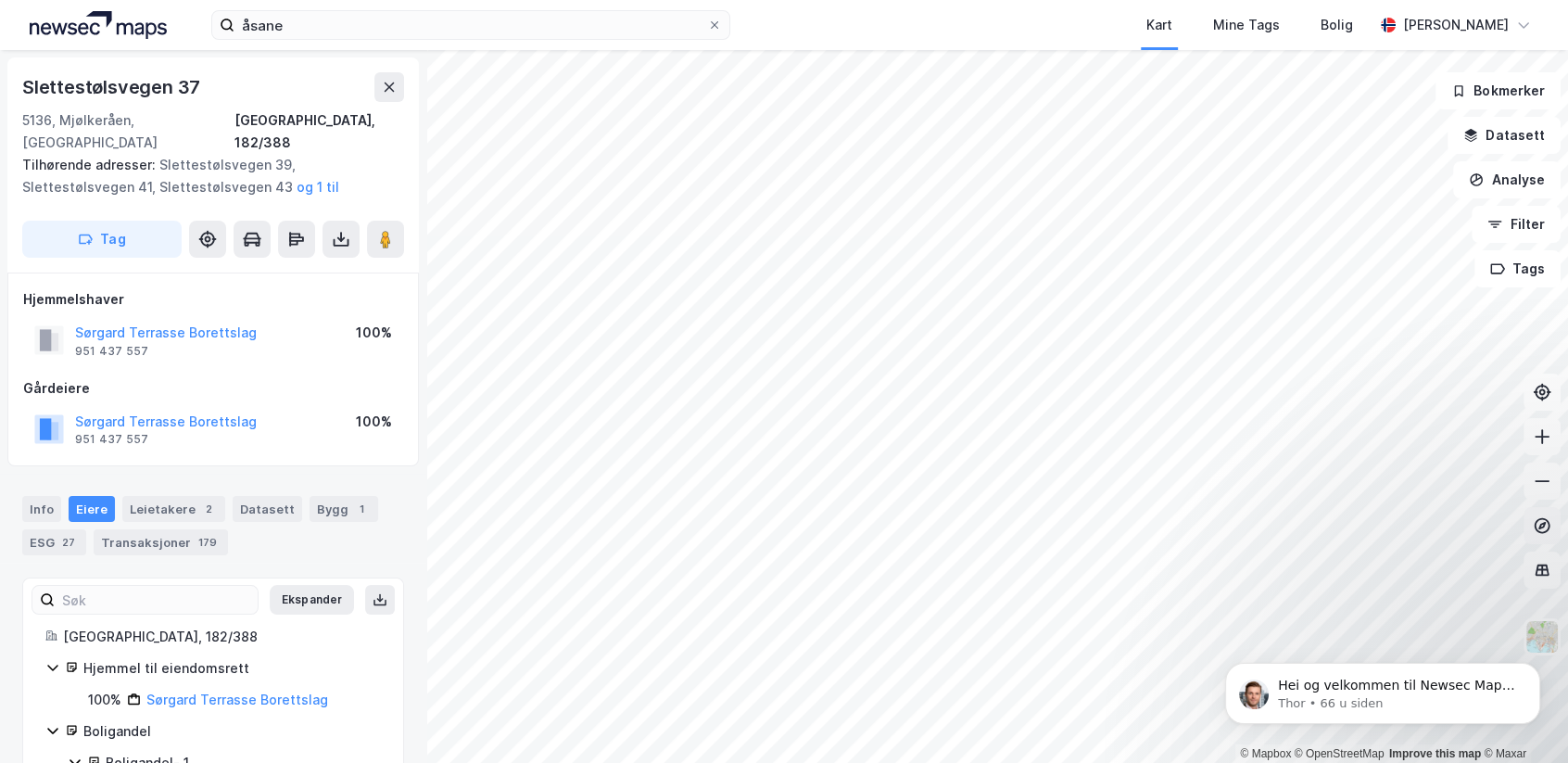
scroll to position [7, 0]
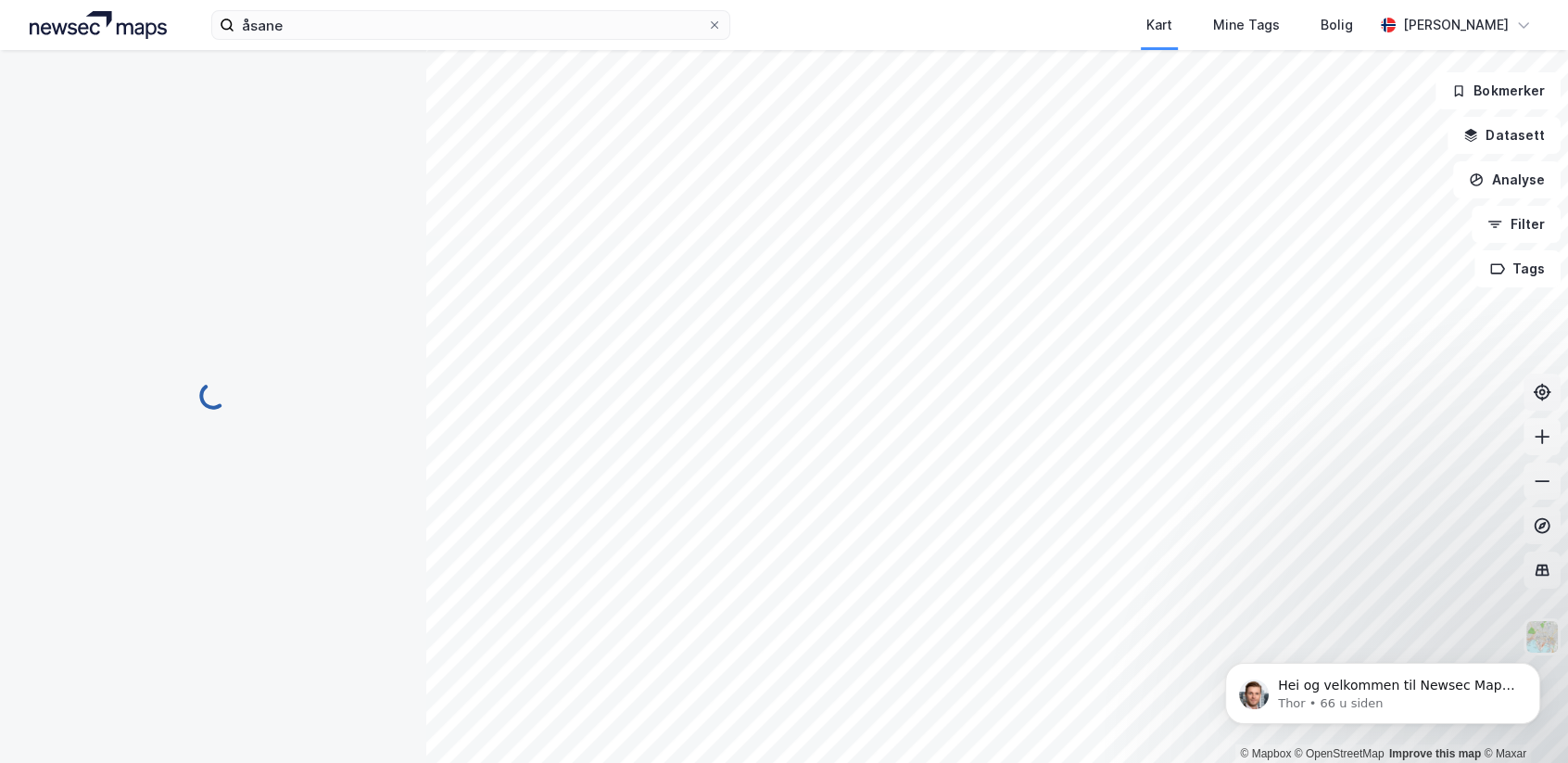
scroll to position [7, 0]
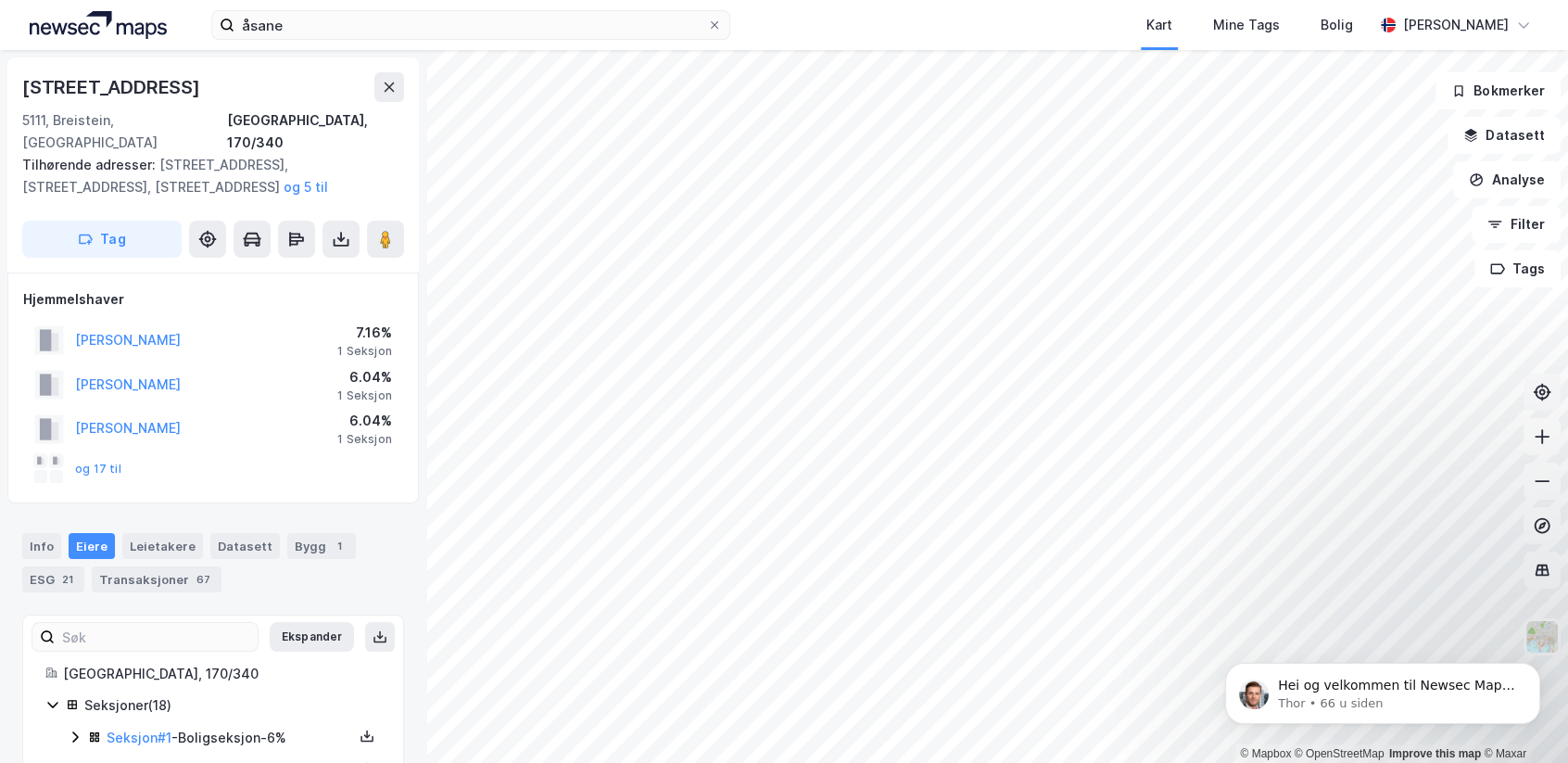
scroll to position [7, 0]
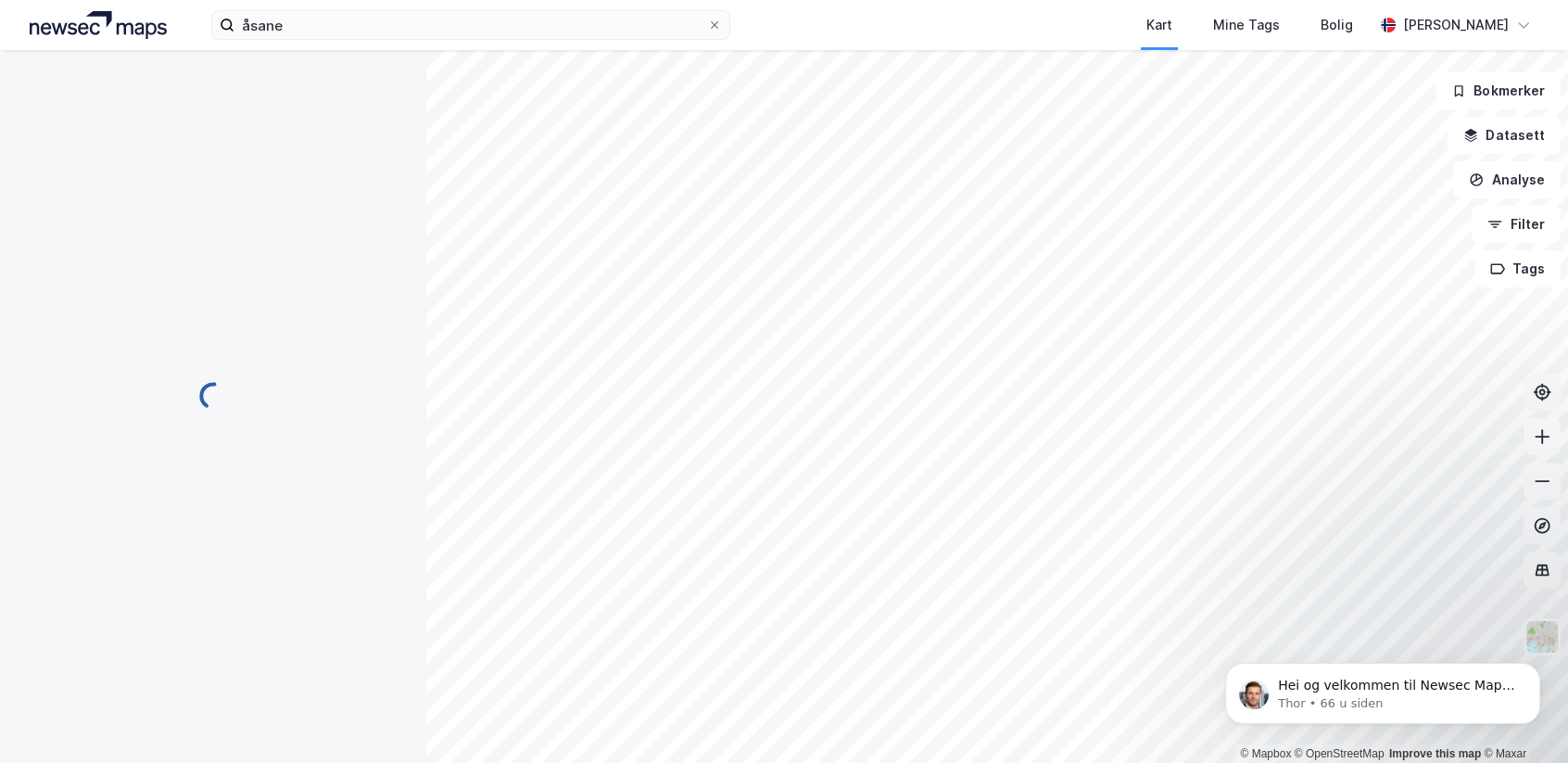
scroll to position [7, 0]
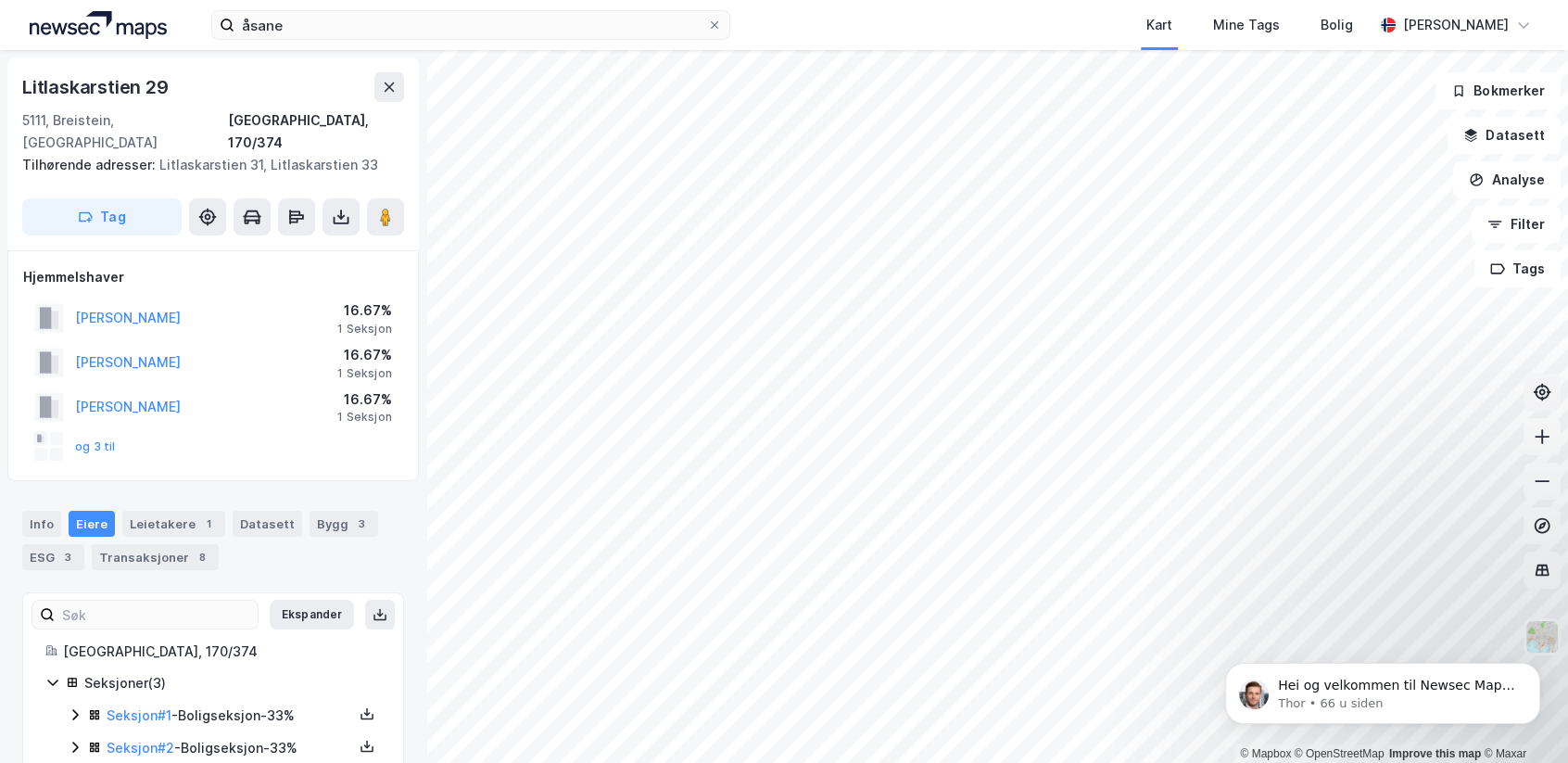
scroll to position [7, 0]
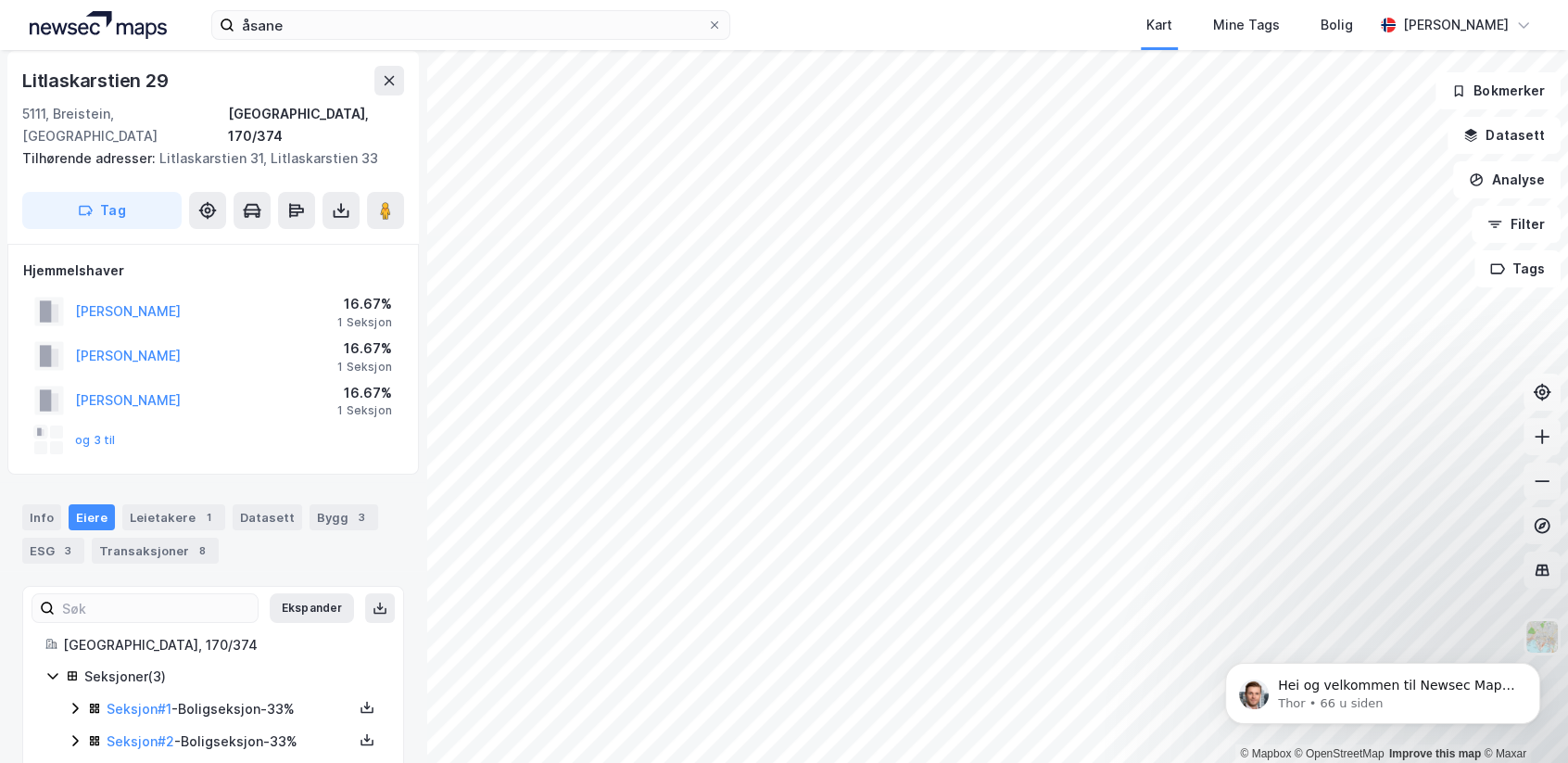
click at [1029, 24] on div "åsane Kart Mine Tags Bolig [PERSON_NAME][GEOGRAPHIC_DATA] © Mapbox © OpenStreet…" at bounding box center [784, 382] width 1568 height 763
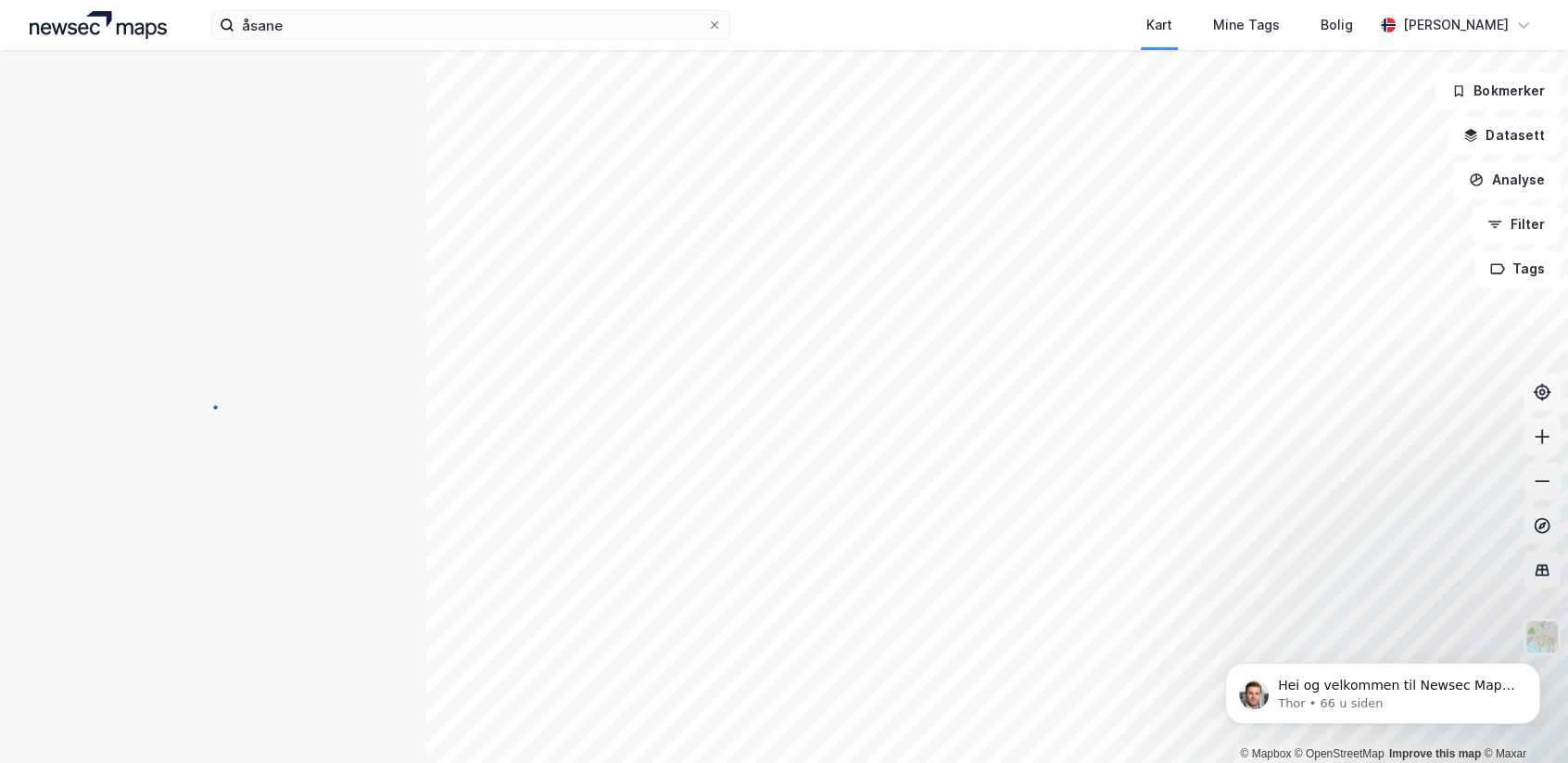
scroll to position [7, 0]
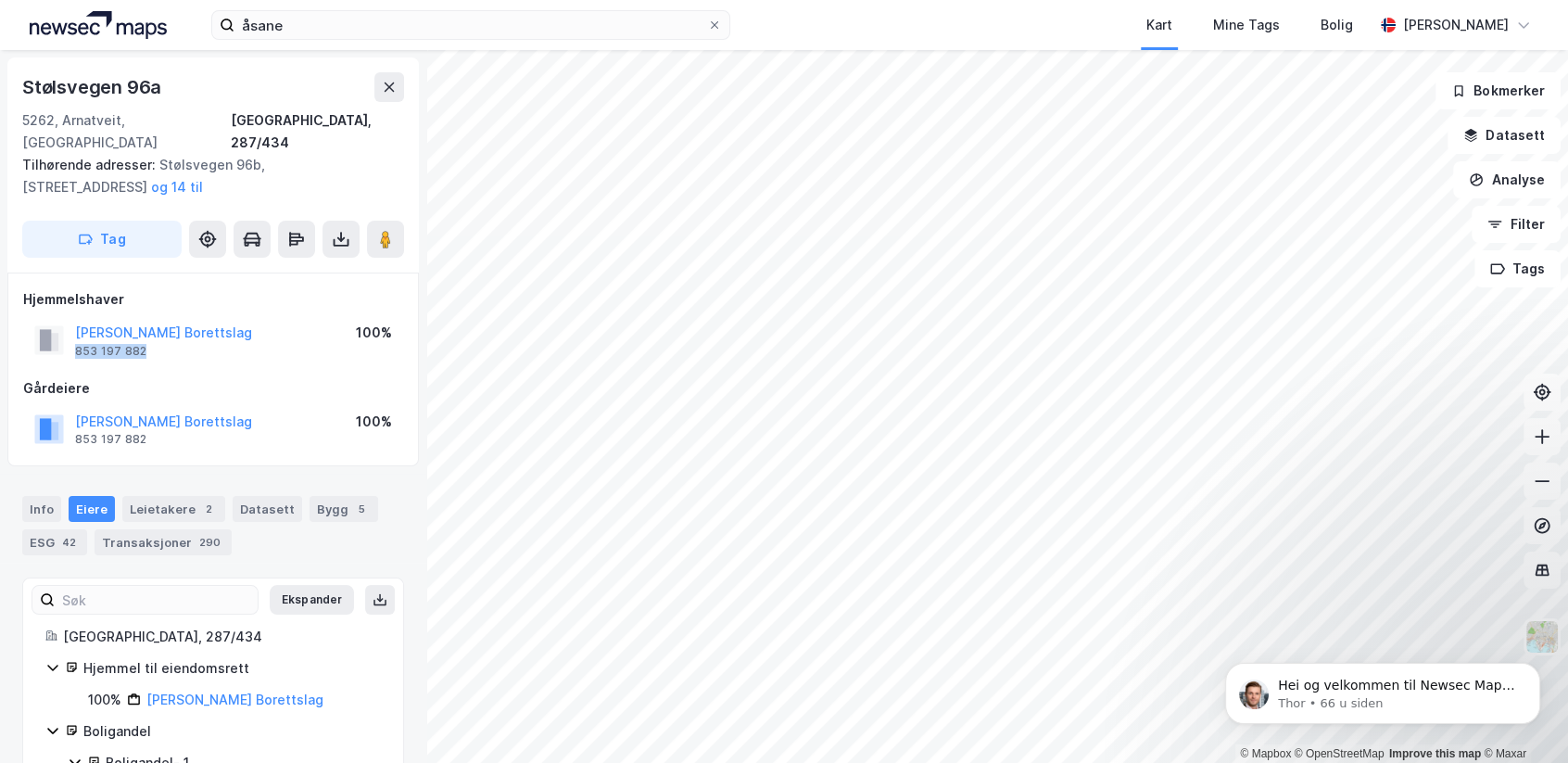
drag, startPoint x: 160, startPoint y: 335, endPoint x: 71, endPoint y: 333, distance: 89.0
click at [71, 333] on div "[PERSON_NAME] Borettslag 853 197 882" at bounding box center [143, 340] width 218 height 37
copy div "853 197 882"
drag, startPoint x: 162, startPoint y: 334, endPoint x: 76, endPoint y: 333, distance: 86.0
click at [76, 333] on div "Krossbakken Borettslag 953 776 278" at bounding box center [152, 340] width 154 height 37
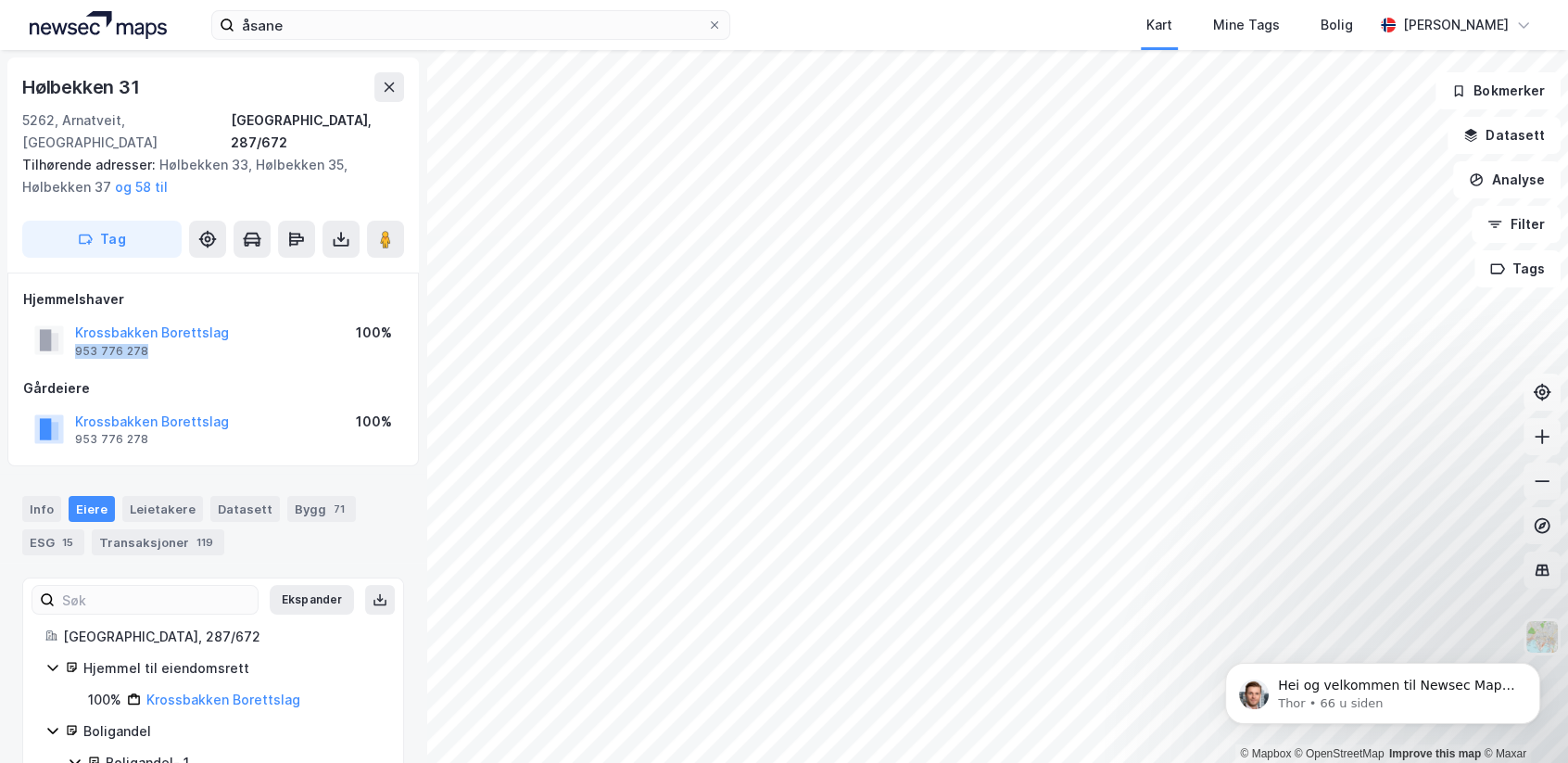
copy div "953 776 278"
